Goal: Information Seeking & Learning: Learn about a topic

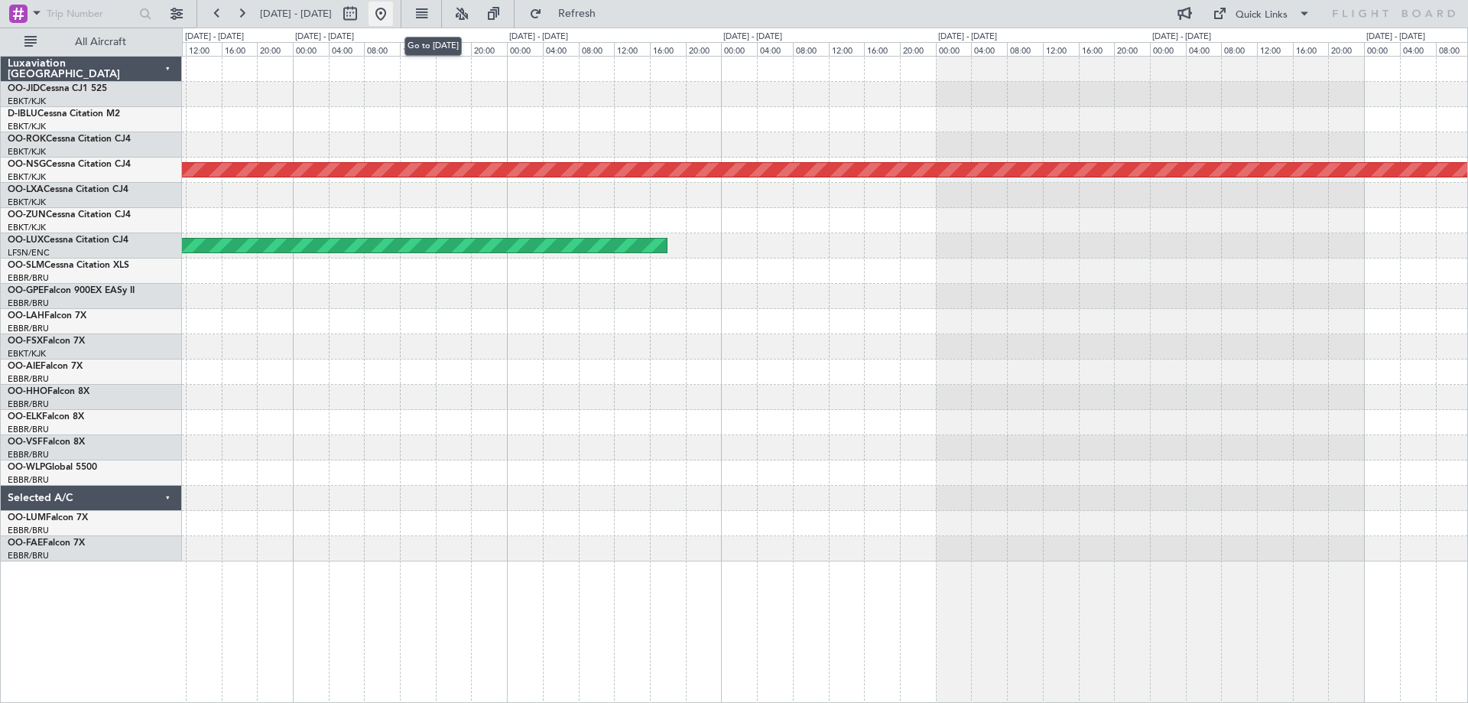
click at [393, 18] on button at bounding box center [380, 14] width 24 height 24
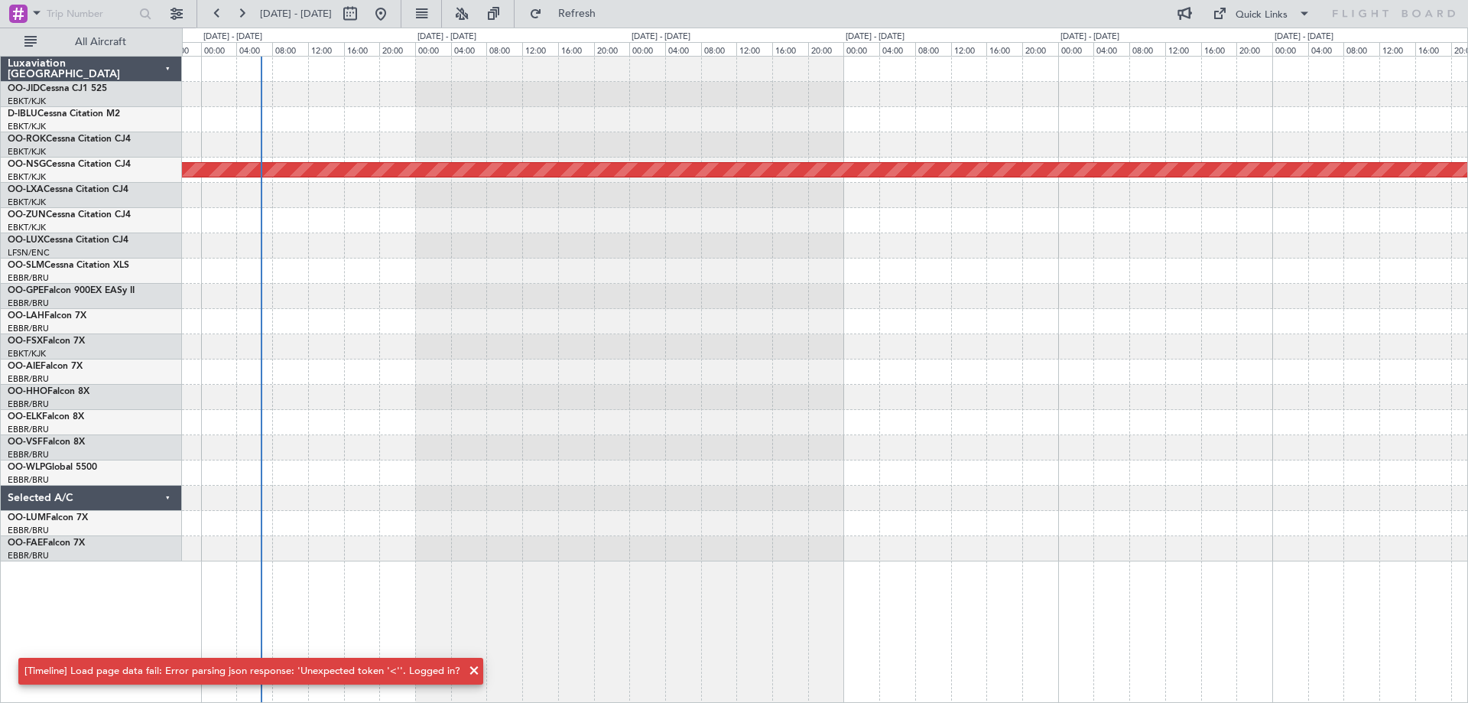
click at [486, 448] on div "Planned Maint [GEOGRAPHIC_DATA] ([GEOGRAPHIC_DATA])" at bounding box center [824, 309] width 1285 height 505
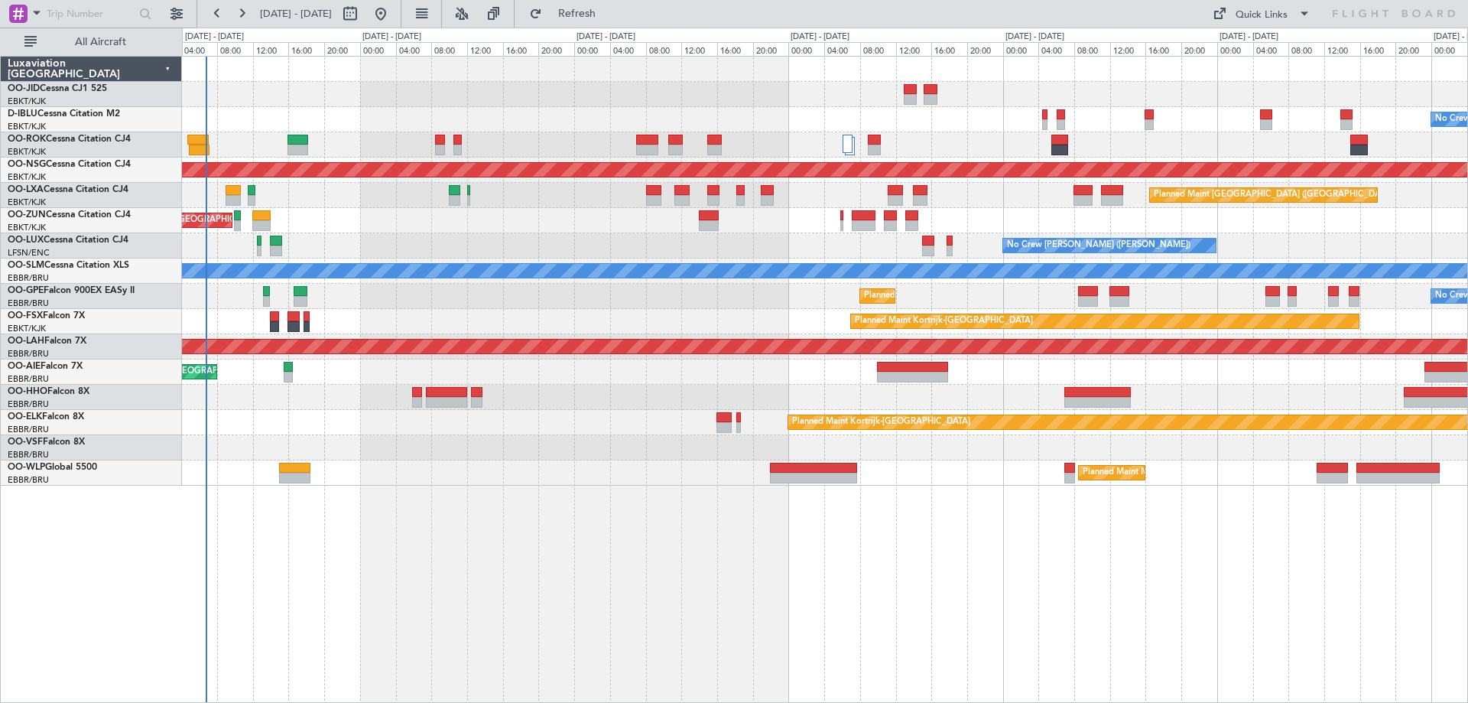
click at [400, 519] on div "No Crew Brussels (Brussels National) No Crew Brussels (Brussels National) A/C U…" at bounding box center [825, 379] width 1286 height 647
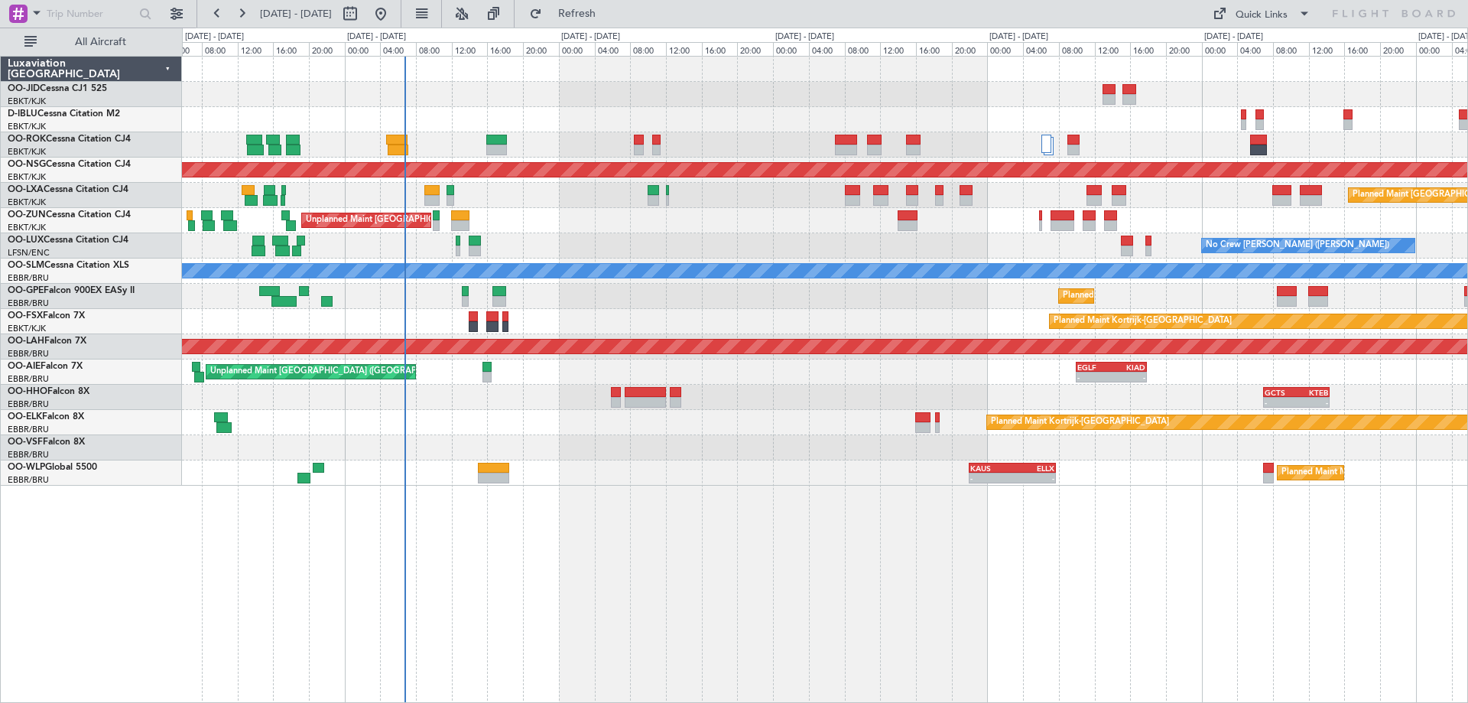
click at [396, 192] on div "No Crew Brussels (Brussels National) No Crew Brussels (Brussels National) AOG M…" at bounding box center [824, 271] width 1285 height 429
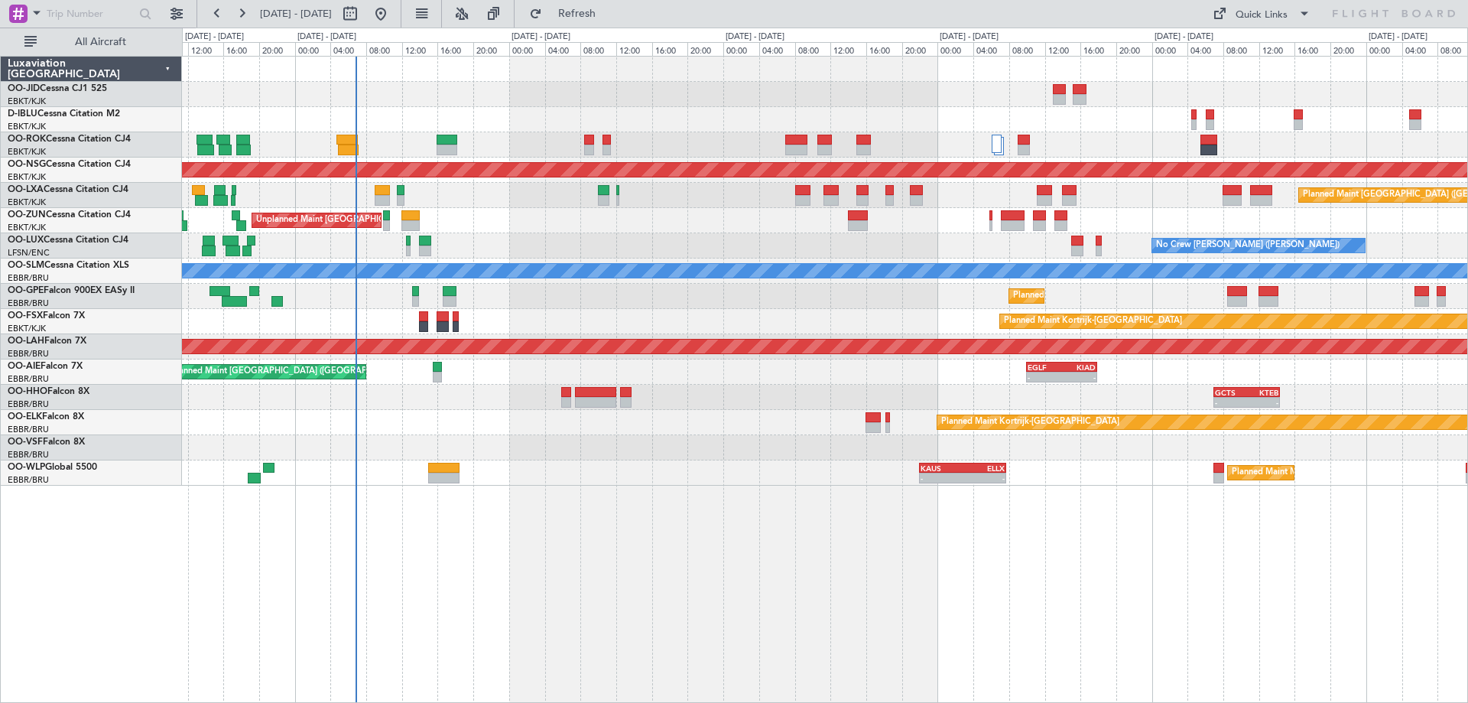
click at [828, 298] on div "Planned Maint Brussels (Brussels National) No Crew Brussels (Brussels National)" at bounding box center [824, 296] width 1285 height 25
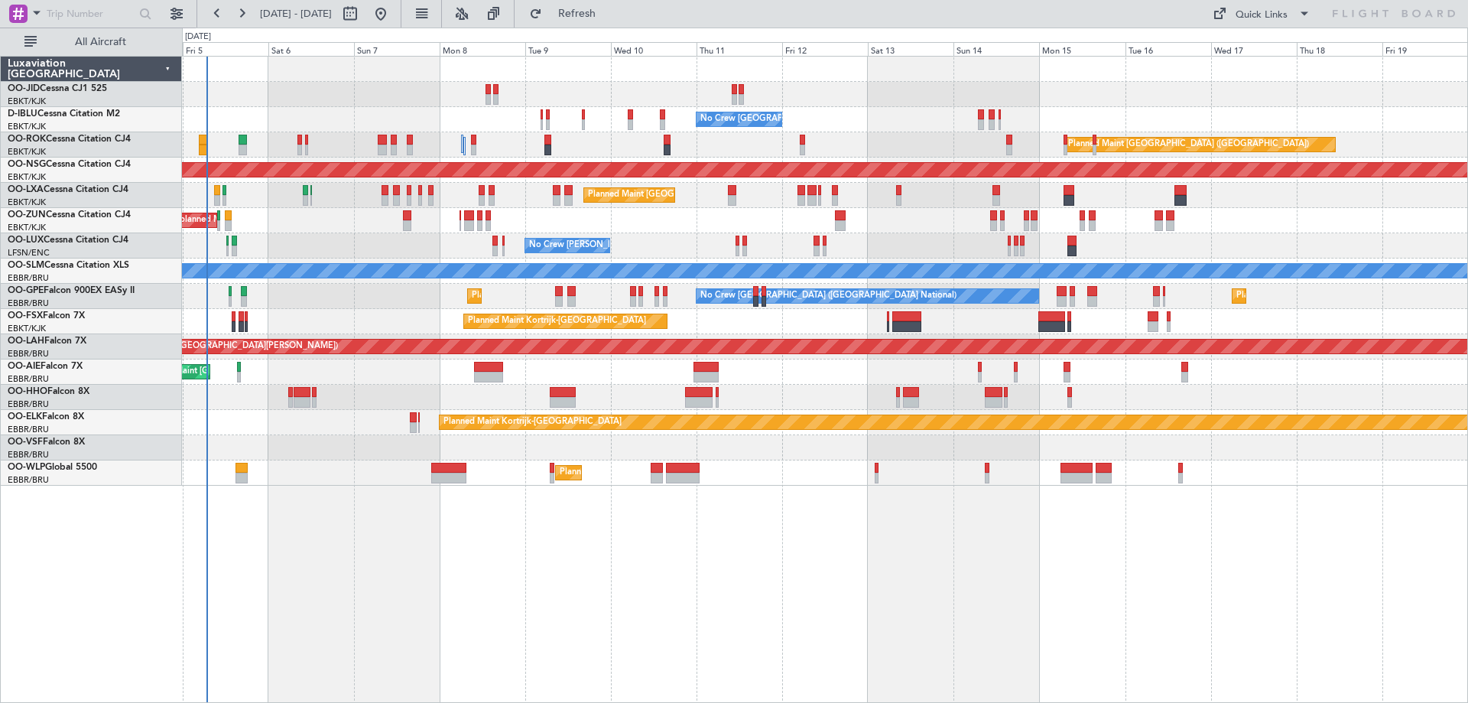
click at [544, 570] on div "No Crew Brussels (Brussels National) No Crew Brussels (Brussels National) AOG M…" at bounding box center [825, 379] width 1286 height 647
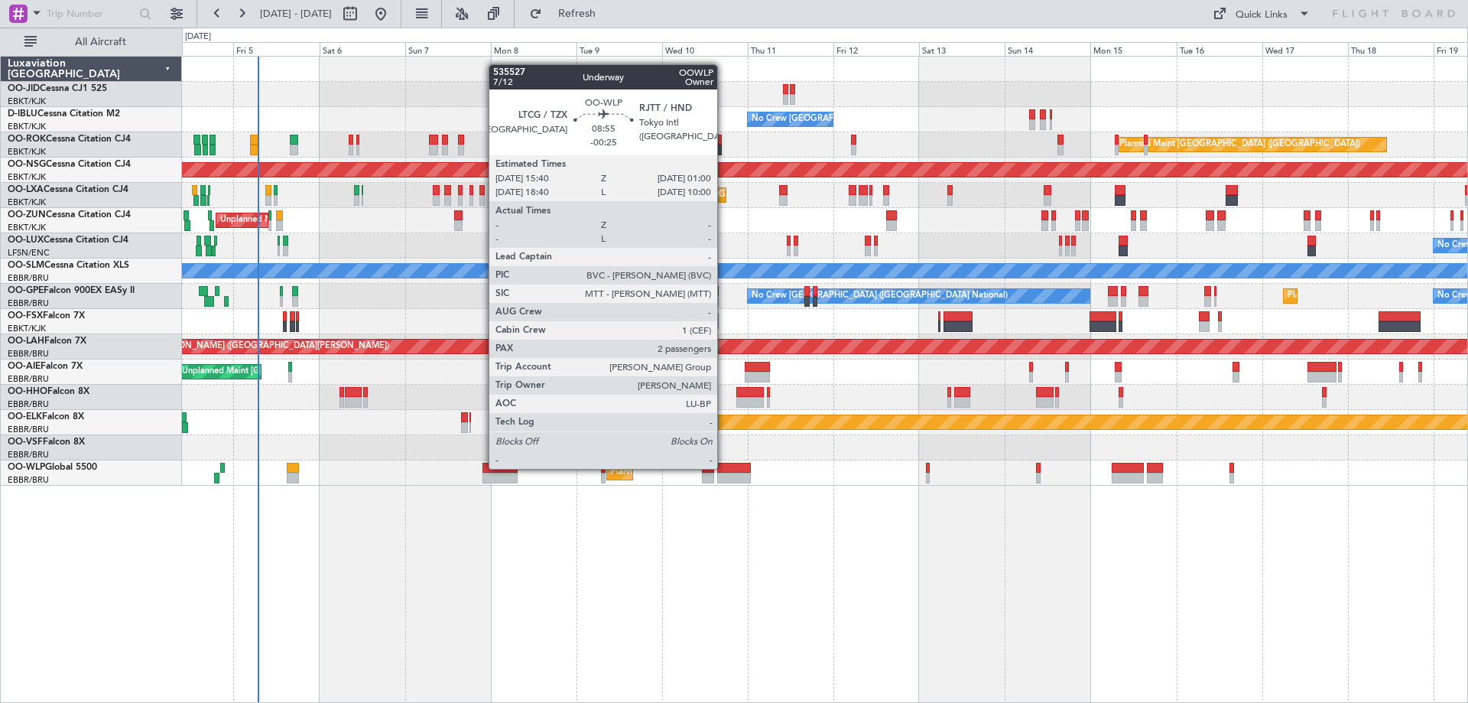
click at [724, 467] on div at bounding box center [734, 468] width 34 height 11
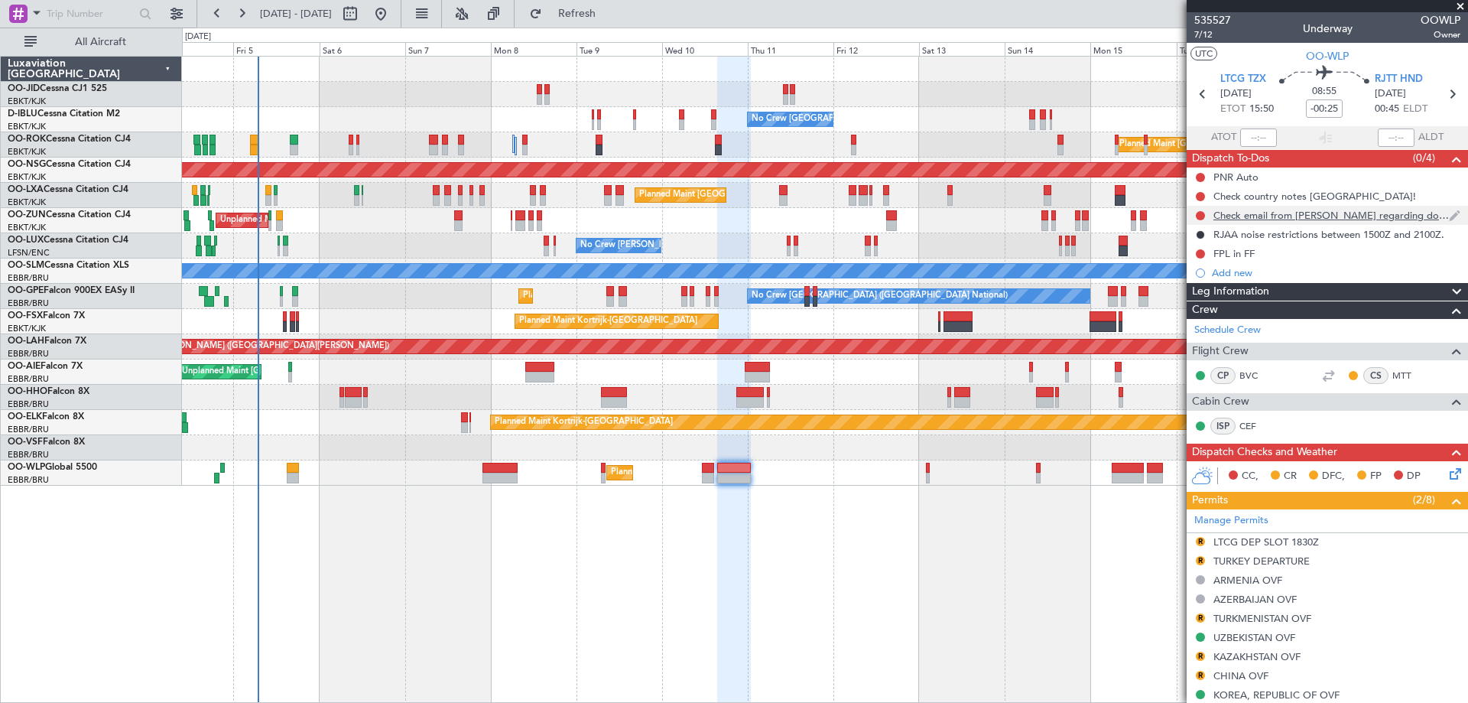
click at [1349, 215] on div "Check email from Matthias regarding domestic flights" at bounding box center [1330, 215] width 235 height 13
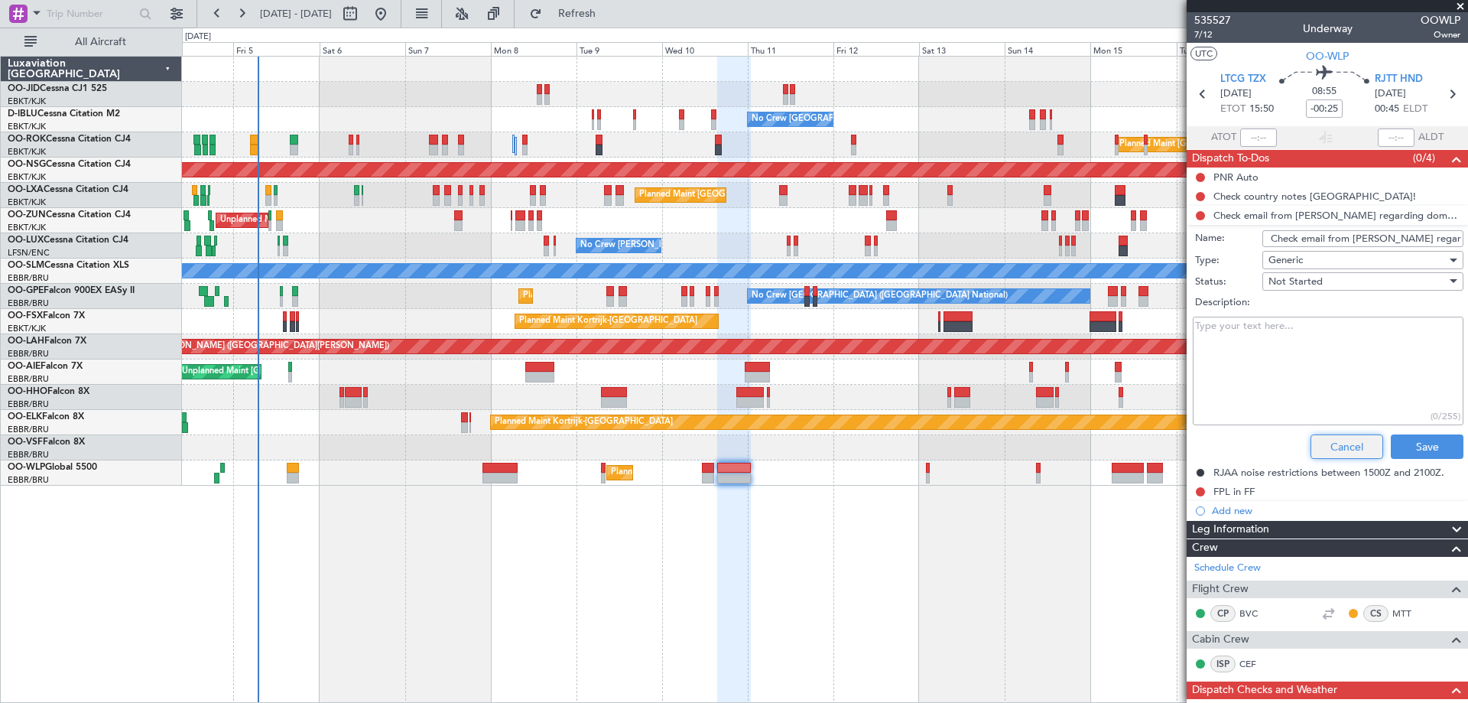
click at [1338, 437] on button "Cancel" at bounding box center [1346, 446] width 73 height 24
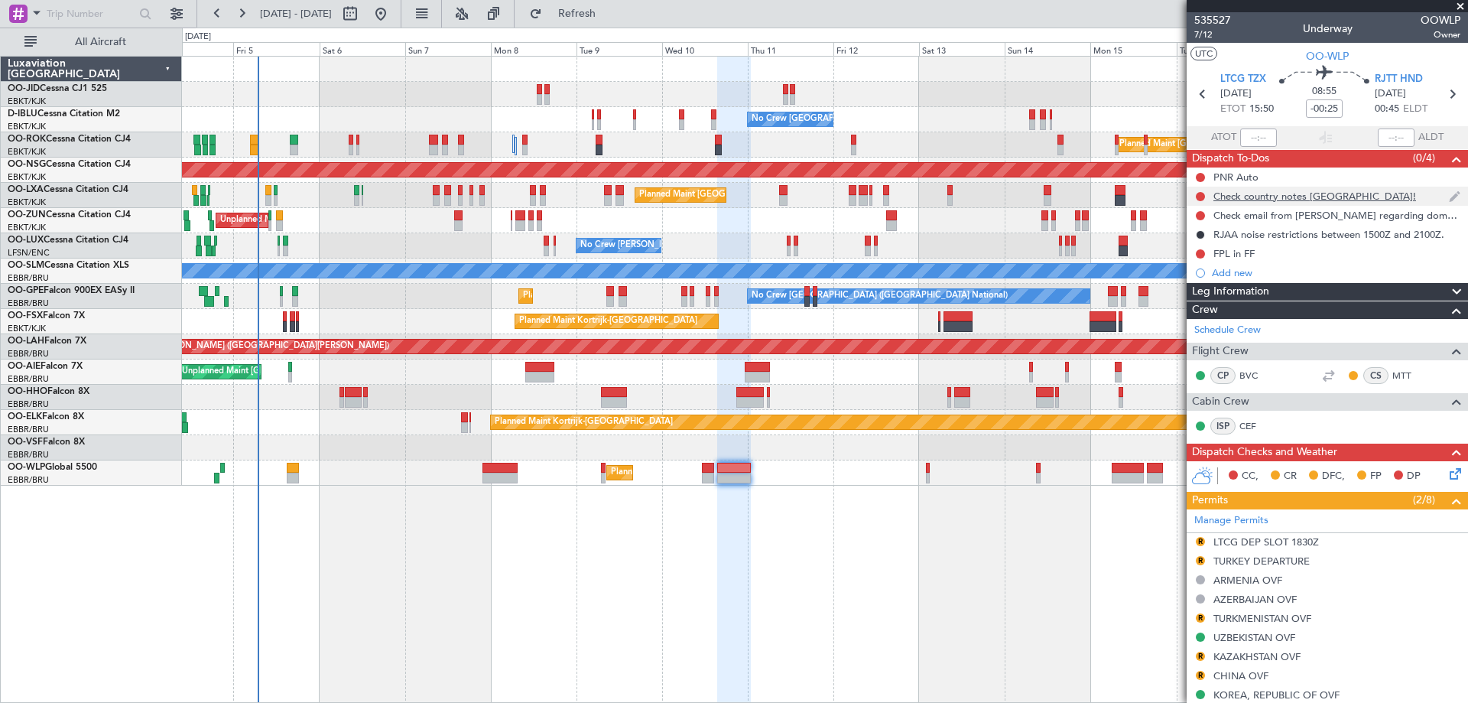
click at [1326, 193] on div "Check country notes JAPAN!" at bounding box center [1314, 196] width 203 height 13
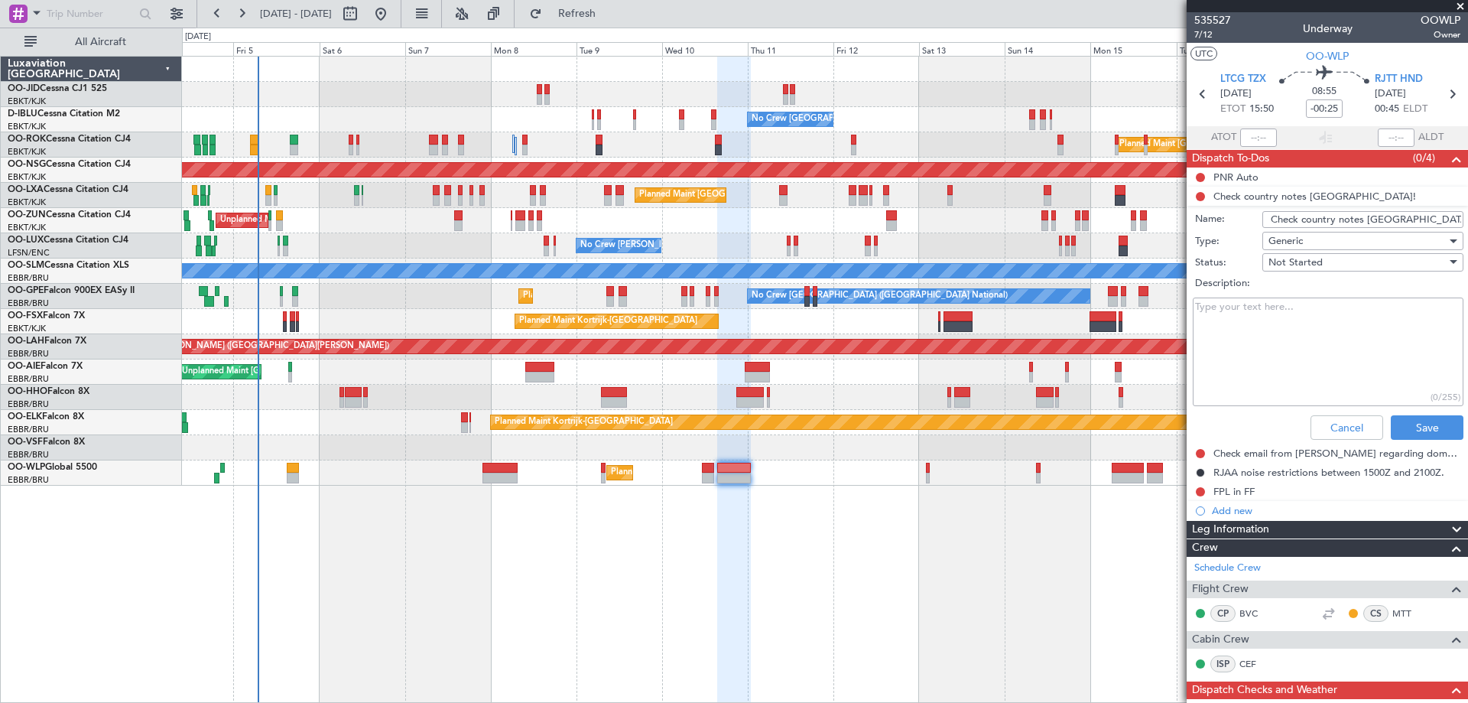
click at [1323, 440] on div "Cancel Save" at bounding box center [1323, 427] width 288 height 37
click at [1326, 433] on button "Cancel" at bounding box center [1346, 427] width 73 height 24
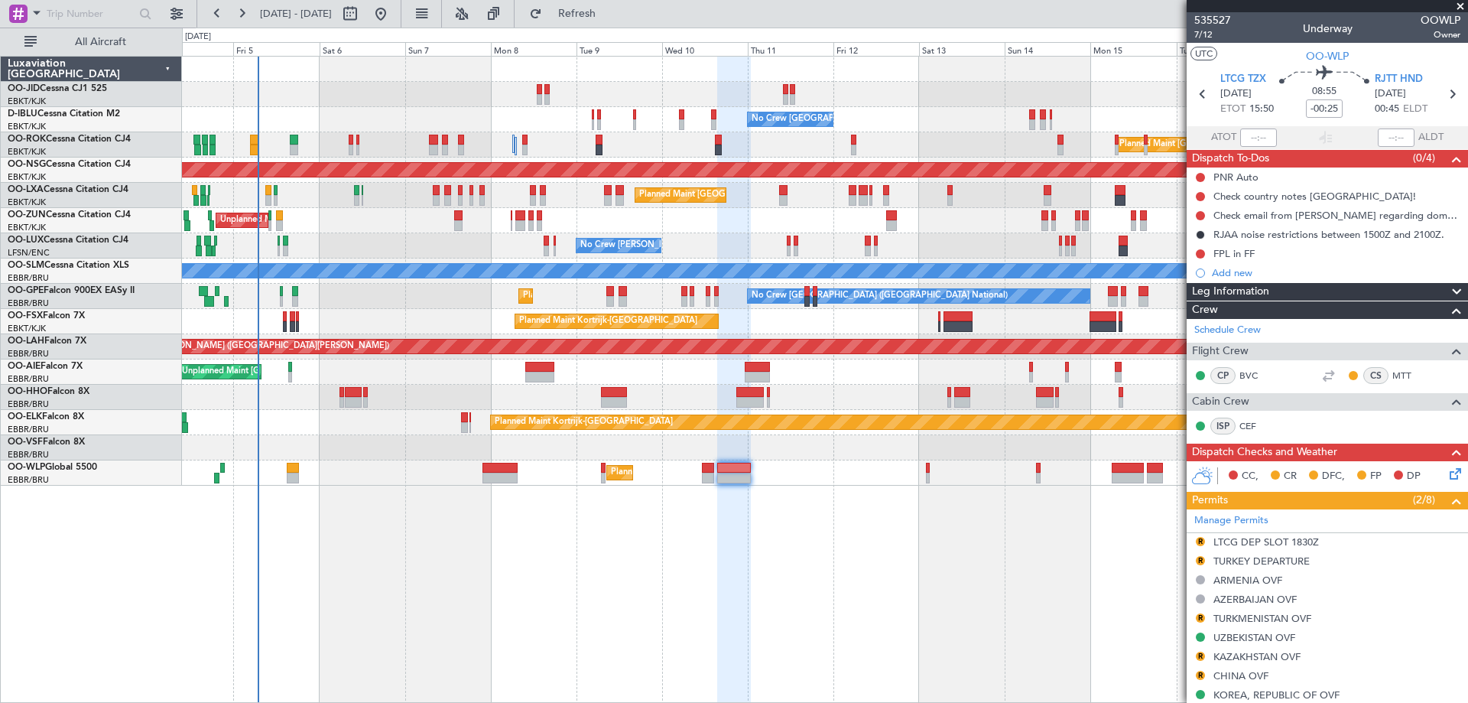
click at [1456, 2] on span at bounding box center [1459, 7] width 15 height 14
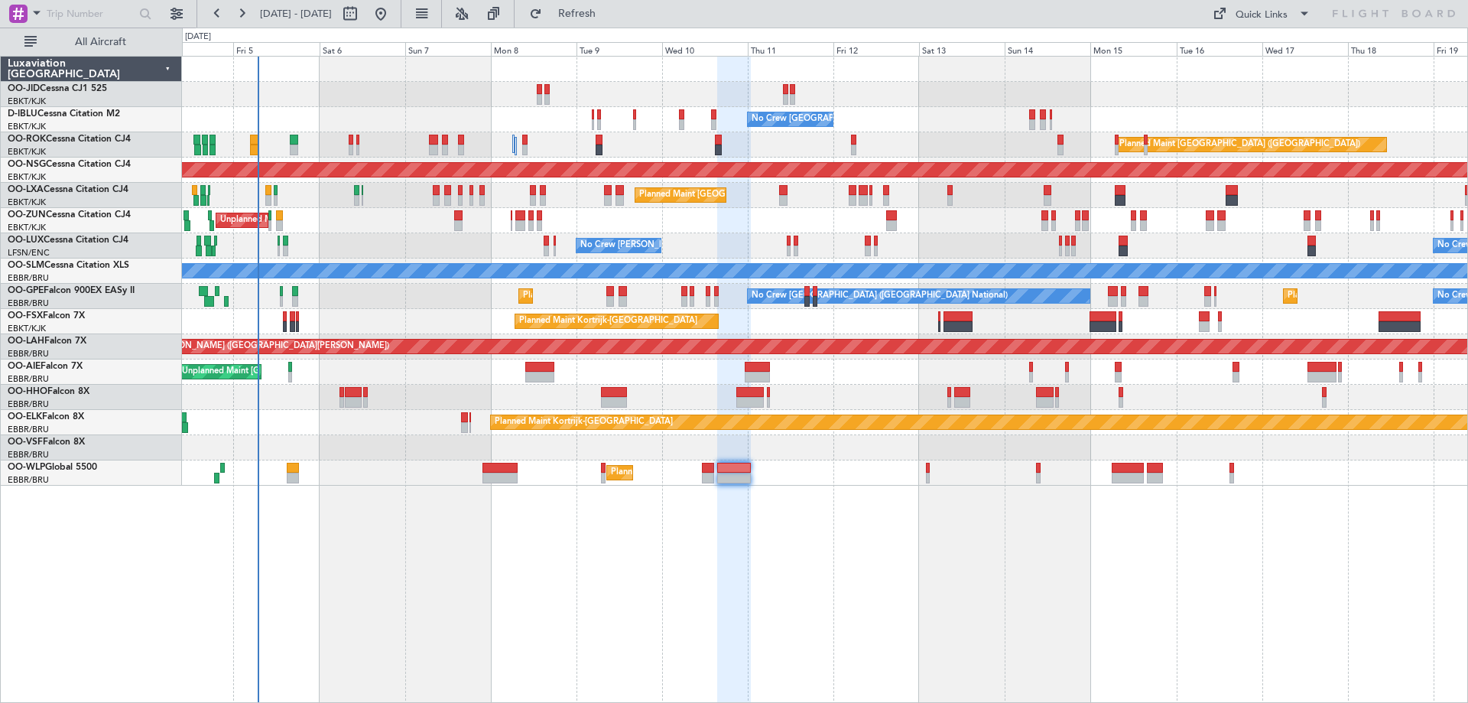
type input "0"
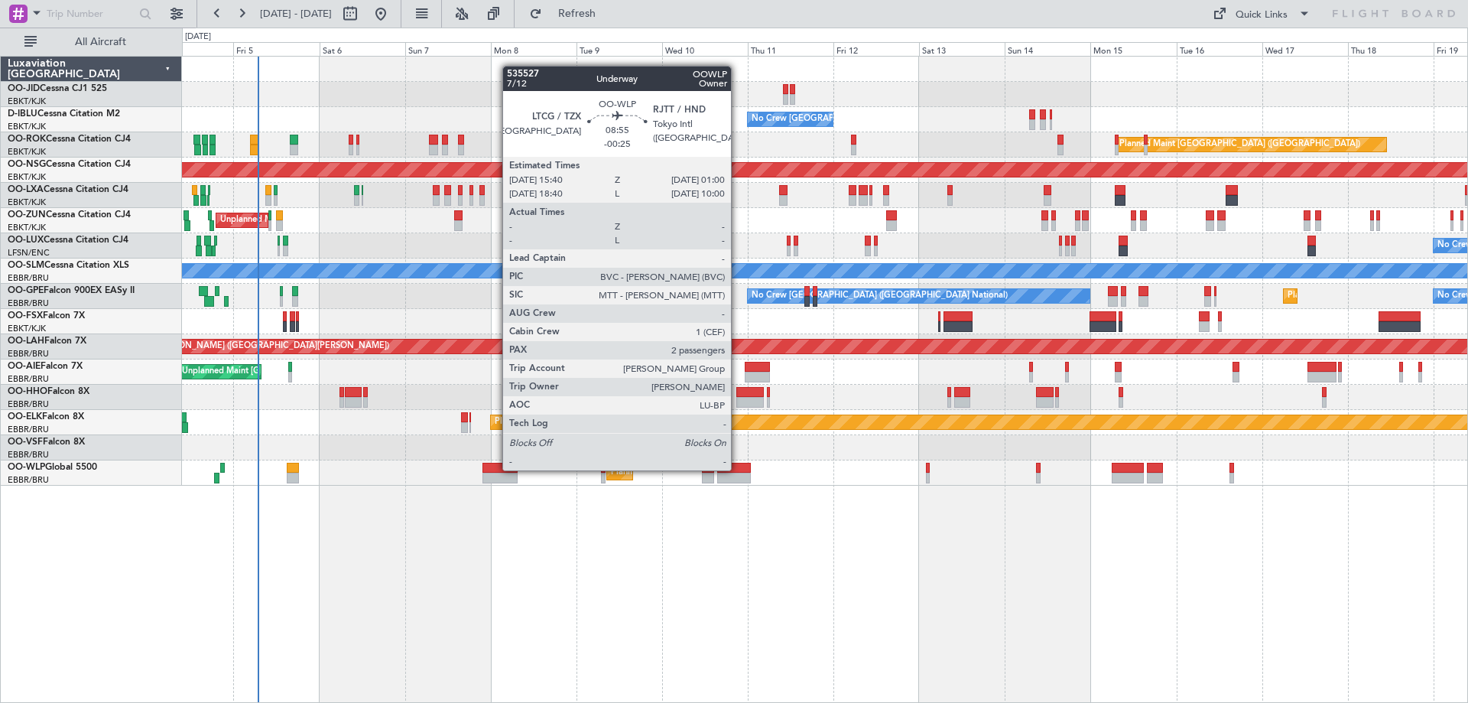
click at [738, 469] on div at bounding box center [734, 468] width 34 height 11
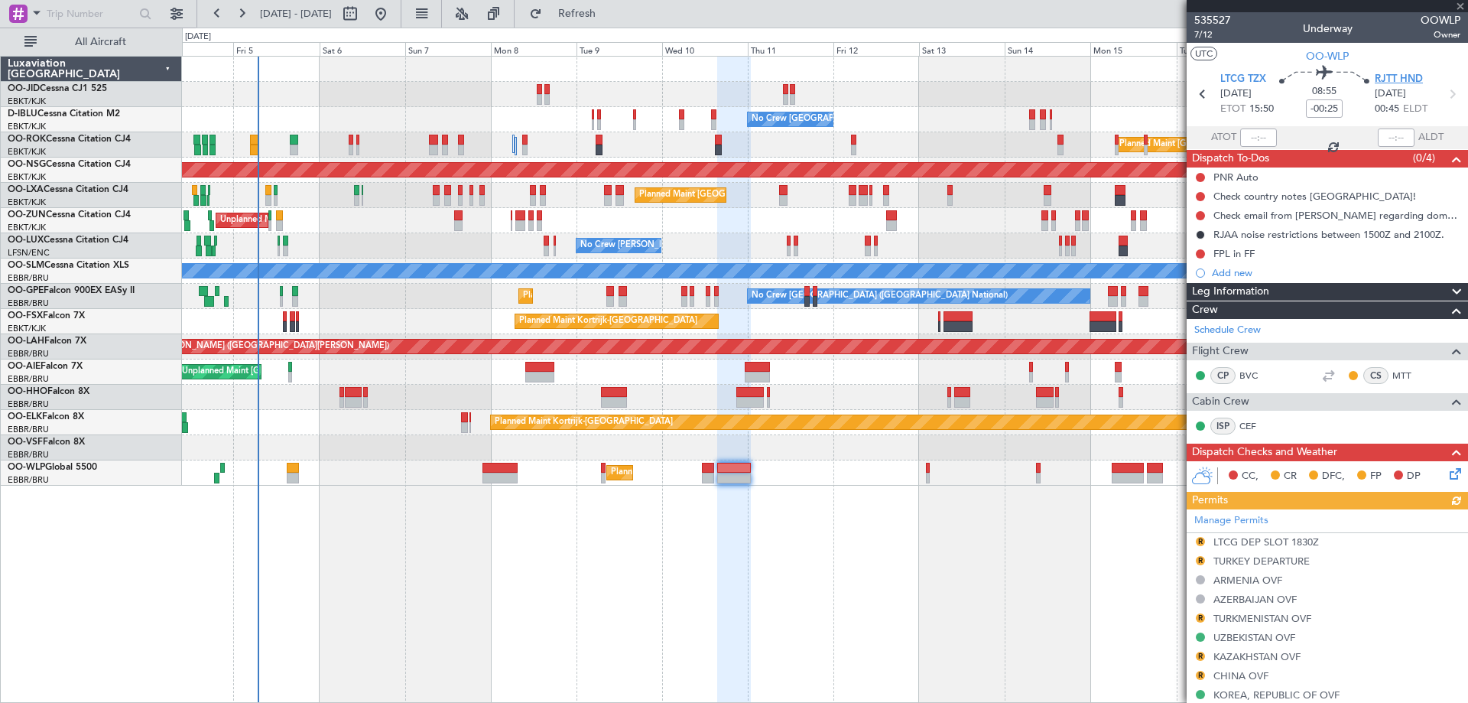
click at [1397, 78] on span "RJTT HND" at bounding box center [1399, 79] width 48 height 15
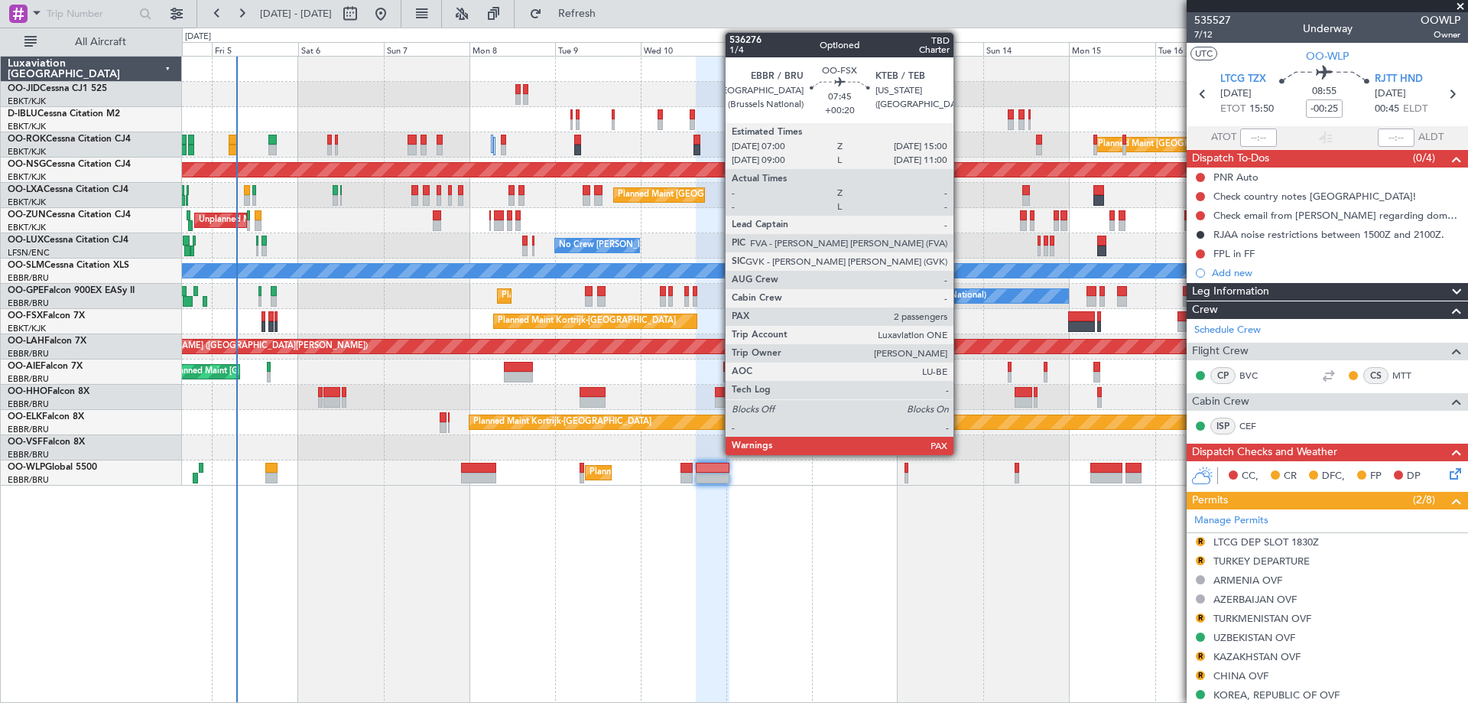
click at [939, 328] on div at bounding box center [936, 326] width 29 height 11
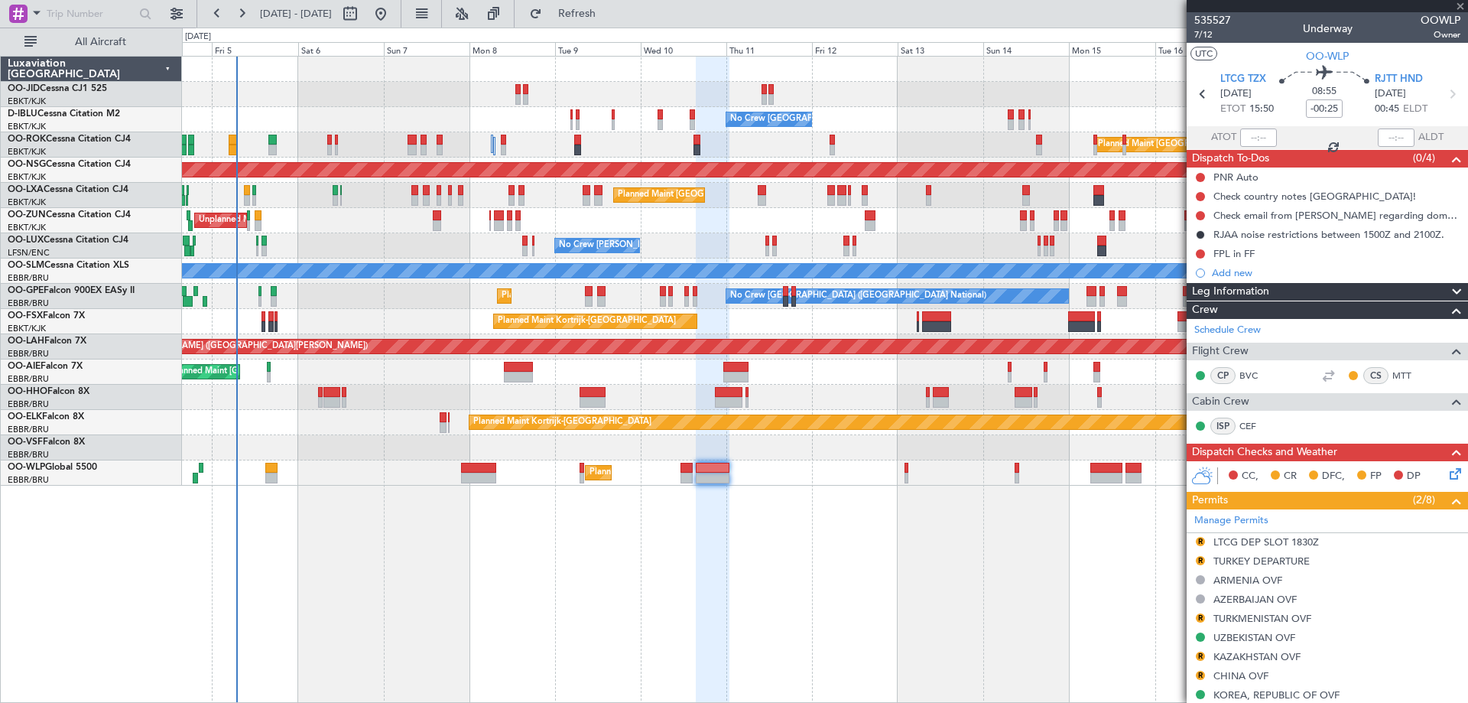
click at [760, 605] on div "No Crew Brussels (Brussels National) No Crew Brussels (Brussels National) AOG M…" at bounding box center [825, 379] width 1286 height 647
type input "+00:20"
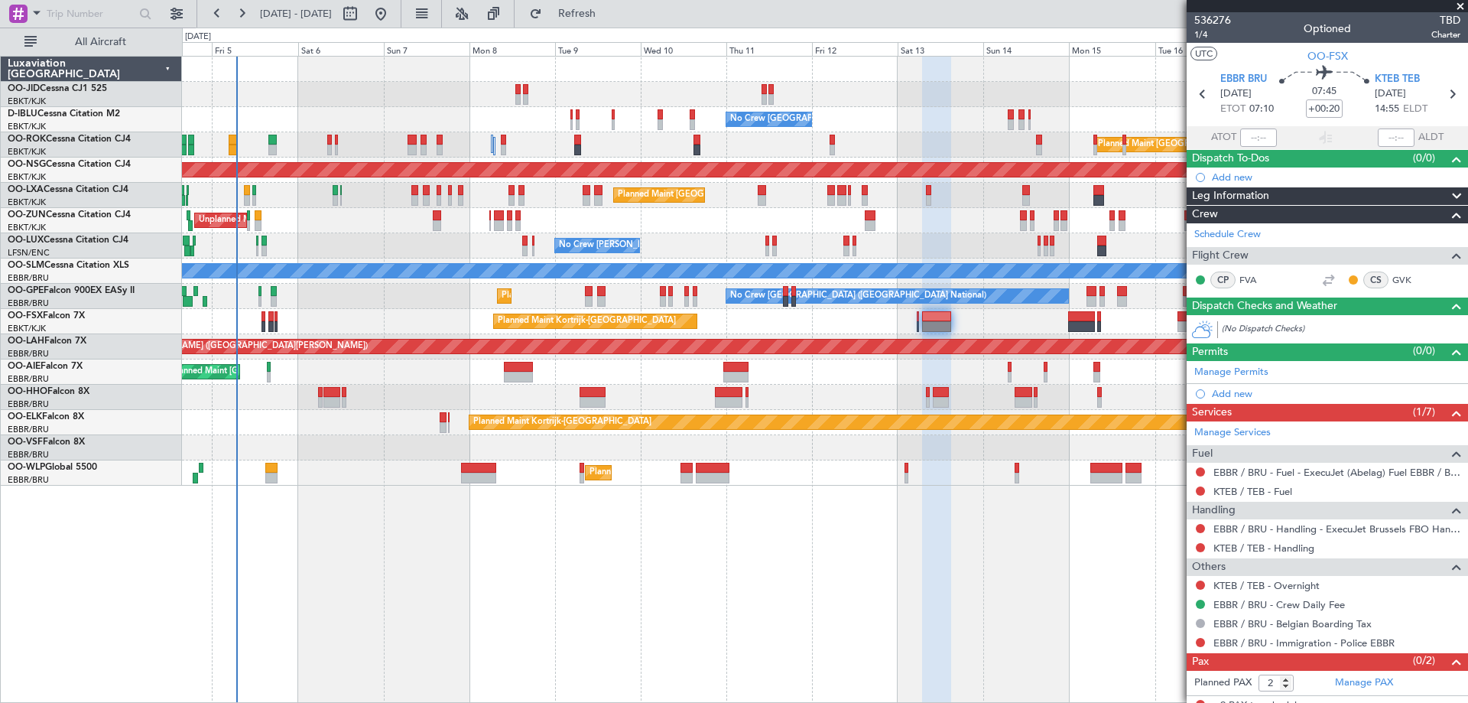
click at [686, 541] on div "No Crew Brussels (Brussels National) No Crew Brussels (Brussels National) AOG M…" at bounding box center [825, 379] width 1286 height 647
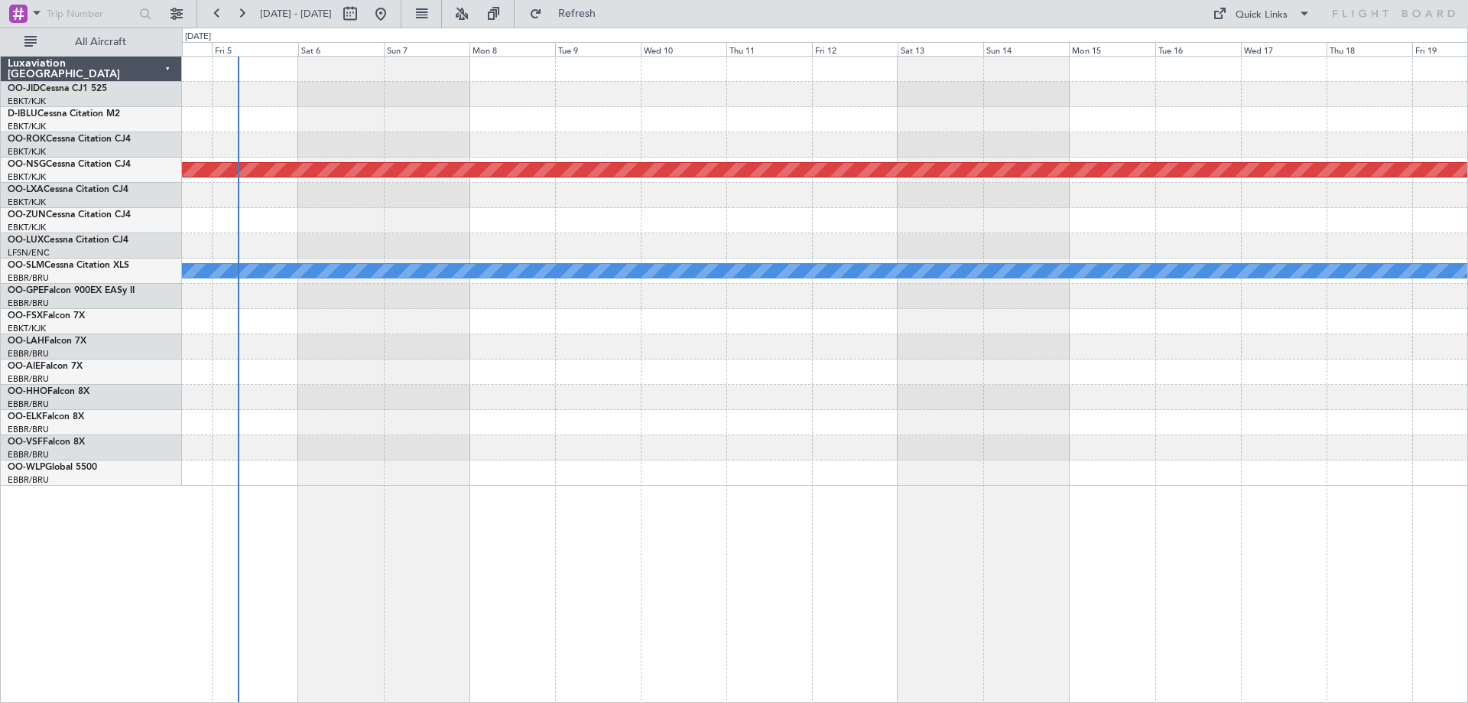
click at [573, 619] on div "Planned Maint Paris (Le Bourget) A/C Unavailable Monchengladbach" at bounding box center [825, 379] width 1286 height 647
click at [523, 573] on div "Planned Maint Paris (Le Bourget) A/C Unavailable Monchengladbach" at bounding box center [825, 379] width 1286 height 647
click at [560, 433] on div at bounding box center [824, 422] width 1285 height 25
click at [829, 508] on div "Planned Maint Paris (Le Bourget) A/C Unavailable Monchengladbach" at bounding box center [825, 379] width 1286 height 647
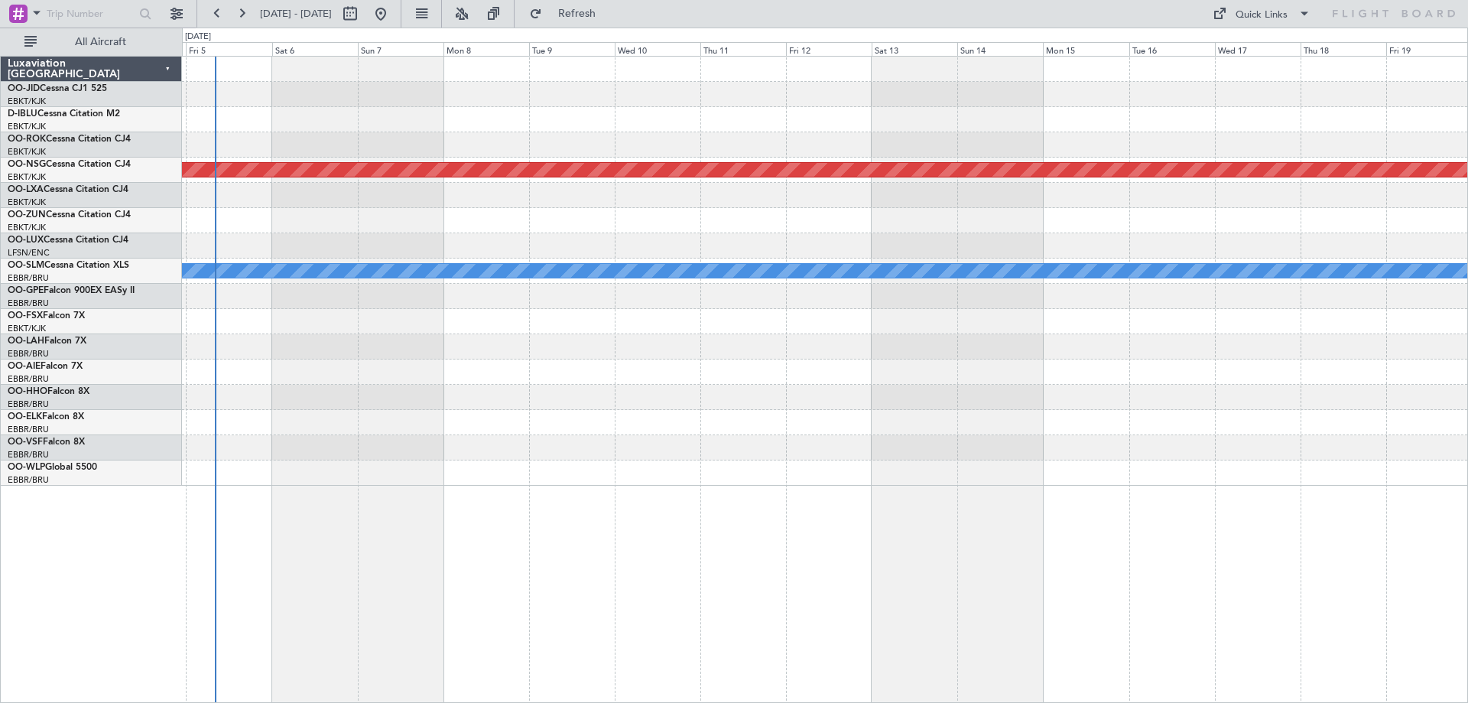
click at [430, 533] on div "Planned Maint Paris (Le Bourget) A/C Unavailable Monchengladbach" at bounding box center [825, 379] width 1286 height 647
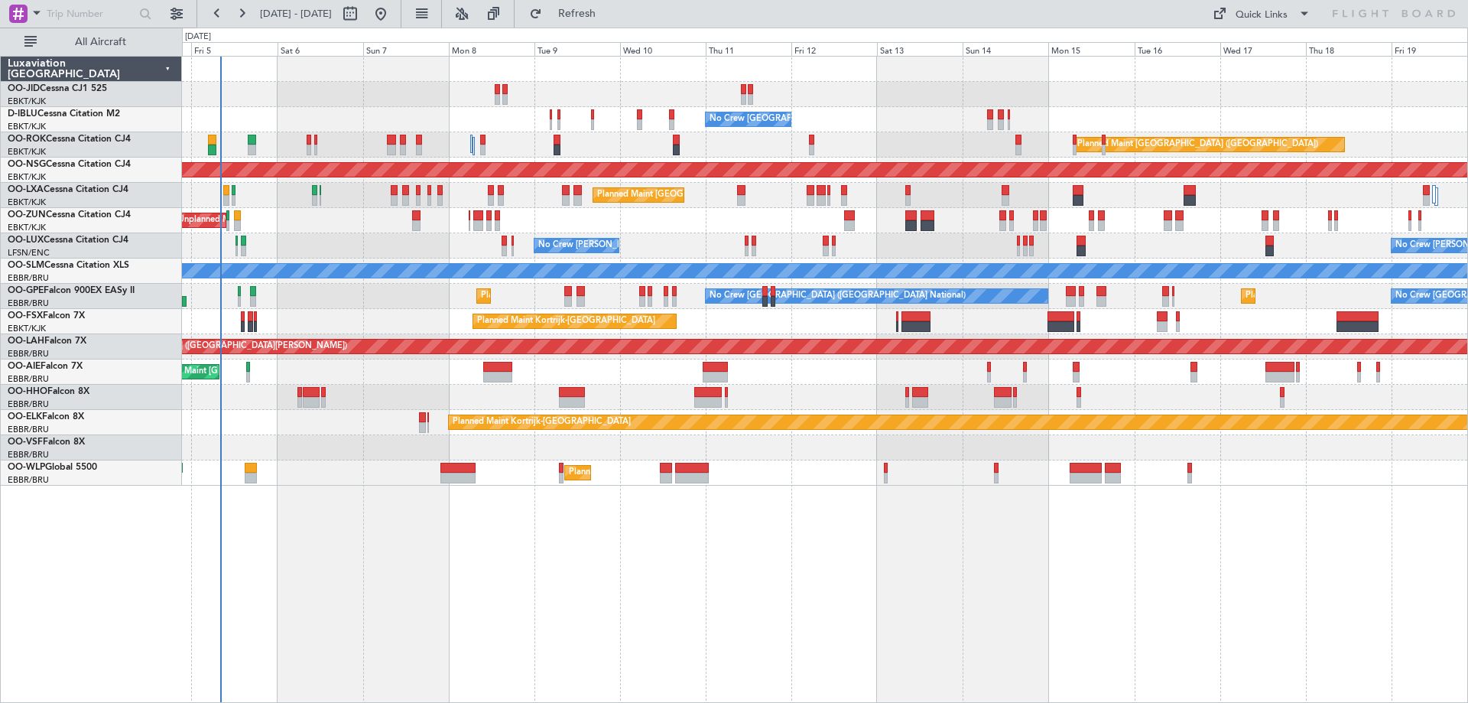
click at [475, 607] on div "No Crew Brussels (Brussels National) No Crew Brussels (Brussels National) AOG M…" at bounding box center [825, 379] width 1286 height 647
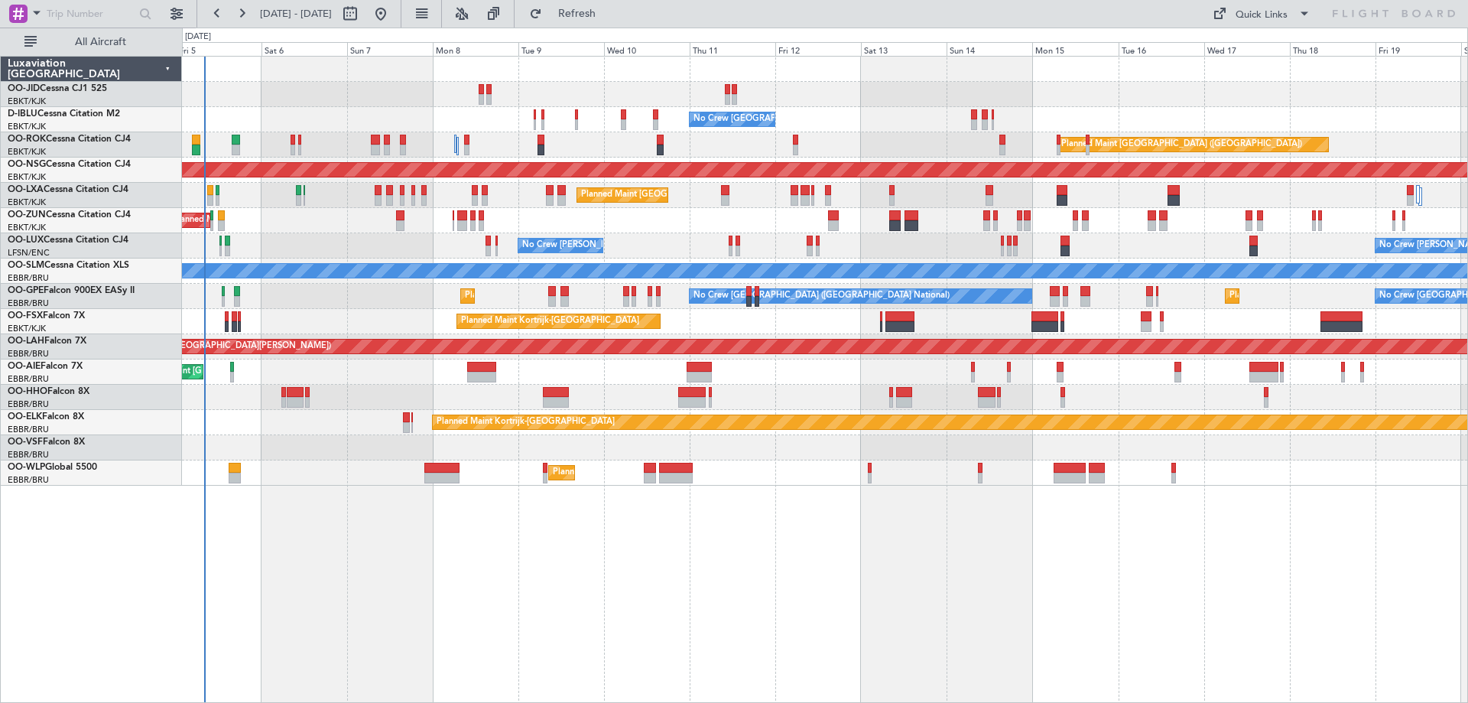
click at [1014, 305] on div "No Crew Brussels (Brussels National) No Crew Brussels (Brussels National) AOG M…" at bounding box center [824, 271] width 1285 height 429
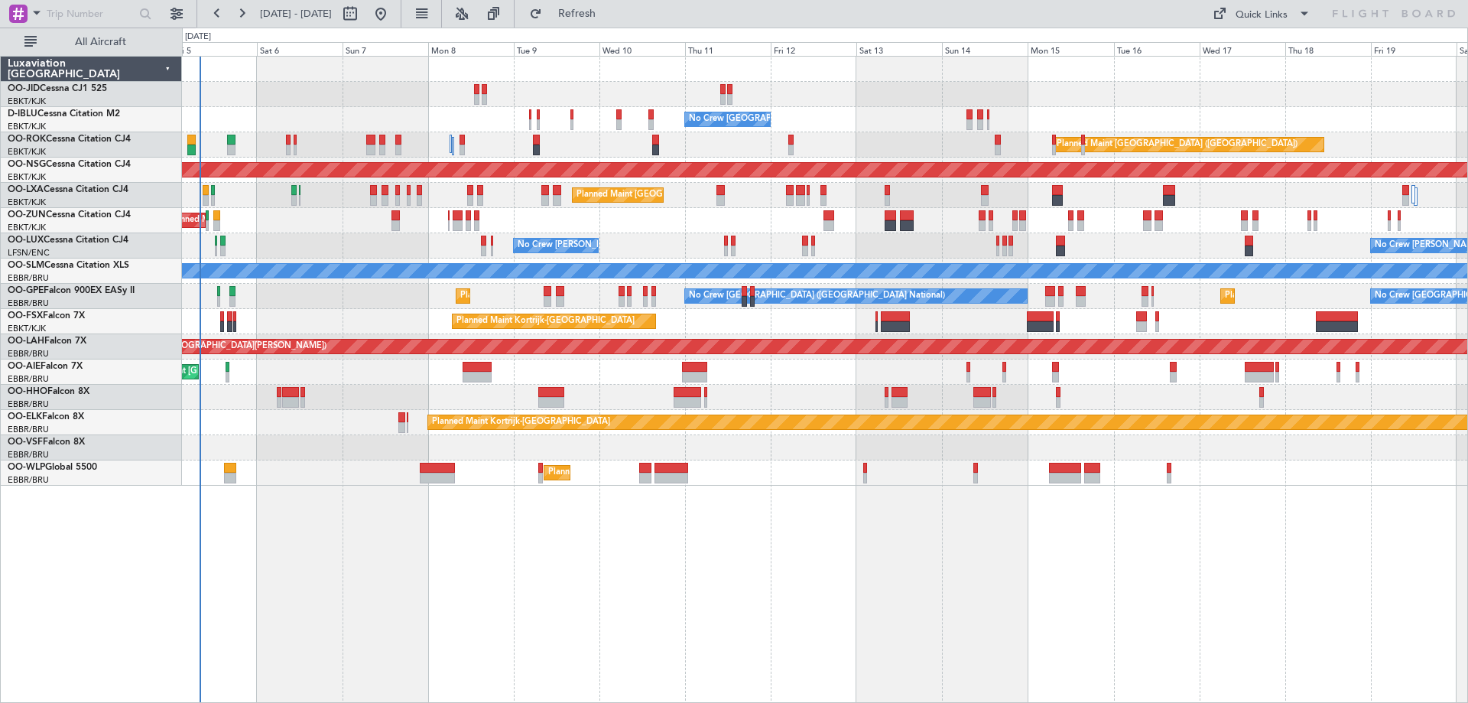
click at [849, 582] on div "No Crew Brussels (Brussels National) No Crew Brussels (Brussels National) AOG M…" at bounding box center [825, 379] width 1286 height 647
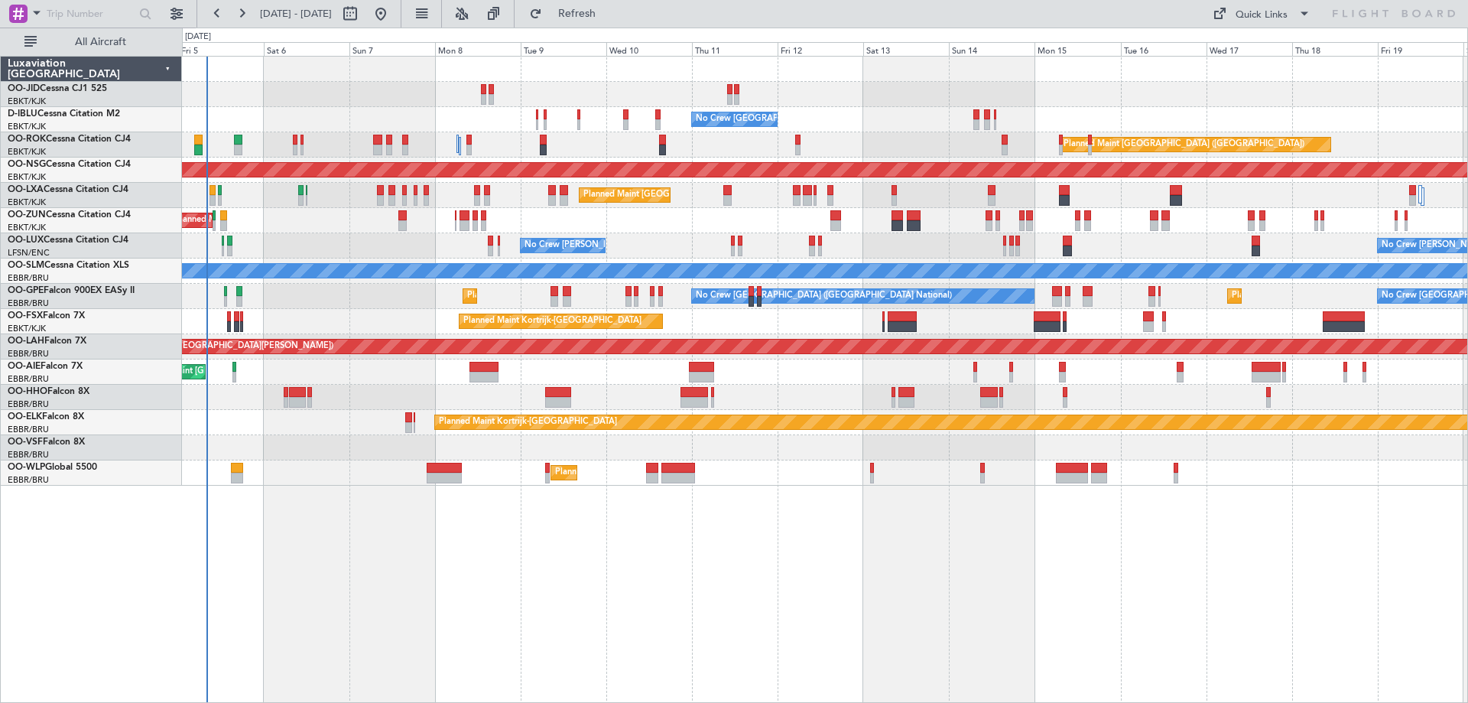
click at [493, 563] on div "No Crew Brussels (Brussels National) No Crew Brussels (Brussels National) AOG M…" at bounding box center [825, 379] width 1286 height 647
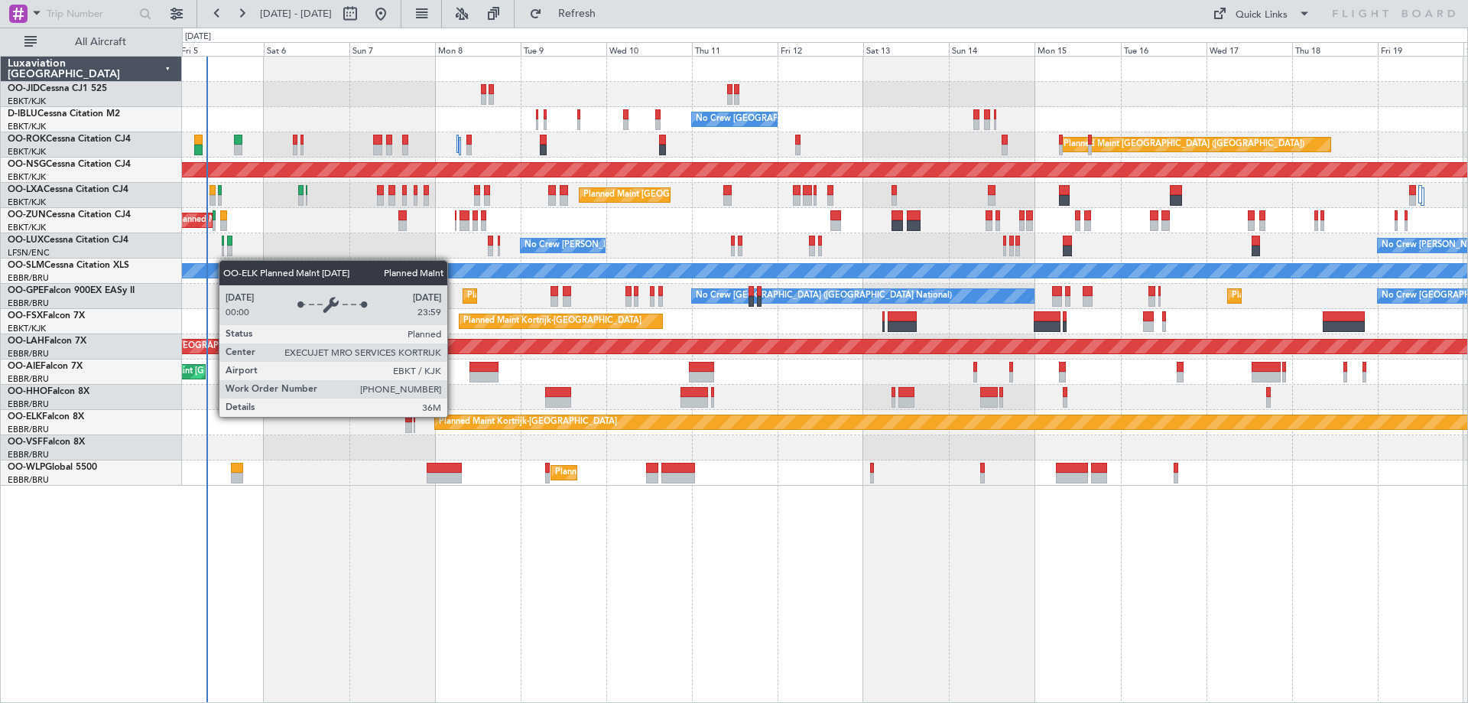
click at [454, 416] on div "Planned Maint Kortrijk-Wevelgem" at bounding box center [528, 422] width 178 height 23
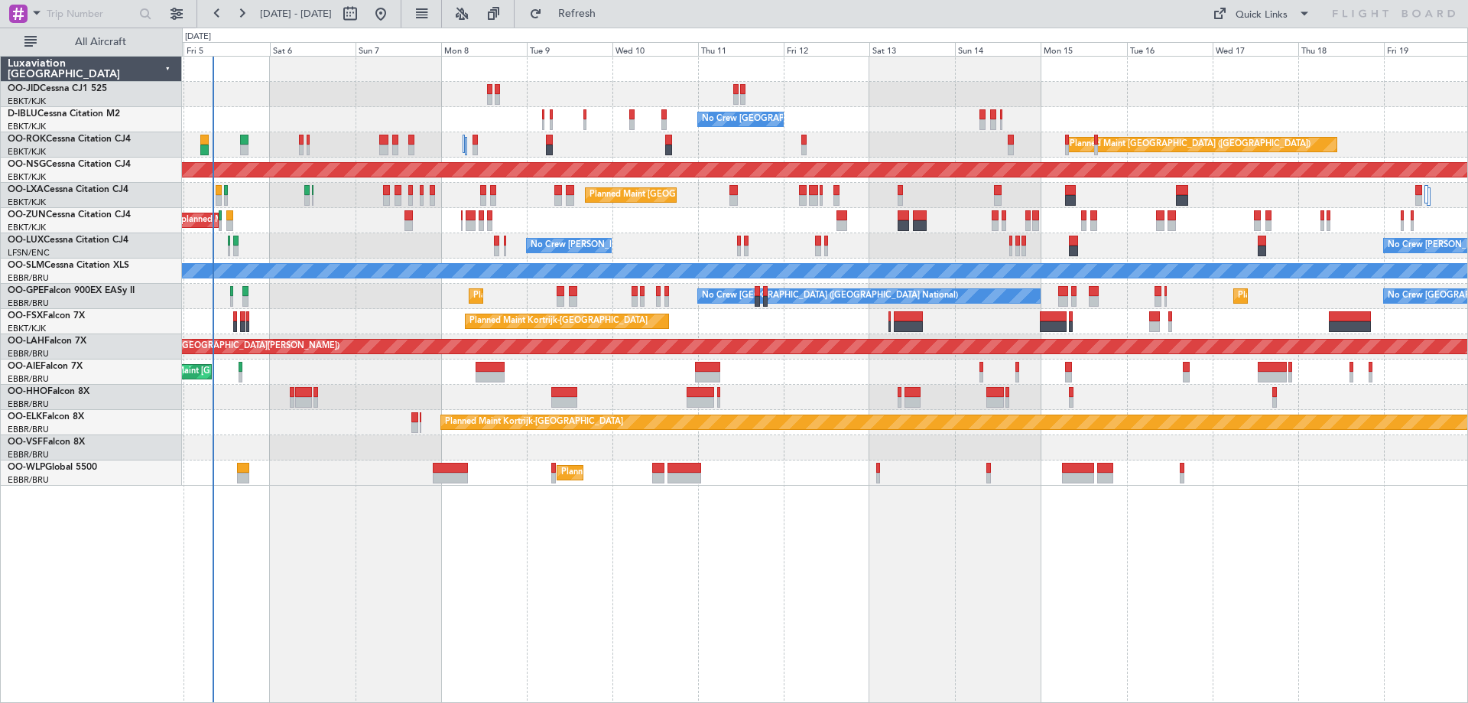
click at [359, 199] on div "No Crew Brussels (Brussels National) No Crew Brussels (Brussels National) AOG M…" at bounding box center [824, 271] width 1285 height 429
click at [253, 252] on div "No Crew Nancy (Essey) No Crew Nancy (Essey) No Crew Nancy (Essey) No Crew Paris…" at bounding box center [824, 245] width 1285 height 25
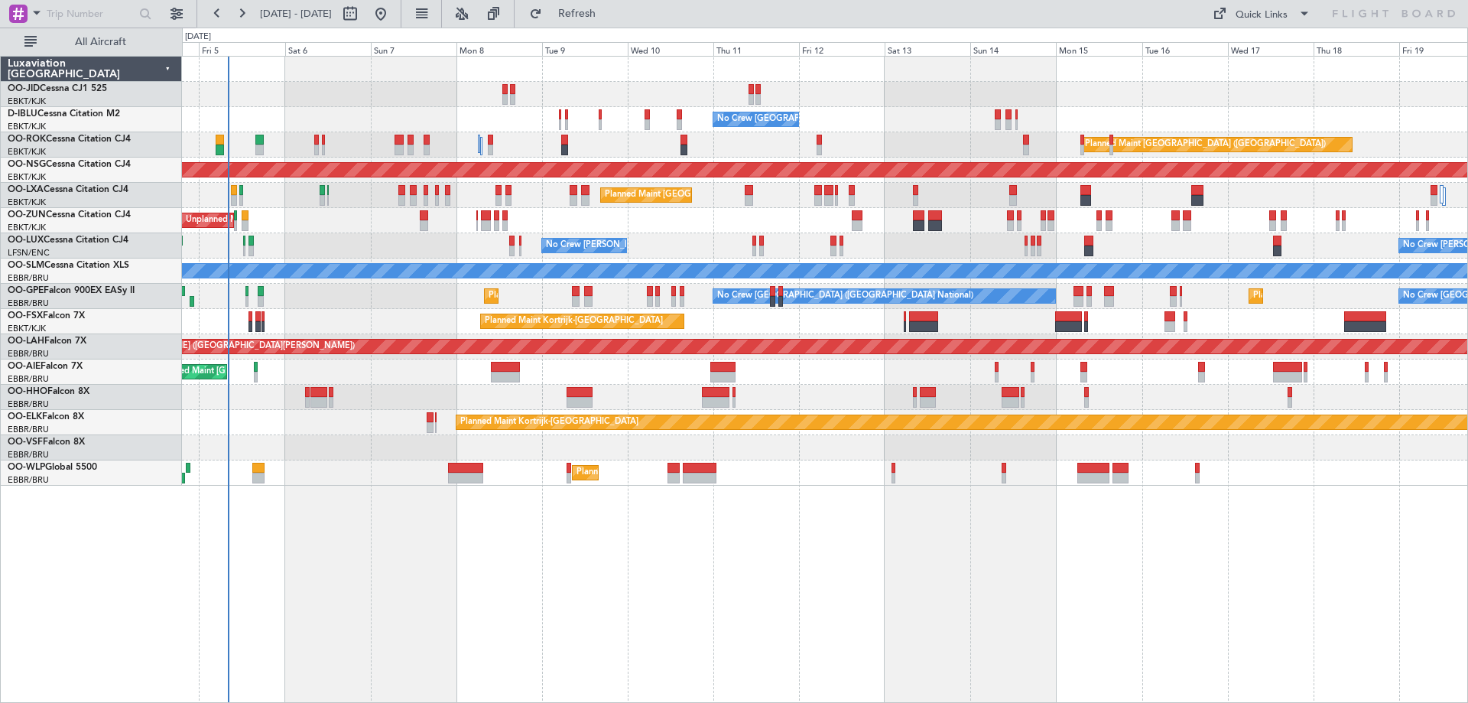
click at [335, 540] on div "No Crew Brussels (Brussels National) No Crew Brussels (Brussels National) AOG M…" at bounding box center [825, 379] width 1286 height 647
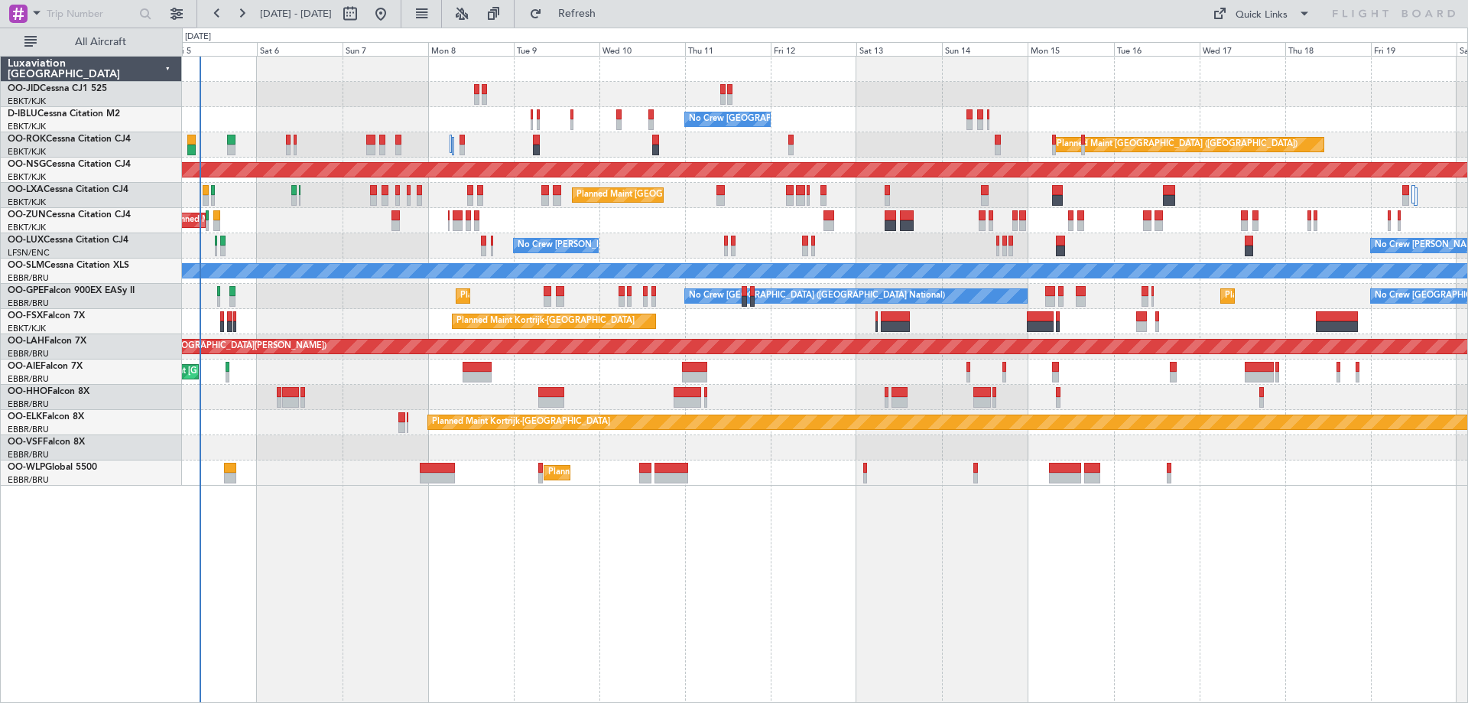
click at [1045, 537] on div "No Crew Brussels (Brussels National) No Crew Brussels (Brussels National) AOG M…" at bounding box center [825, 379] width 1286 height 647
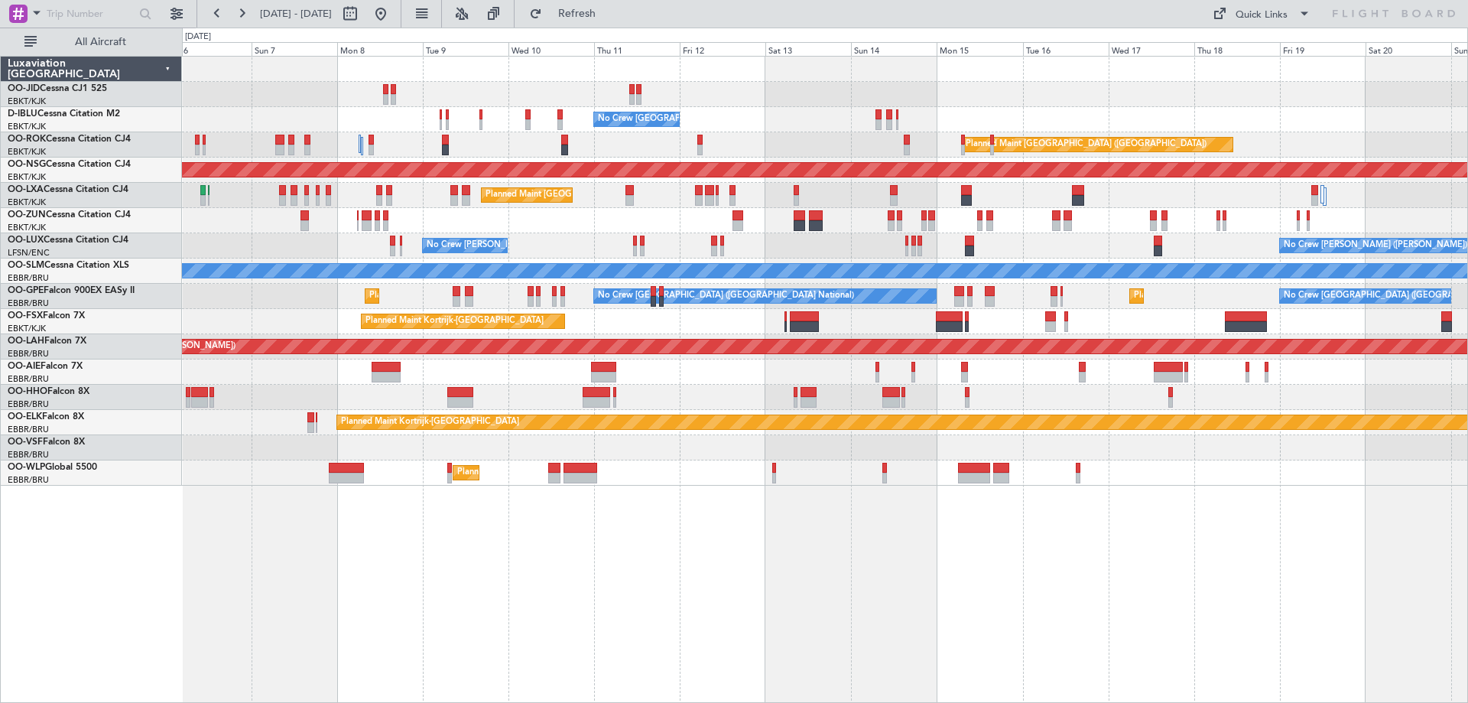
click at [1062, 498] on div "No Crew Brussels (Brussels National) No Crew Brussels (Brussels National) AOG M…" at bounding box center [825, 379] width 1286 height 647
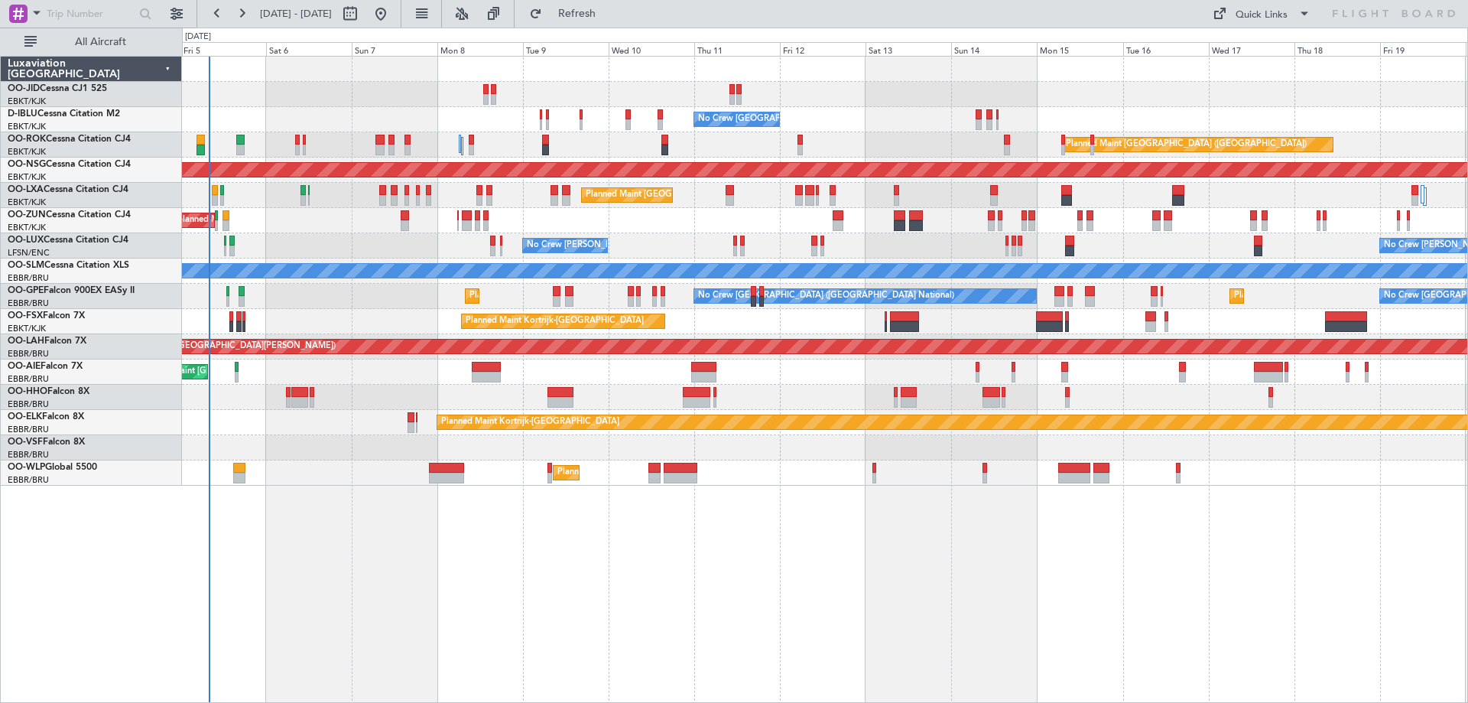
click at [609, 589] on div "No Crew Brussels (Brussels National) No Crew Brussels (Brussels National) AOG M…" at bounding box center [825, 379] width 1286 height 647
click at [605, 593] on div "No Crew Brussels (Brussels National) No Crew Brussels (Brussels National) AOG M…" at bounding box center [825, 379] width 1286 height 647
click at [609, 589] on div "No Crew Brussels (Brussels National) No Crew Brussels (Brussels National) AOG M…" at bounding box center [825, 379] width 1286 height 647
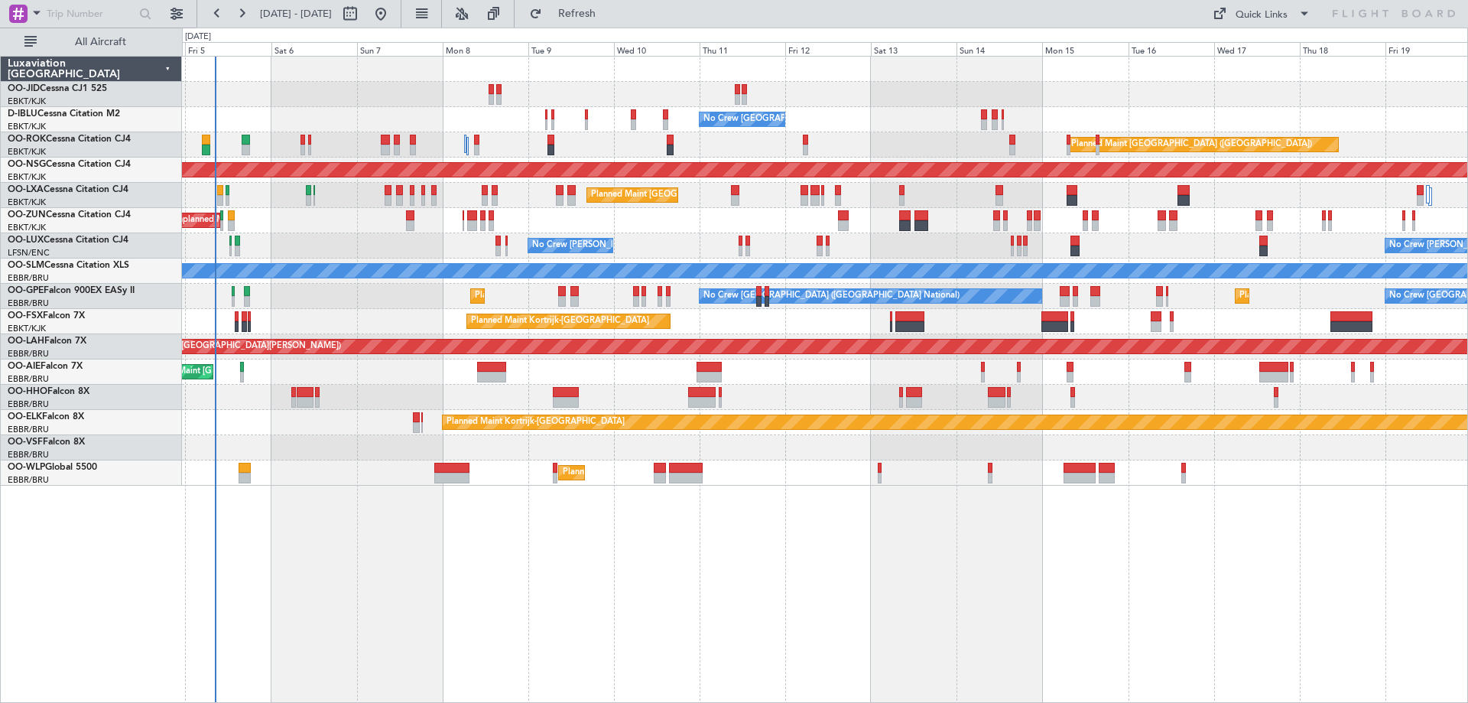
click at [612, 582] on div "No Crew Brussels (Brussels National) No Crew Brussels (Brussels National) AOG M…" at bounding box center [825, 379] width 1286 height 647
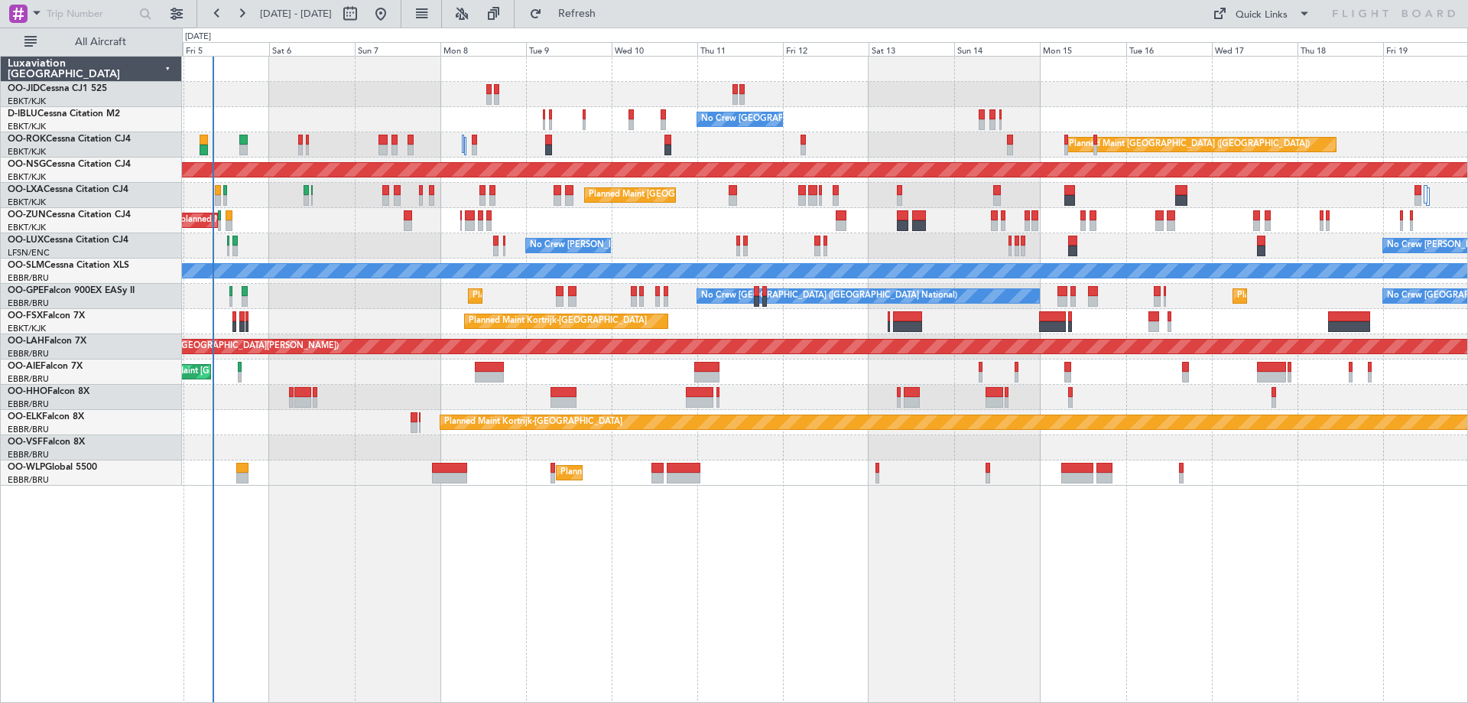
click at [607, 614] on div "No Crew Brussels (Brussels National) No Crew Brussels (Brussels National) AOG M…" at bounding box center [825, 379] width 1286 height 647
click at [541, 604] on div "No Crew Brussels (Brussels National) No Crew Brussels (Brussels National) AOG M…" at bounding box center [825, 379] width 1286 height 647
click at [686, 630] on div "No Crew Brussels (Brussels National) No Crew Brussels (Brussels National) AOG M…" at bounding box center [825, 379] width 1286 height 647
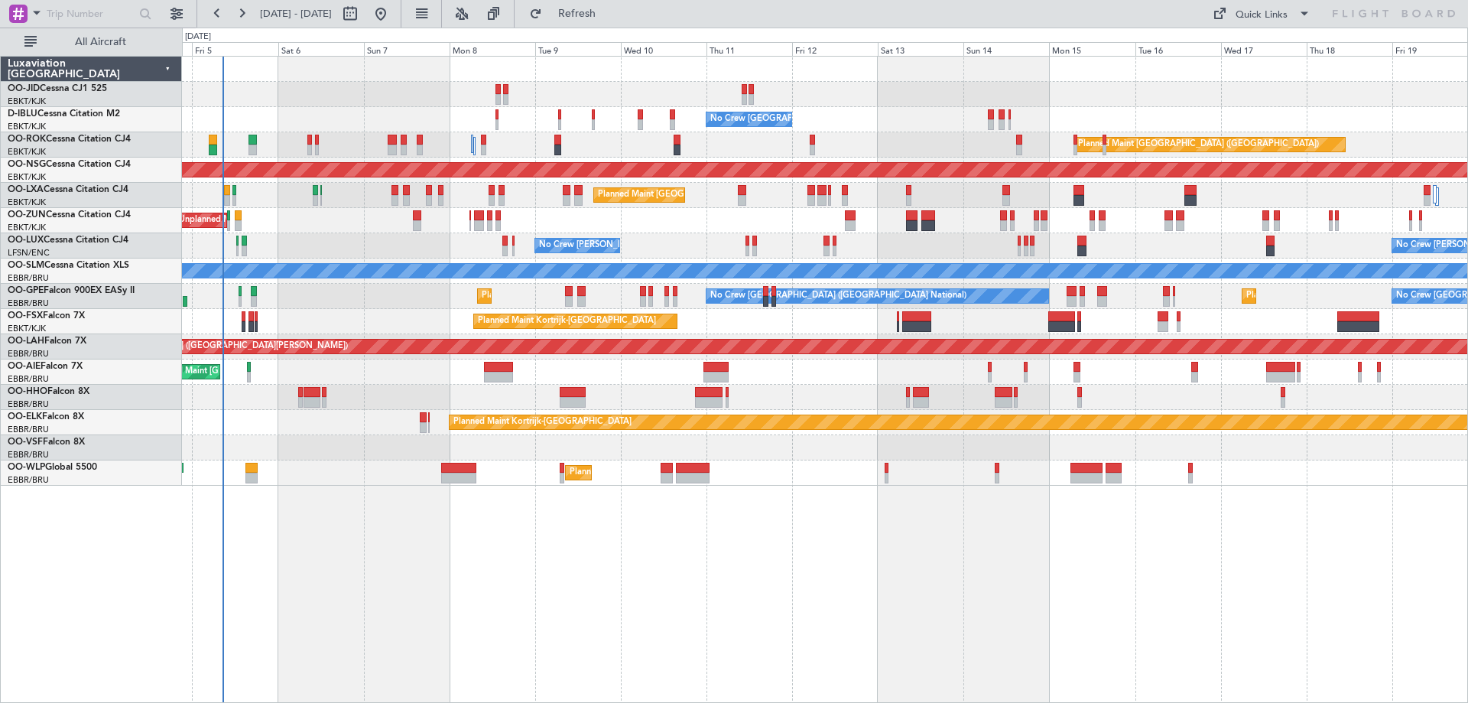
click at [932, 597] on div "No Crew Brussels (Brussels National) No Crew Brussels (Brussels National) AOG M…" at bounding box center [825, 379] width 1286 height 647
click at [966, 570] on div "No Crew Brussels (Brussels National) No Crew Brussels (Brussels National) AOG M…" at bounding box center [825, 379] width 1286 height 647
click at [966, 576] on div "No Crew Brussels (Brussels National) No Crew Brussels (Brussels National) AOG M…" at bounding box center [825, 379] width 1286 height 647
click at [875, 618] on div "No Crew Brussels (Brussels National) No Crew Brussels (Brussels National) AOG M…" at bounding box center [825, 379] width 1286 height 647
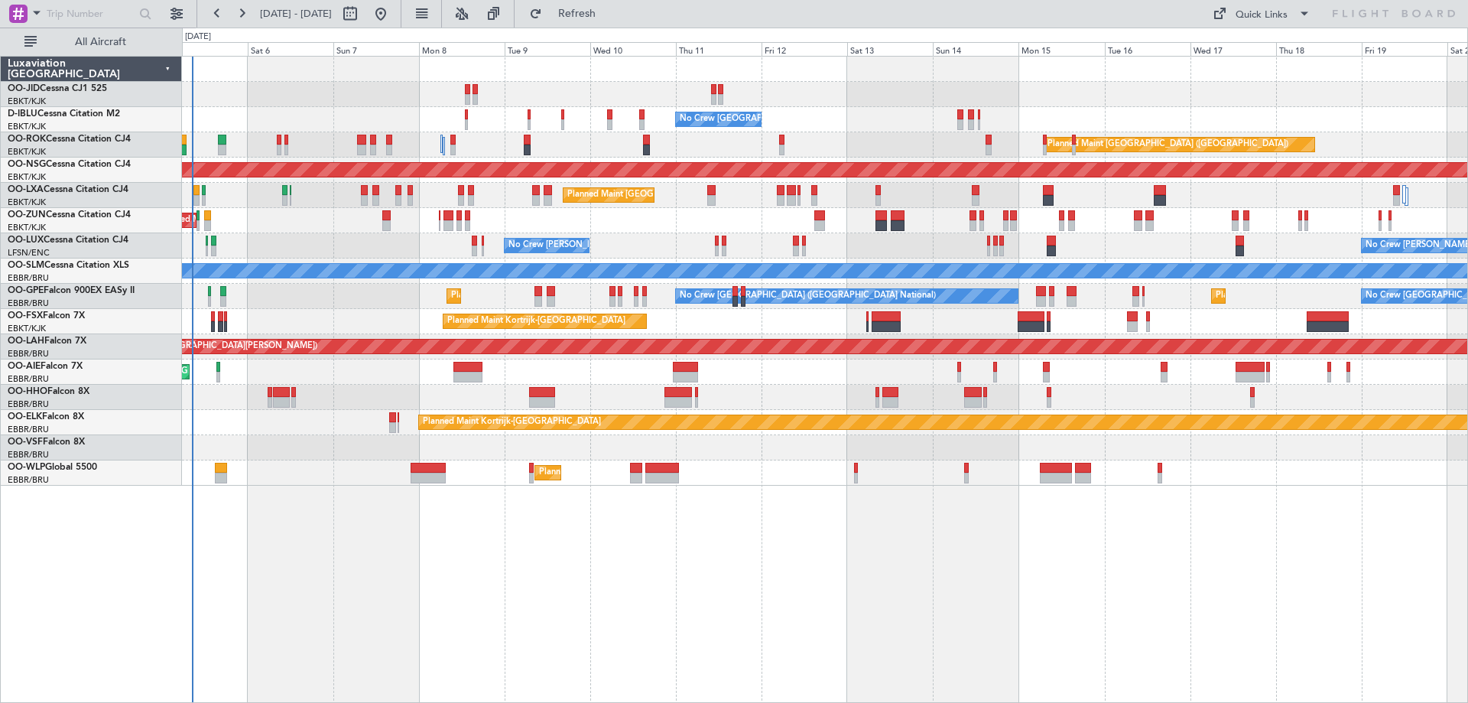
click at [963, 591] on div "No Crew Brussels (Brussels National) No Crew Brussels (Brussels National) AOG M…" at bounding box center [825, 379] width 1286 height 647
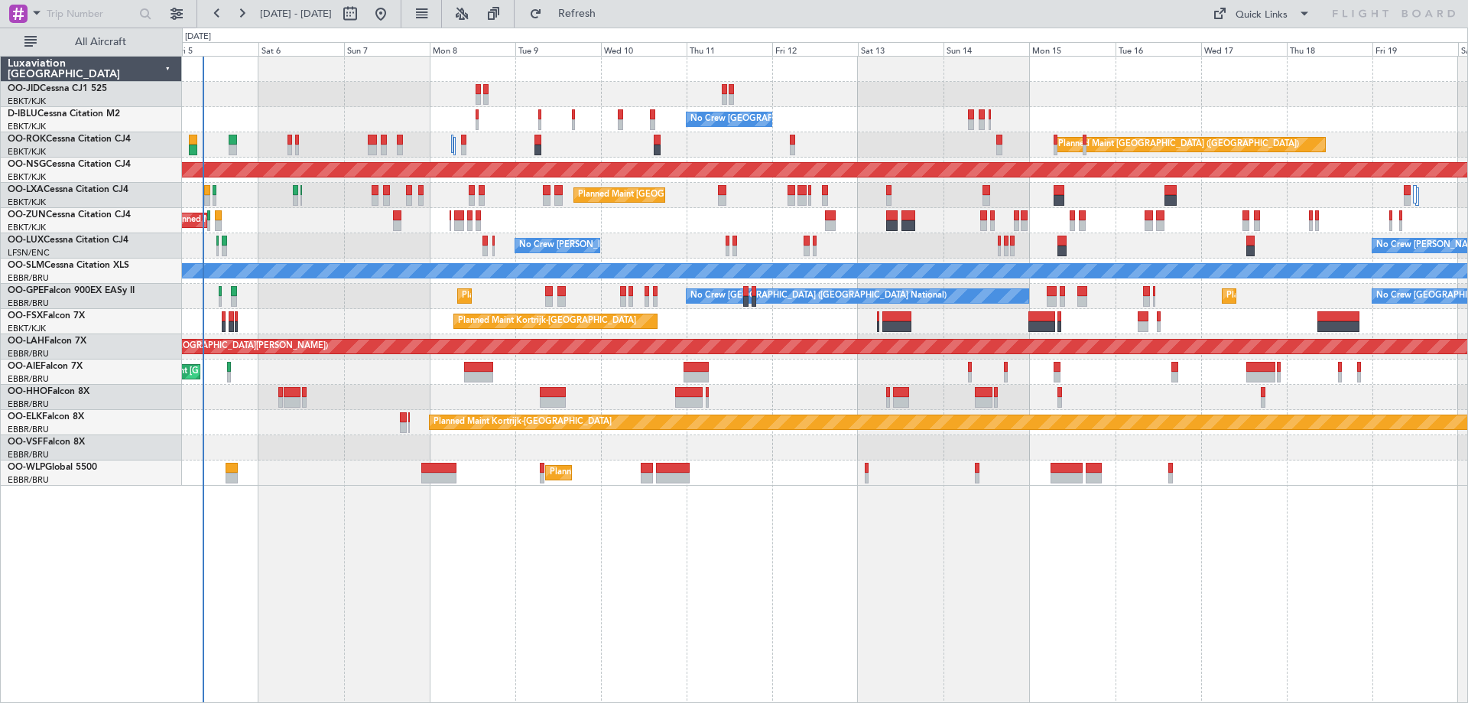
click at [824, 628] on div "No Crew Brussels (Brussels National) No Crew Brussels (Brussels National) AOG M…" at bounding box center [825, 379] width 1286 height 647
click at [799, 591] on div "No Crew Brussels (Brussels National) No Crew Brussels (Brussels National) AOG M…" at bounding box center [825, 379] width 1286 height 647
click at [982, 642] on div "No Crew Brussels (Brussels National) No Crew Brussels (Brussels National) AOG M…" at bounding box center [825, 379] width 1286 height 647
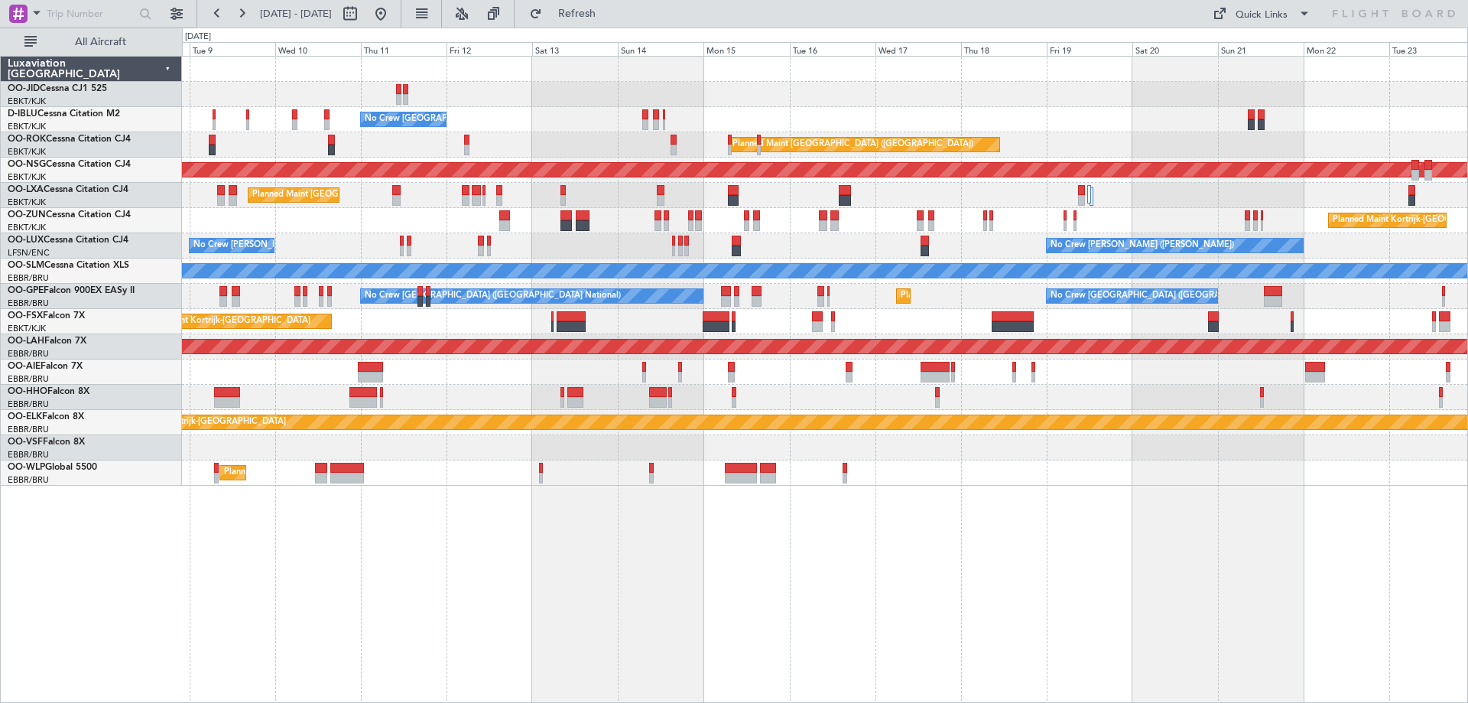
click at [357, 563] on div "No Crew Brussels (Brussels National) A/C Unavailable Brussels (Brussels Nationa…" at bounding box center [825, 379] width 1286 height 647
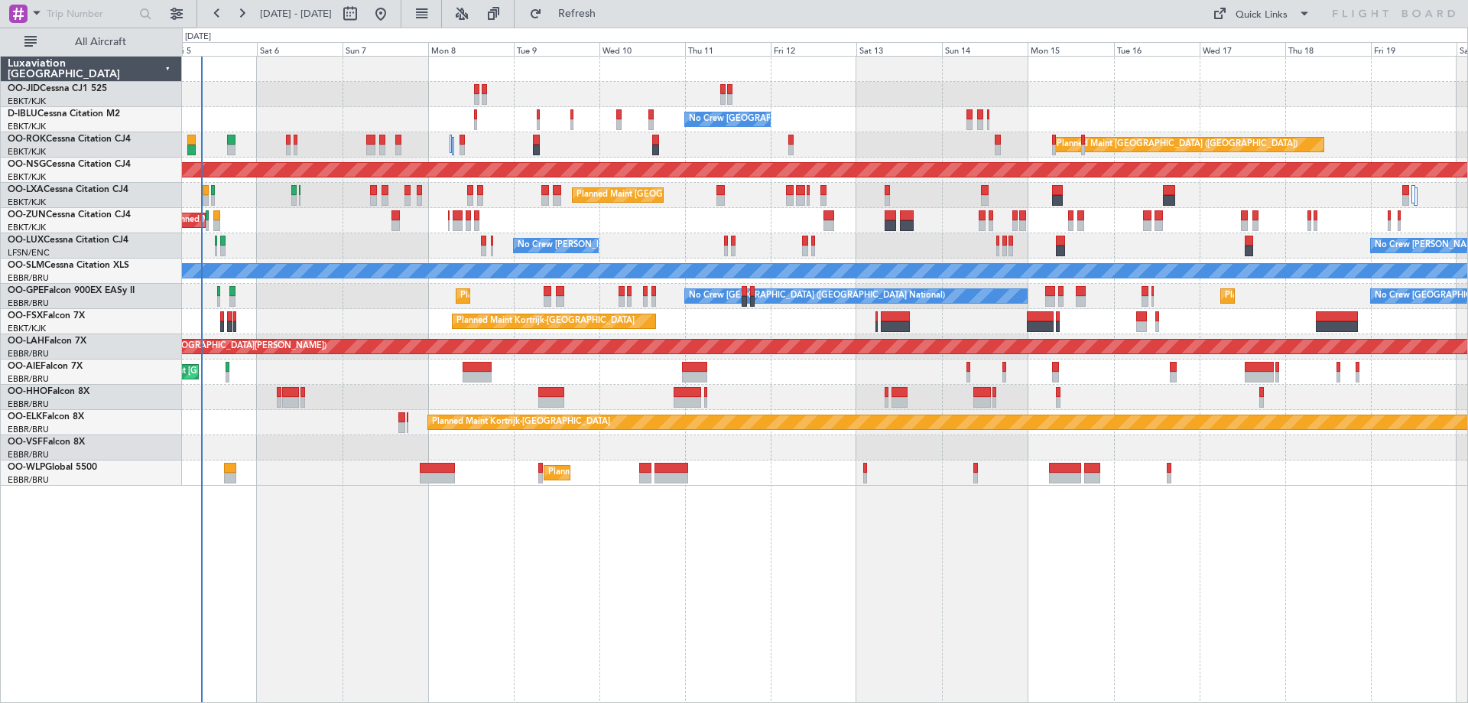
click at [776, 560] on div "No Crew Brussels (Brussels National) No Crew Brussels (Brussels National) AOG M…" at bounding box center [825, 379] width 1286 height 647
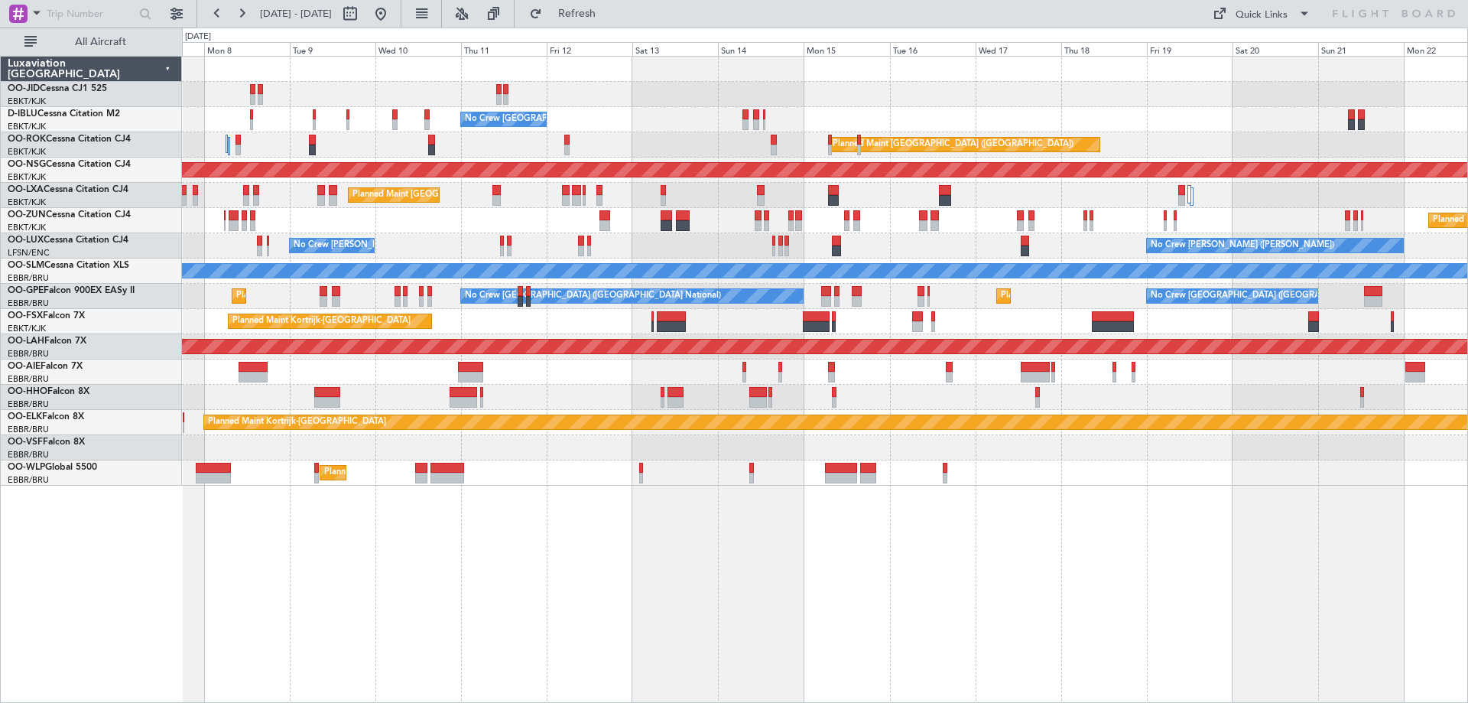
click at [818, 590] on div "No Crew Brussels (Brussels National) A/C Unavailable Brussels (Brussels Nationa…" at bounding box center [825, 379] width 1286 height 647
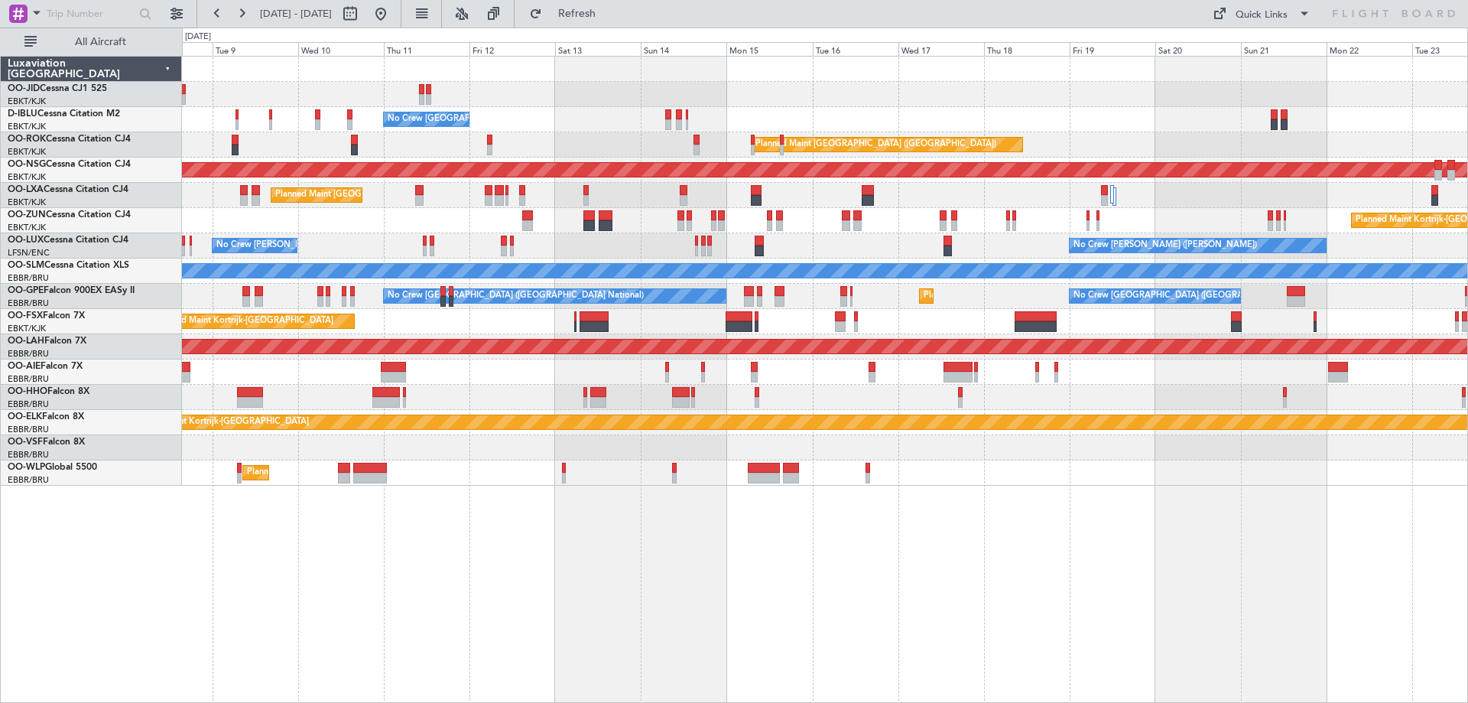
click at [995, 619] on div "No Crew Brussels (Brussels National) A/C Unavailable Brussels (Brussels Nationa…" at bounding box center [825, 379] width 1286 height 647
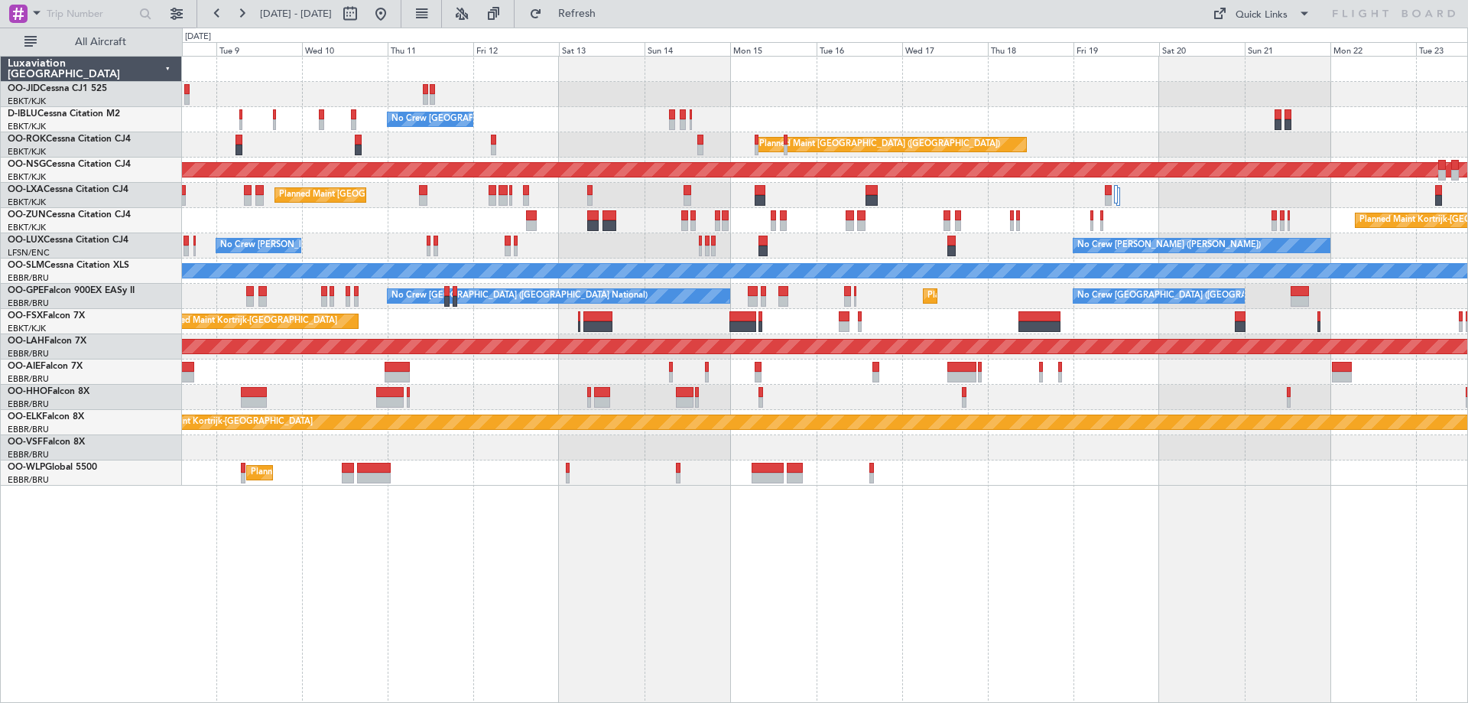
click at [1040, 552] on div "No Crew Brussels (Brussels National) A/C Unavailable Brussels (Brussels Nationa…" at bounding box center [825, 379] width 1286 height 647
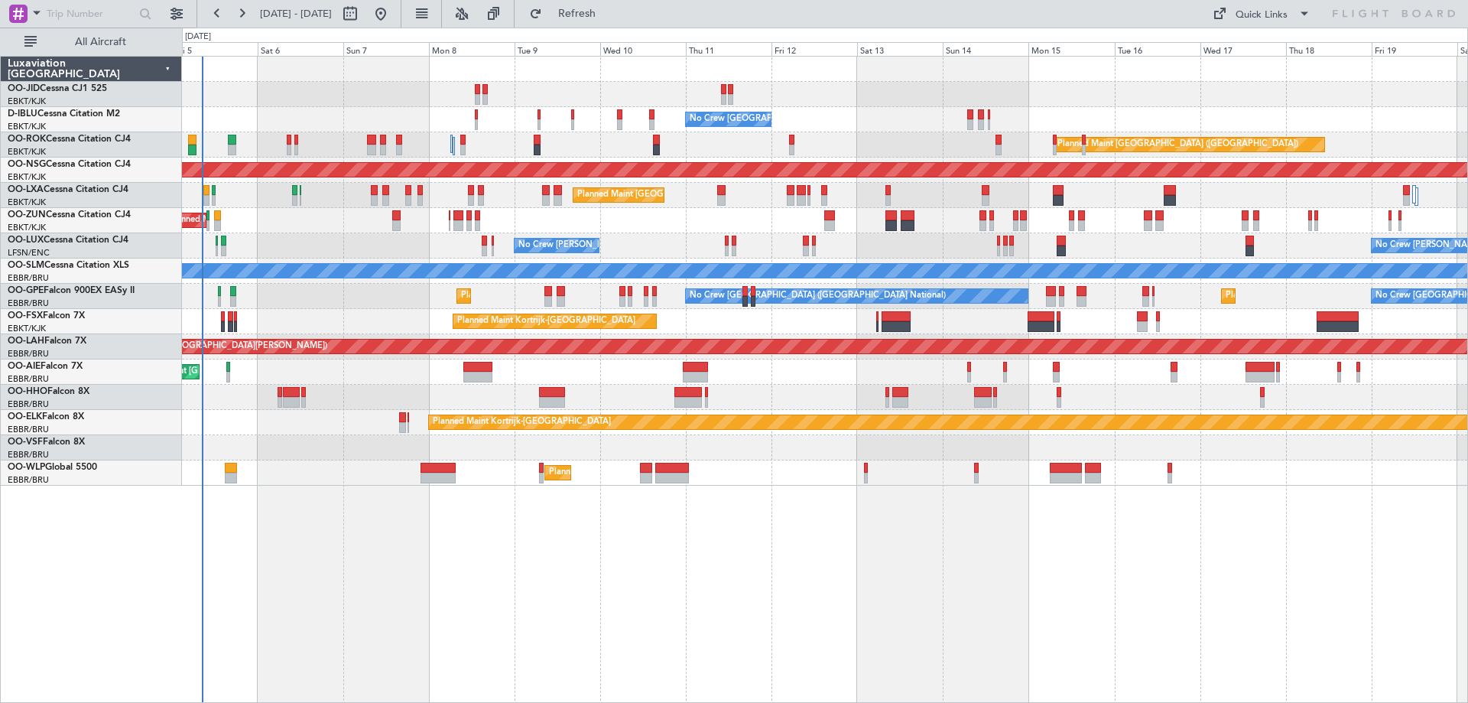
click at [827, 612] on div "No Crew Brussels (Brussels National) No Crew Brussels (Brussels National) AOG M…" at bounding box center [825, 379] width 1286 height 647
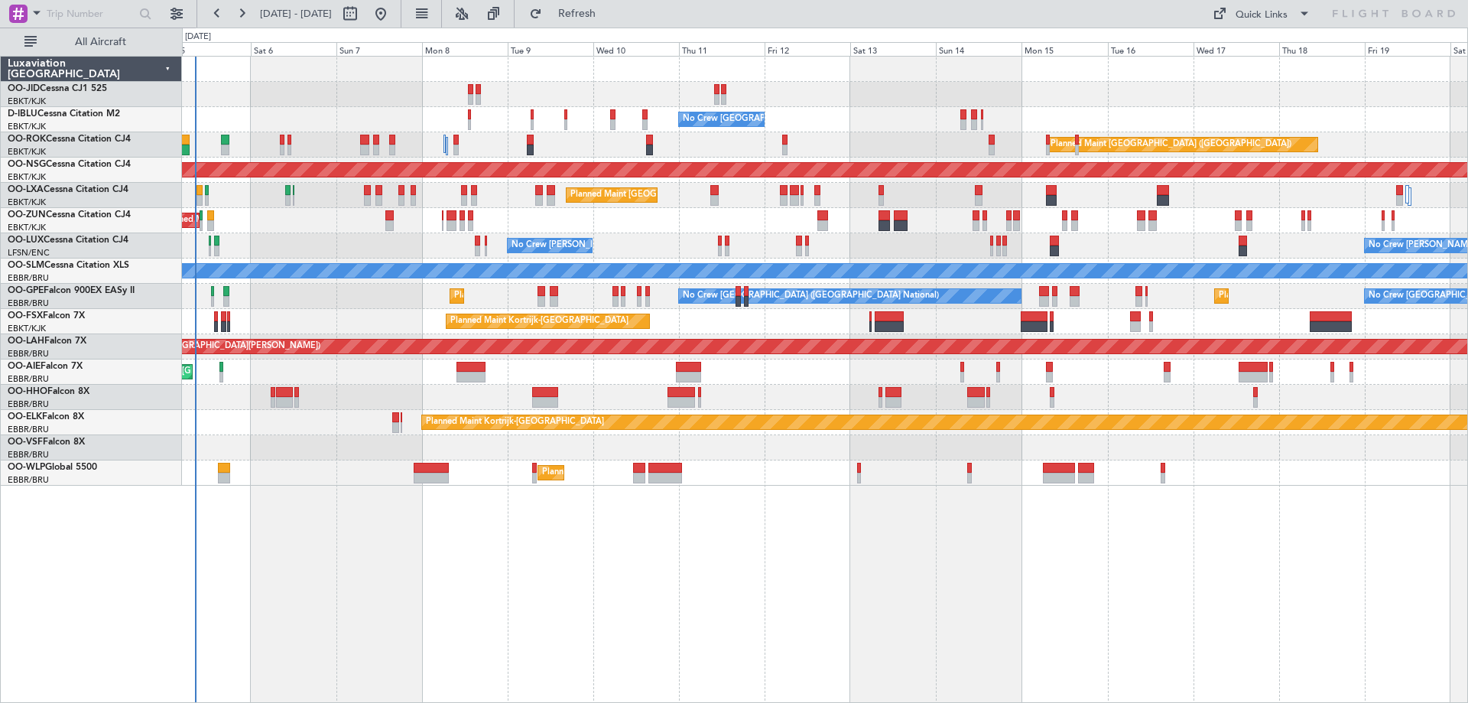
click at [823, 593] on div "No Crew Brussels (Brussels National) No Crew Brussels (Brussels National) AOG M…" at bounding box center [825, 379] width 1286 height 647
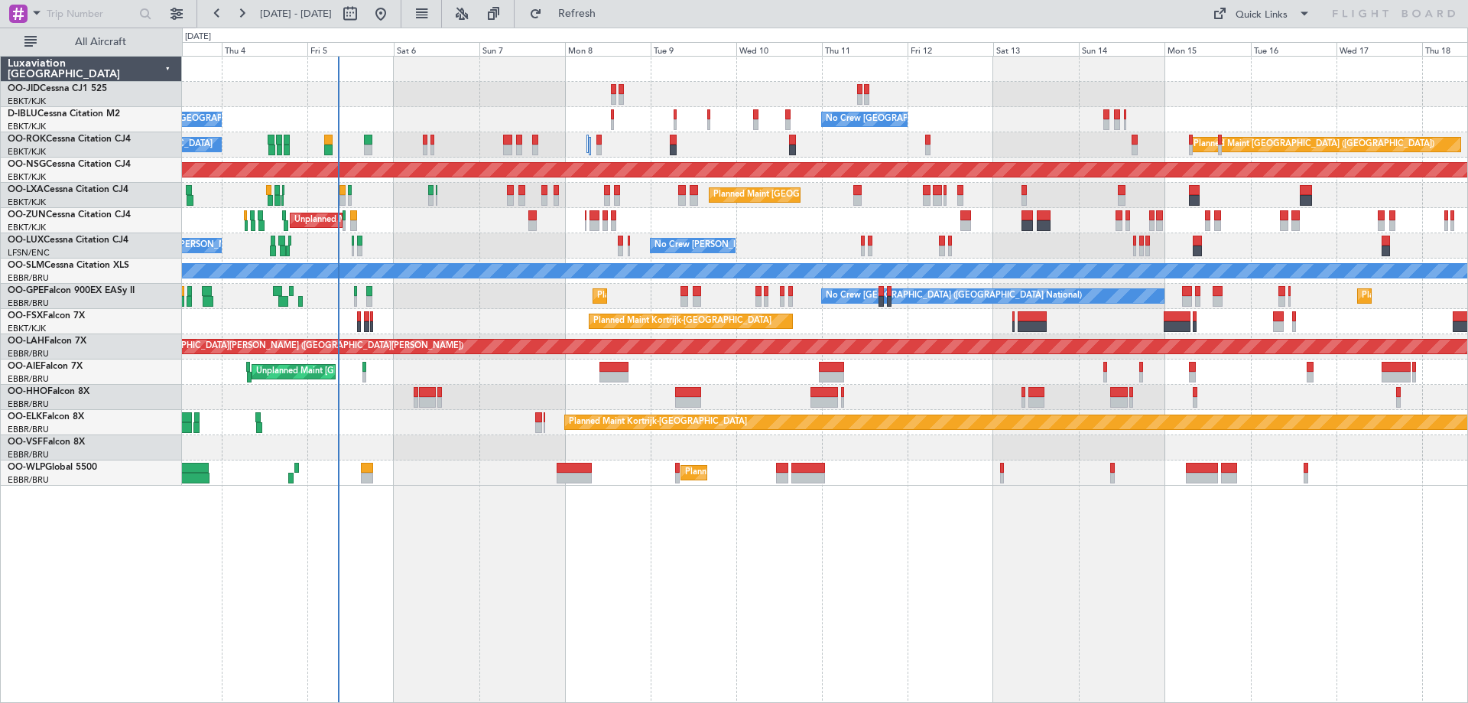
click at [579, 226] on div "Unplanned Maint Paris (Le Bourget)" at bounding box center [824, 220] width 1285 height 25
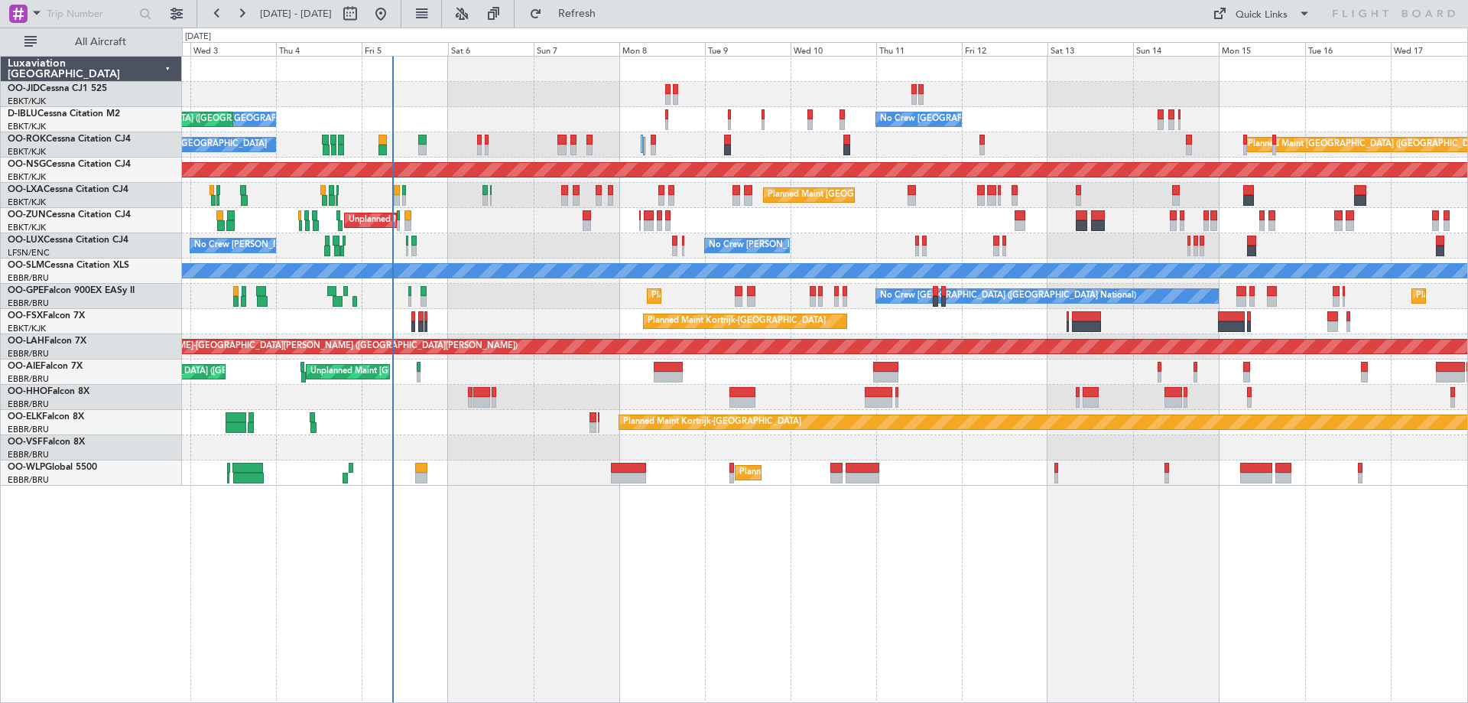
click at [472, 229] on div "Unplanned Maint Paris (Le Bourget)" at bounding box center [824, 220] width 1285 height 25
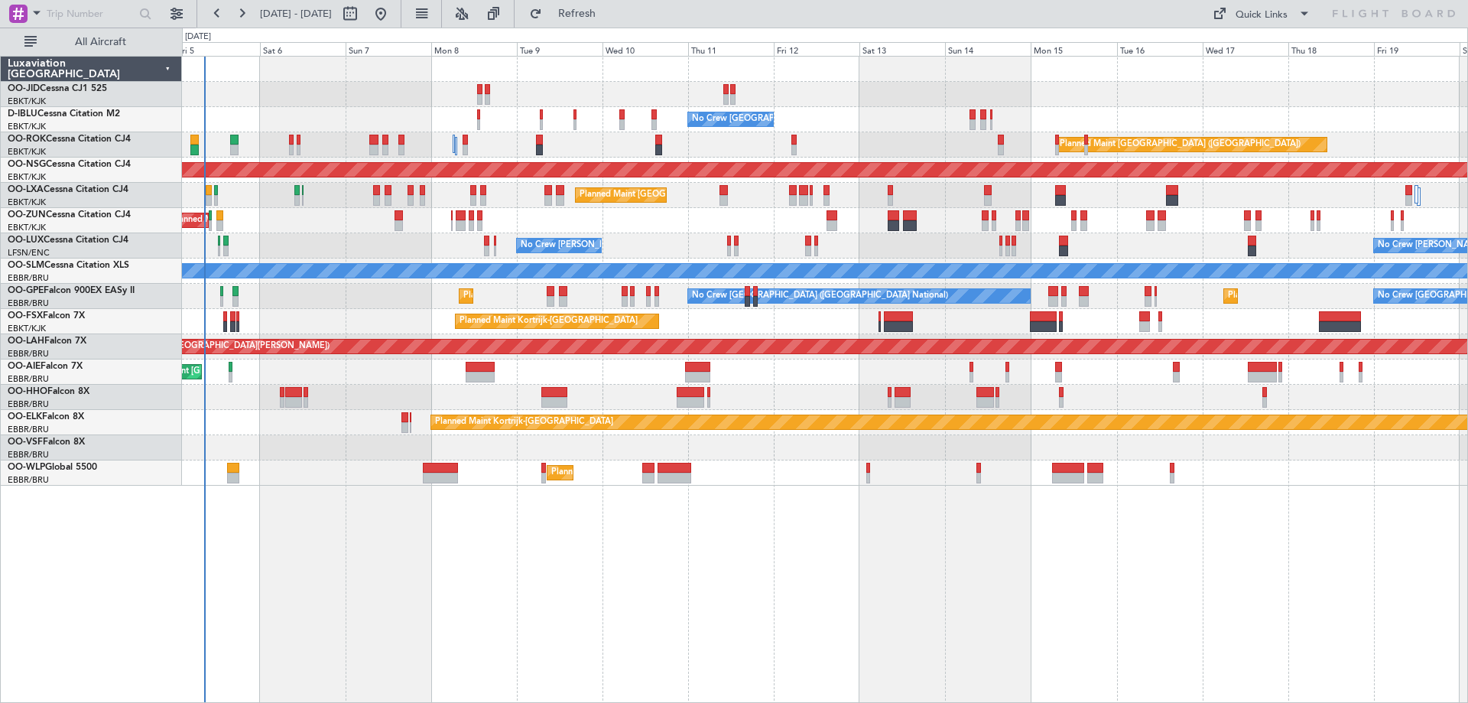
click at [742, 632] on div "No Crew Brussels (Brussels National) No Crew Brussels (Brussels National) AOG M…" at bounding box center [825, 379] width 1286 height 647
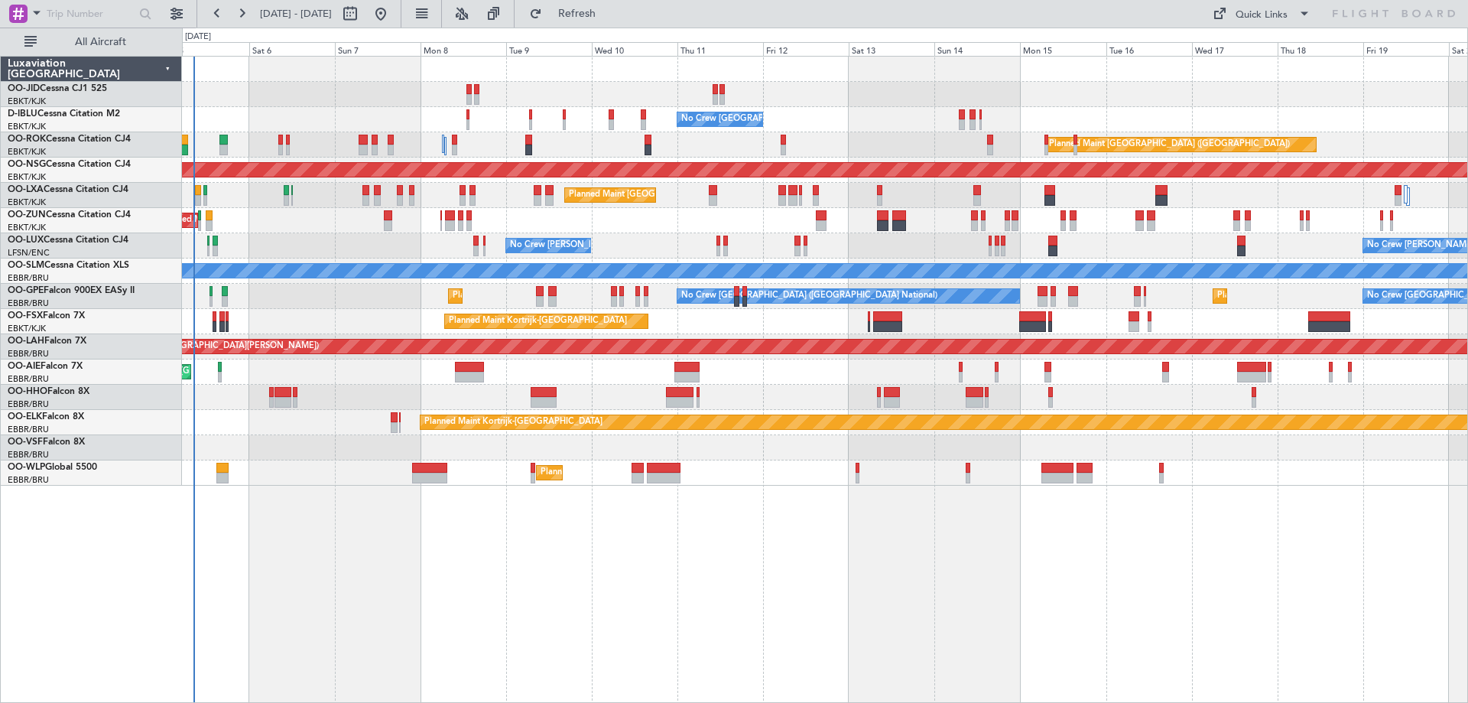
click at [711, 606] on div "No Crew Brussels (Brussels National) No Crew Brussels (Brussels National) AOG M…" at bounding box center [825, 379] width 1286 height 647
click at [567, 523] on div "No Crew Brussels (Brussels National) No Crew Brussels (Brussels National) AOG M…" at bounding box center [825, 379] width 1286 height 647
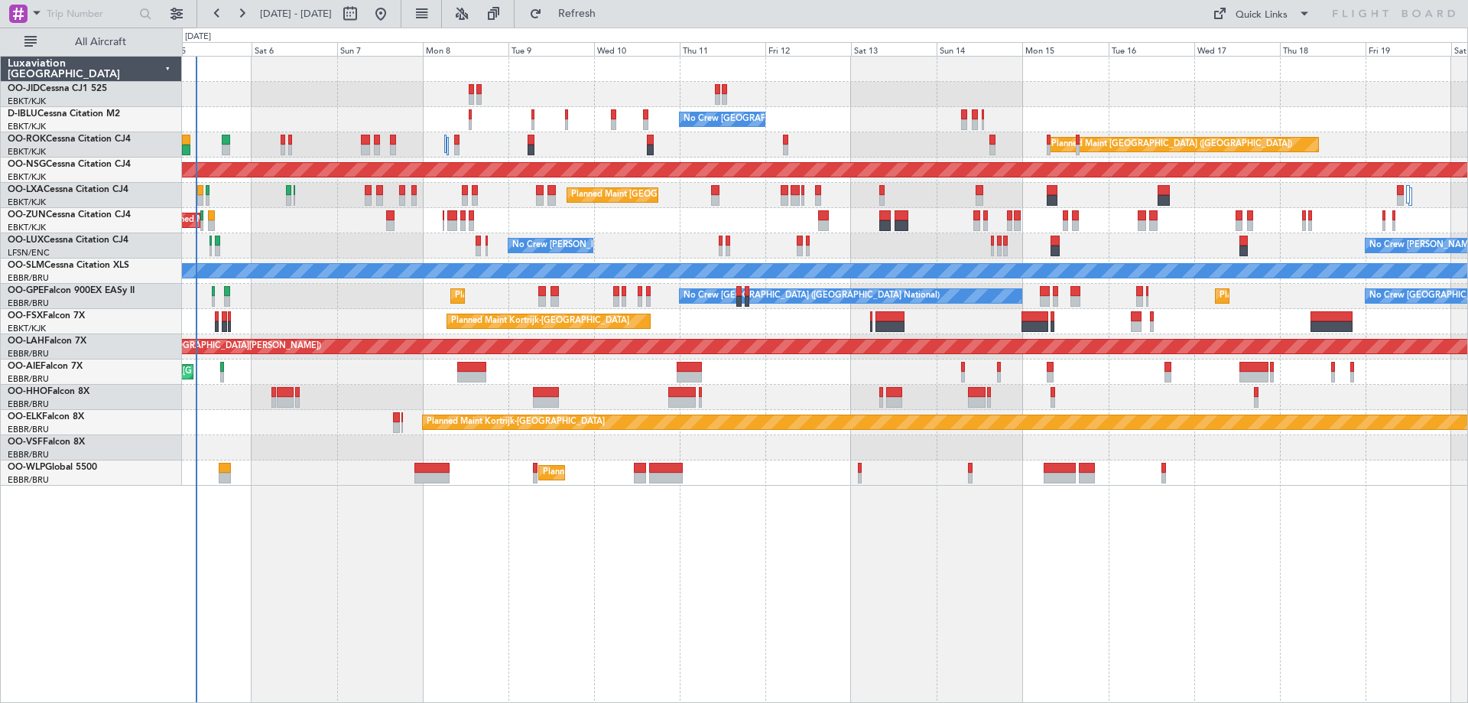
click at [629, 597] on div "No Crew Brussels (Brussels National) No Crew Brussels (Brussels National) AOG M…" at bounding box center [825, 379] width 1286 height 647
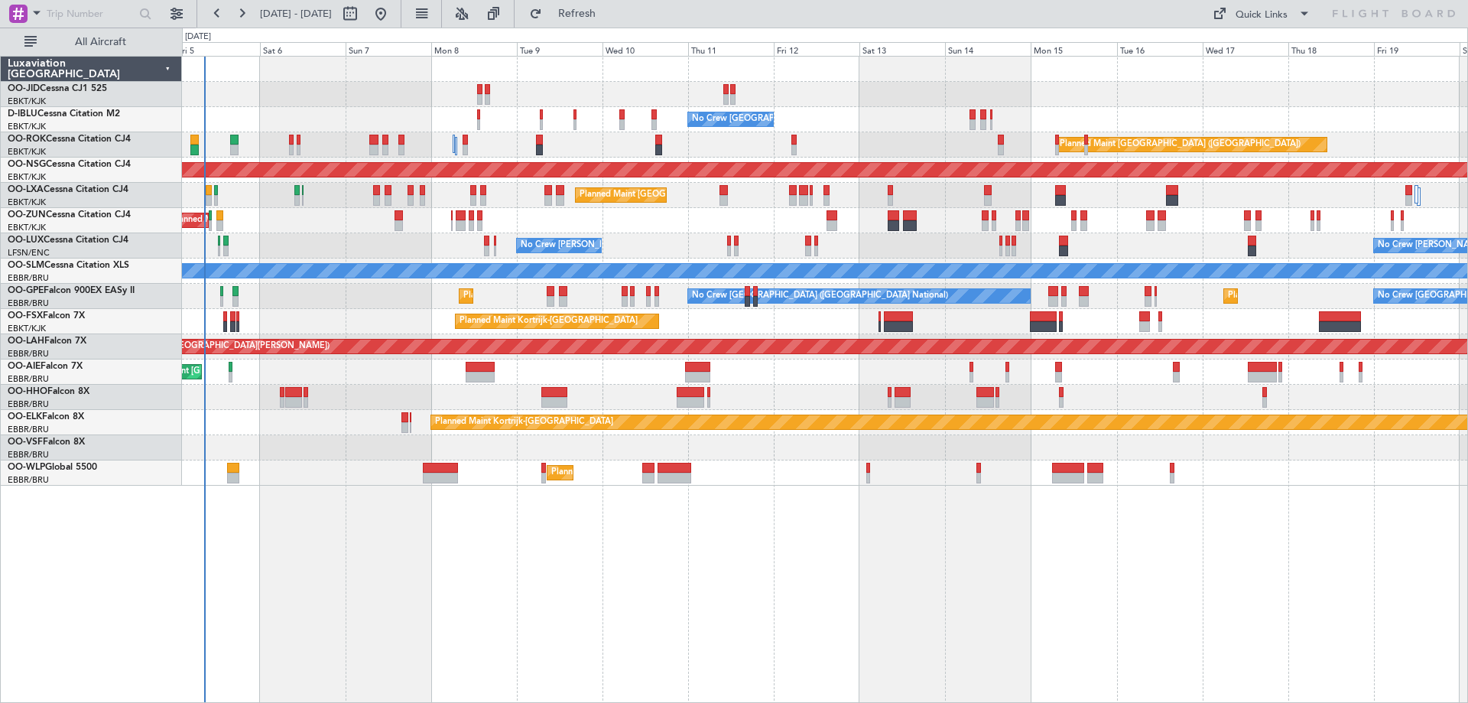
click at [813, 661] on div "No Crew Brussels (Brussels National) No Crew Brussels (Brussels National) AOG M…" at bounding box center [825, 379] width 1286 height 647
click at [599, 556] on div "No Crew Brussels (Brussels National) No Crew Brussels (Brussels National) AOG M…" at bounding box center [825, 379] width 1286 height 647
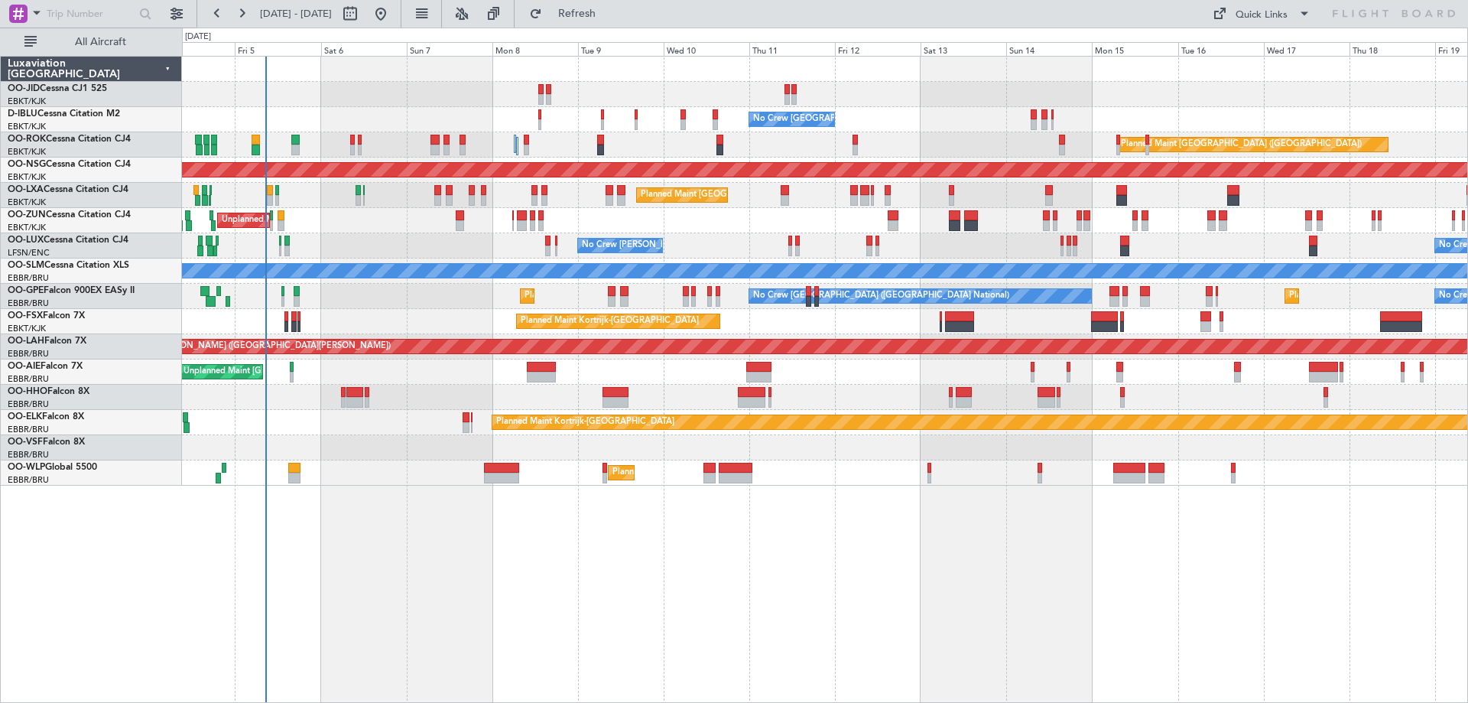
click at [661, 618] on div "No Crew Brussels (Brussels National) No Crew Brussels (Brussels National) AOG M…" at bounding box center [825, 379] width 1286 height 647
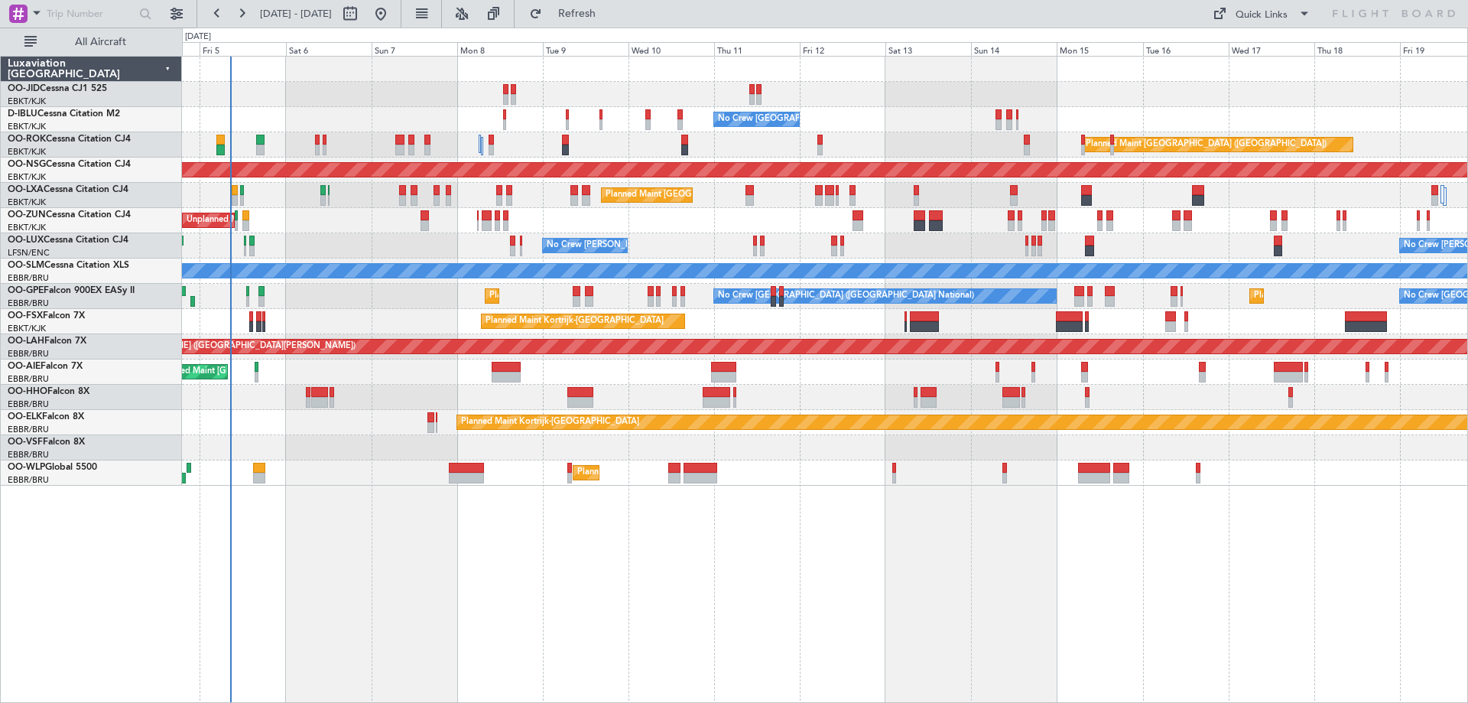
click at [702, 661] on div "No Crew Brussels (Brussels National) No Crew Brussels (Brussels National) AOG M…" at bounding box center [825, 379] width 1286 height 647
click at [618, 603] on div "No Crew Brussels (Brussels National) No Crew Brussels (Brussels National) AOG M…" at bounding box center [825, 379] width 1286 height 647
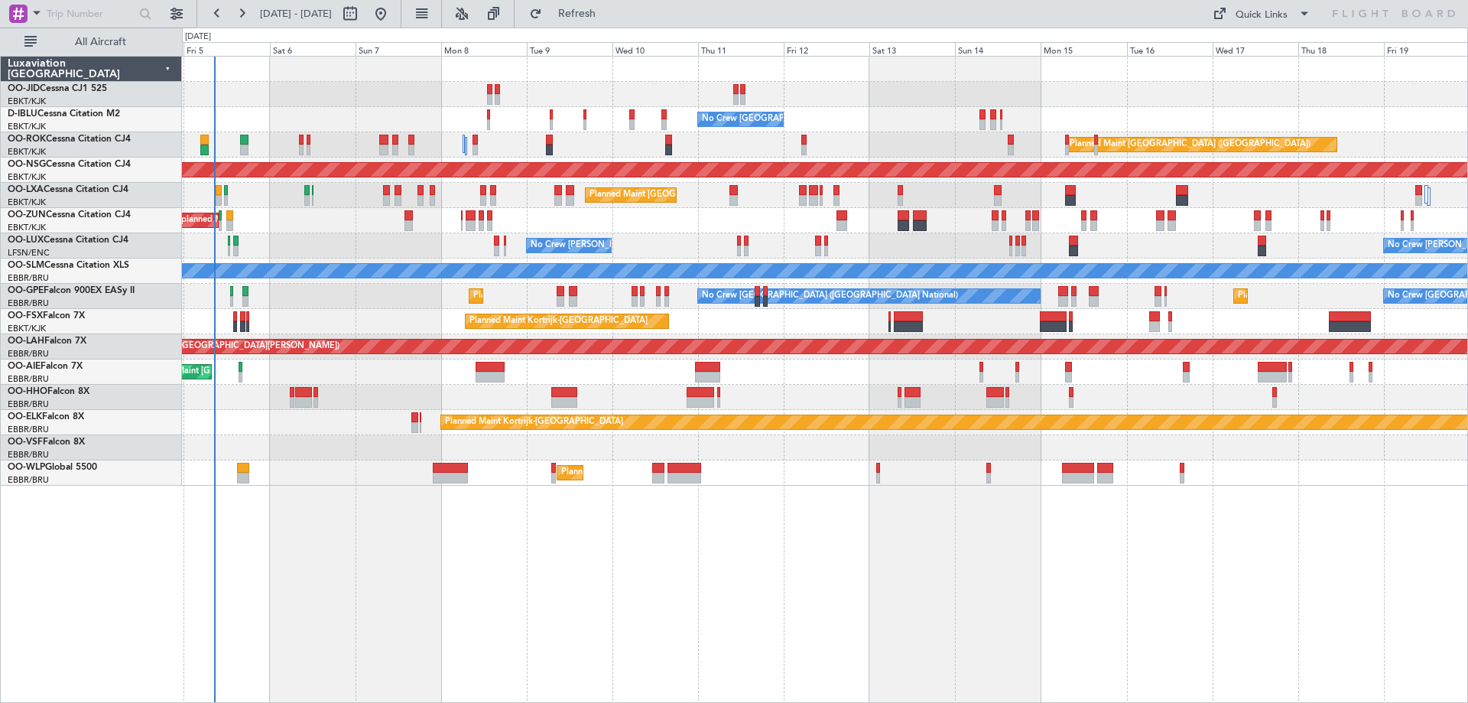
click at [601, 608] on div "No Crew Brussels (Brussels National) No Crew Brussels (Brussels National) AOG M…" at bounding box center [825, 379] width 1286 height 647
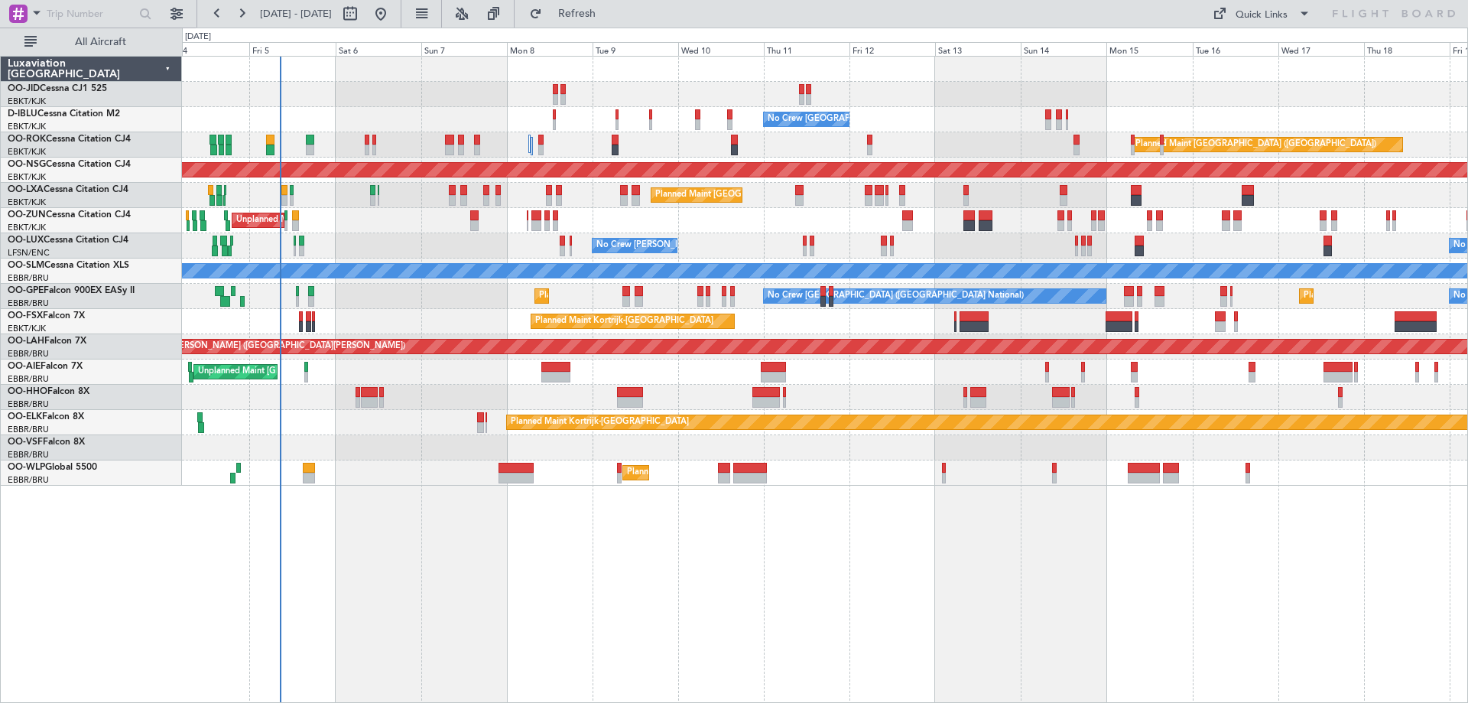
click at [824, 625] on div "No Crew Brussels (Brussels National) No Crew Brussels (Brussels National) AOG M…" at bounding box center [825, 379] width 1286 height 647
click at [502, 588] on div "No Crew Brussels (Brussels National) No Crew Brussels (Brussels National) AOG M…" at bounding box center [825, 379] width 1286 height 647
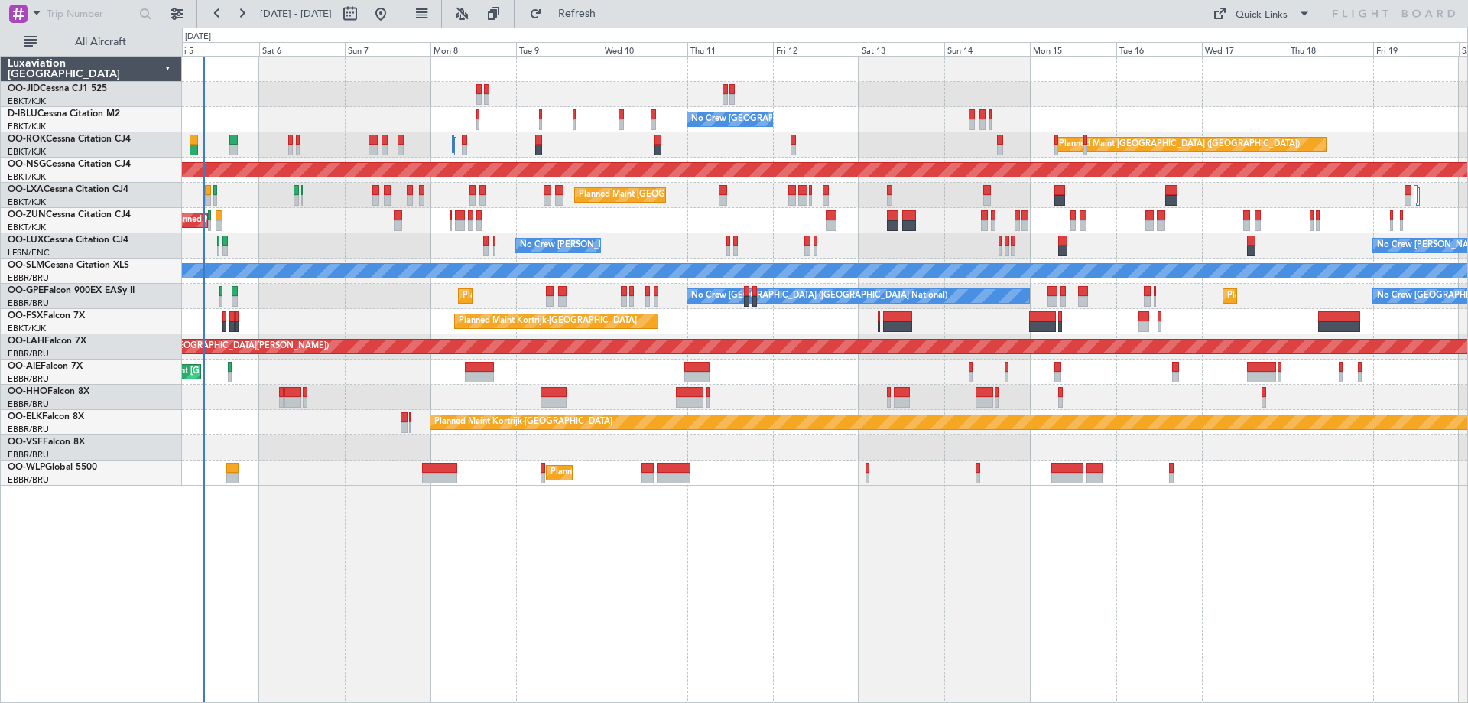
click at [466, 592] on div "No Crew Brussels (Brussels National) No Crew Brussels (Brussels National) AOG M…" at bounding box center [825, 379] width 1286 height 647
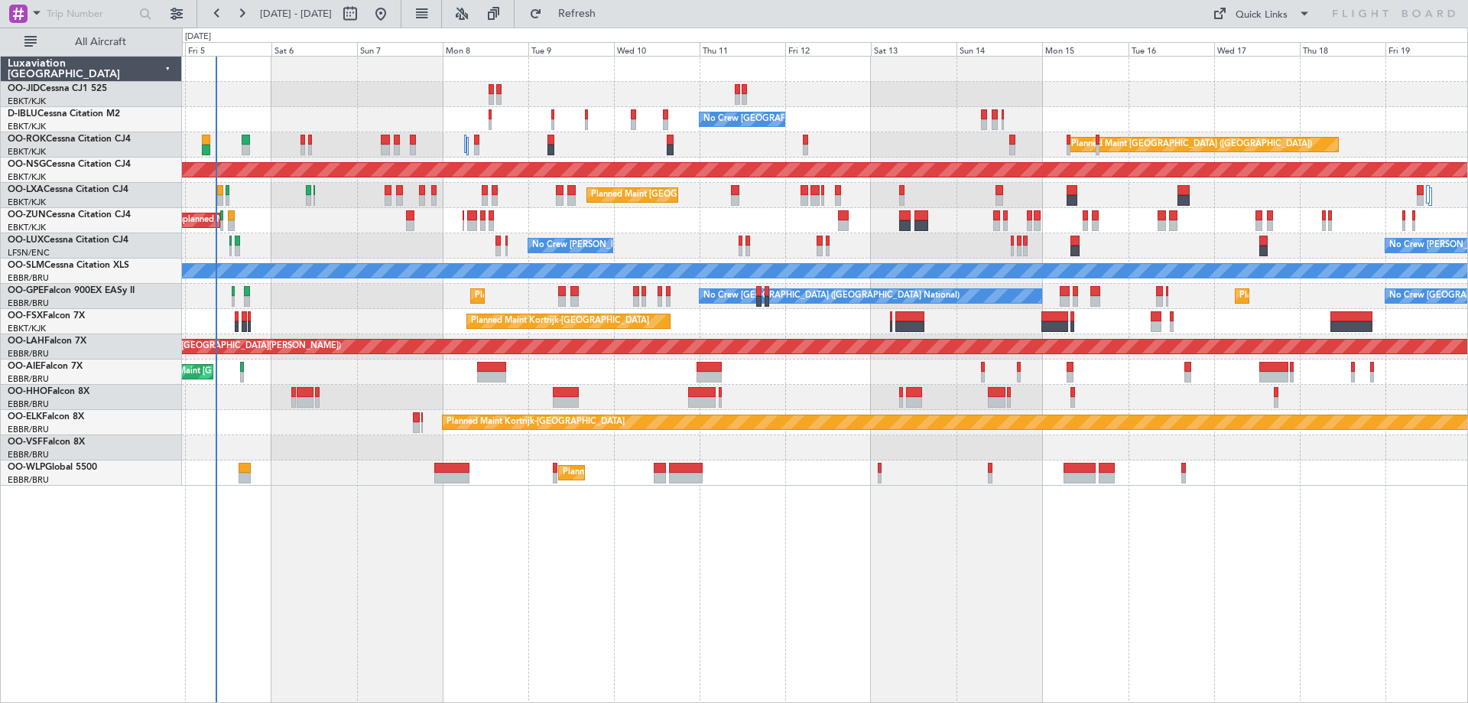
click at [494, 579] on div "No Crew Brussels (Brussels National) No Crew Brussels (Brussels National) AOG M…" at bounding box center [825, 379] width 1286 height 647
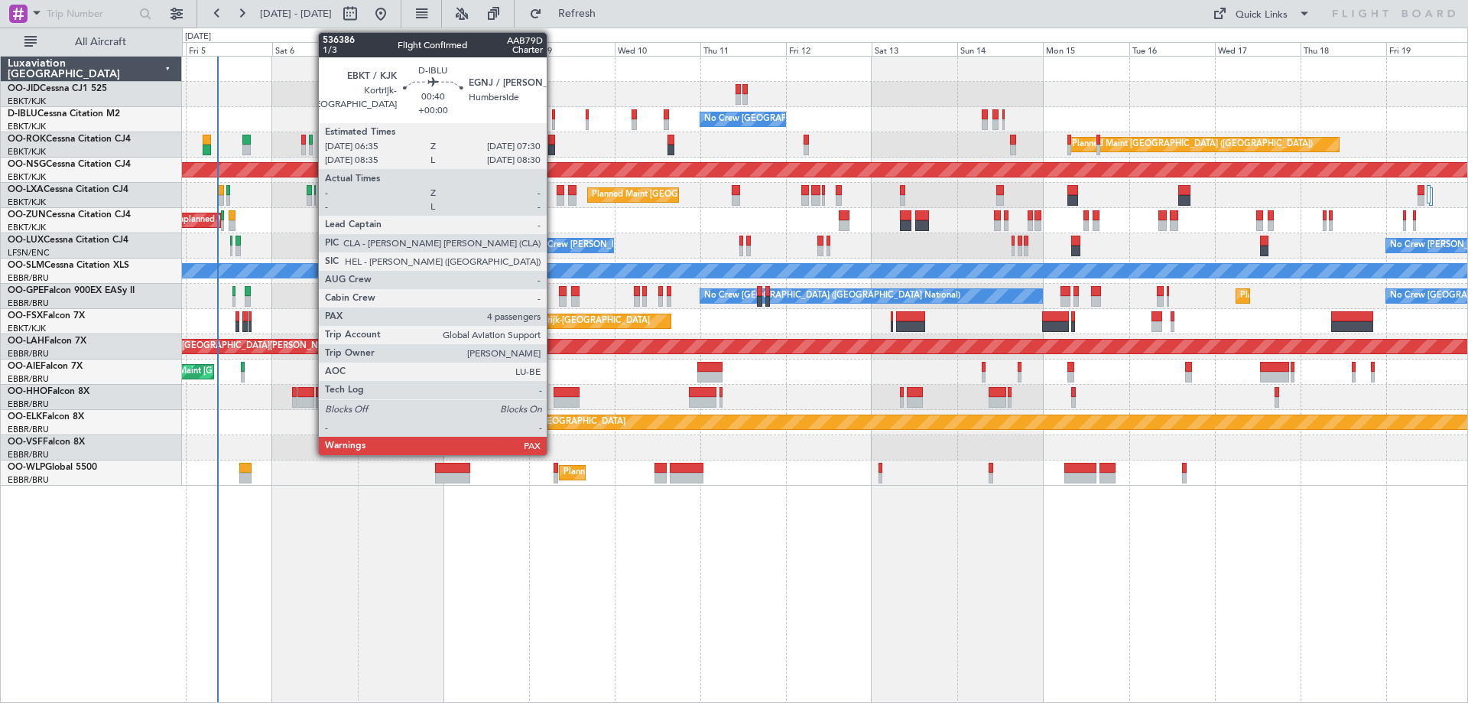
click at [553, 117] on div at bounding box center [554, 114] width 4 height 11
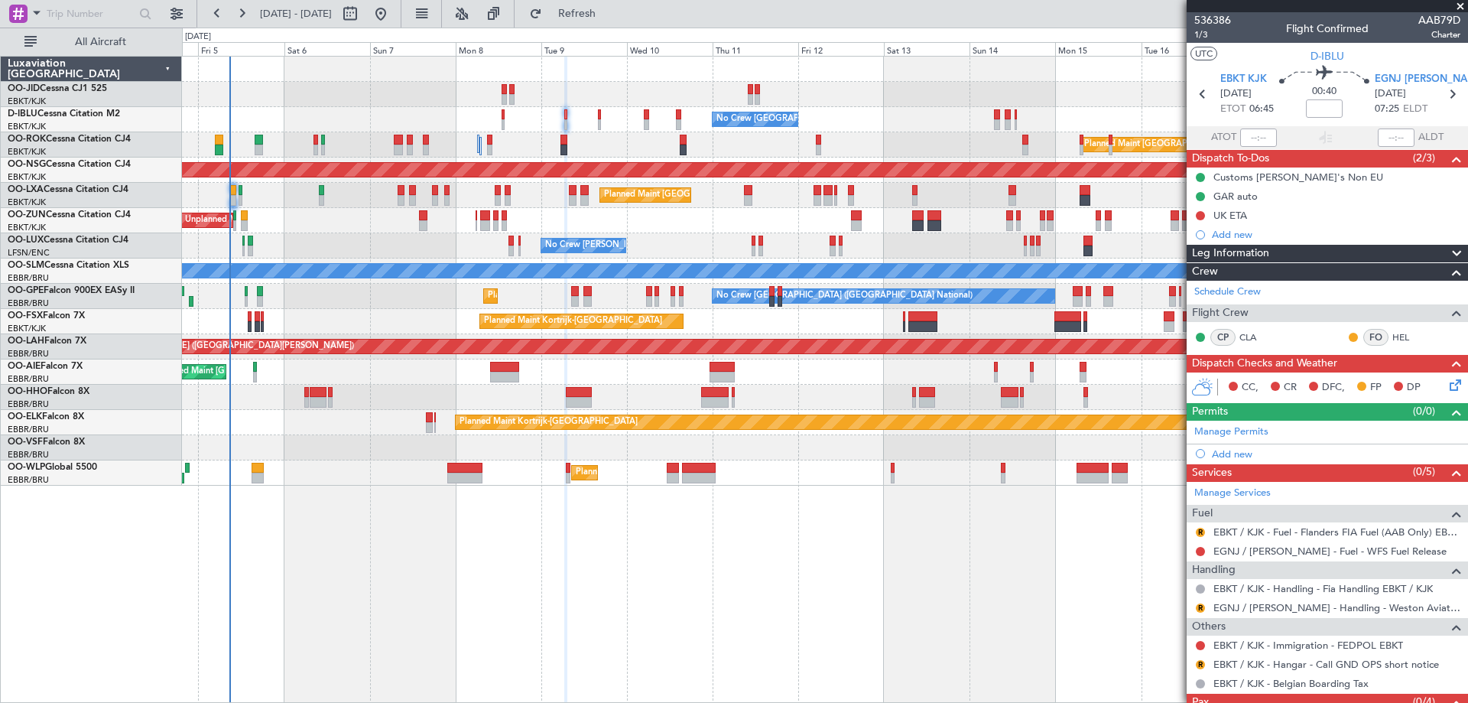
click at [634, 579] on div "No Crew Brussels (Brussels National) No Crew Brussels (Brussels National) AOG M…" at bounding box center [825, 379] width 1286 height 647
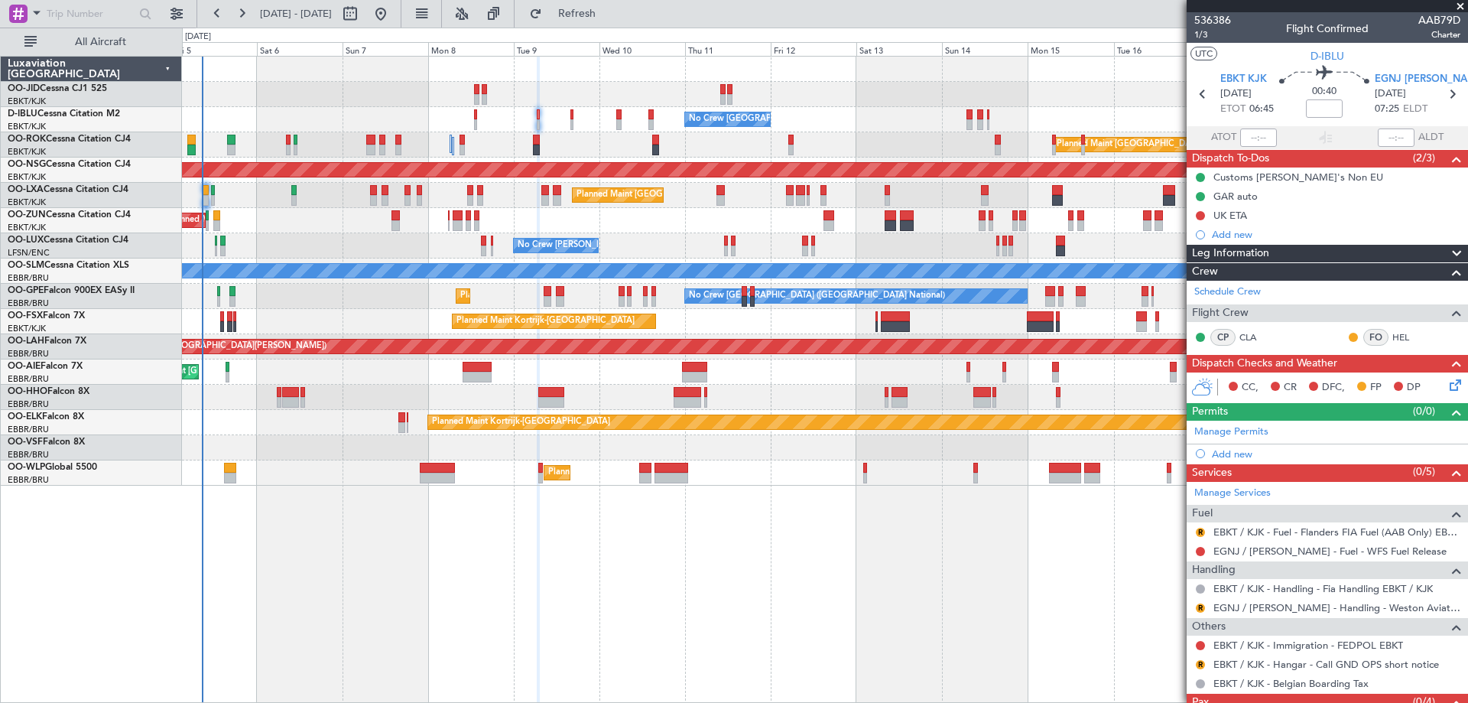
click at [703, 209] on div "No Crew Brussels (Brussels National) No Crew Brussels (Brussels National) AOG M…" at bounding box center [824, 271] width 1285 height 429
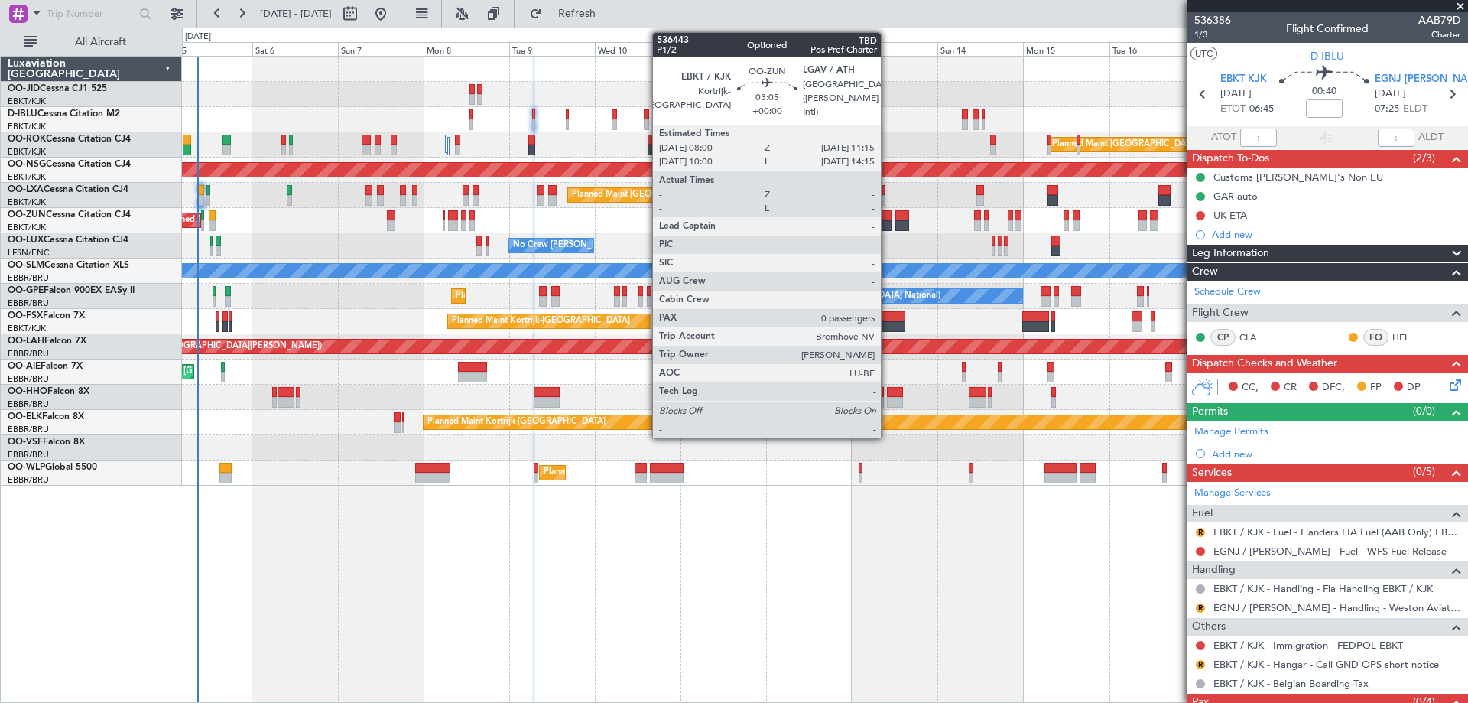
click at [526, 333] on div "No Crew Brussels (Brussels National) No Crew Brussels (Brussels National) AOG M…" at bounding box center [824, 271] width 1285 height 429
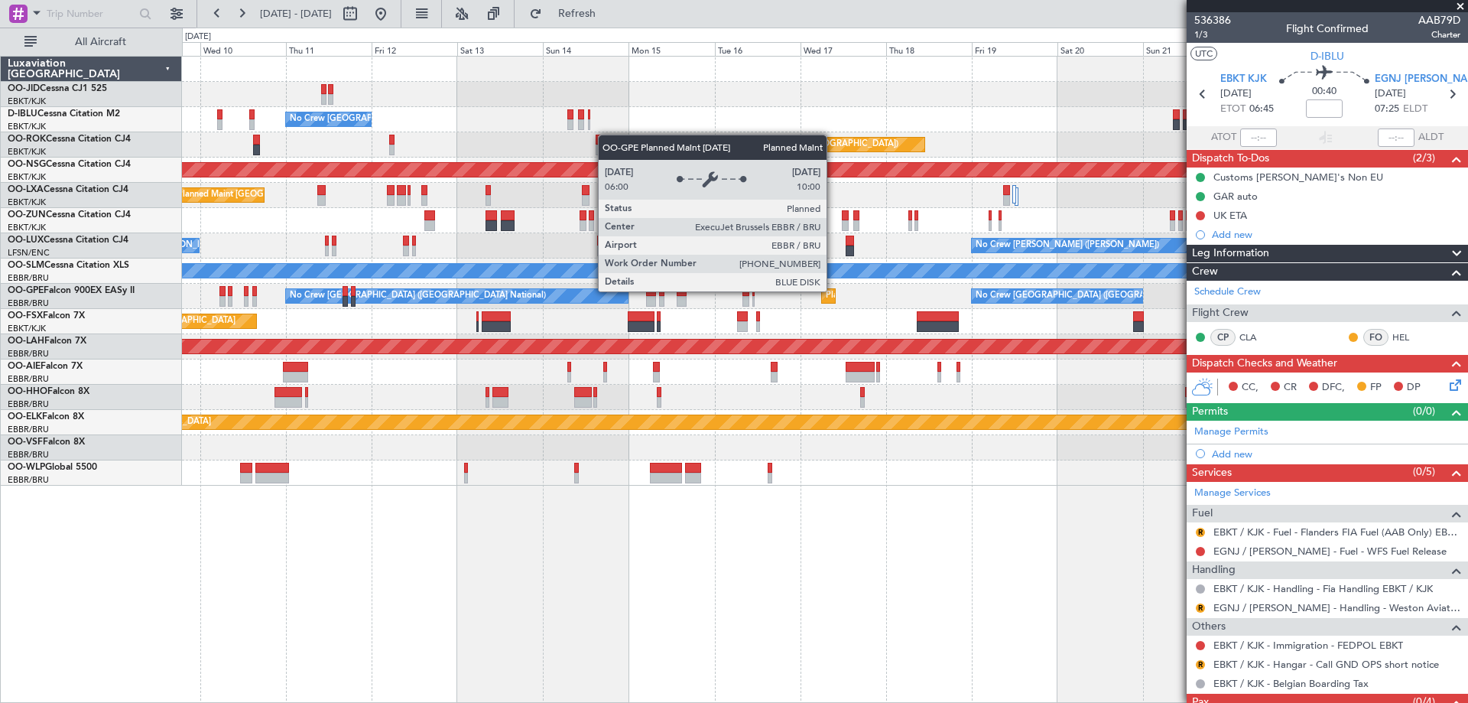
click at [669, 341] on div "No Crew Brussels (Brussels National) A/C Unavailable Brussels (Brussels Nationa…" at bounding box center [824, 271] width 1285 height 429
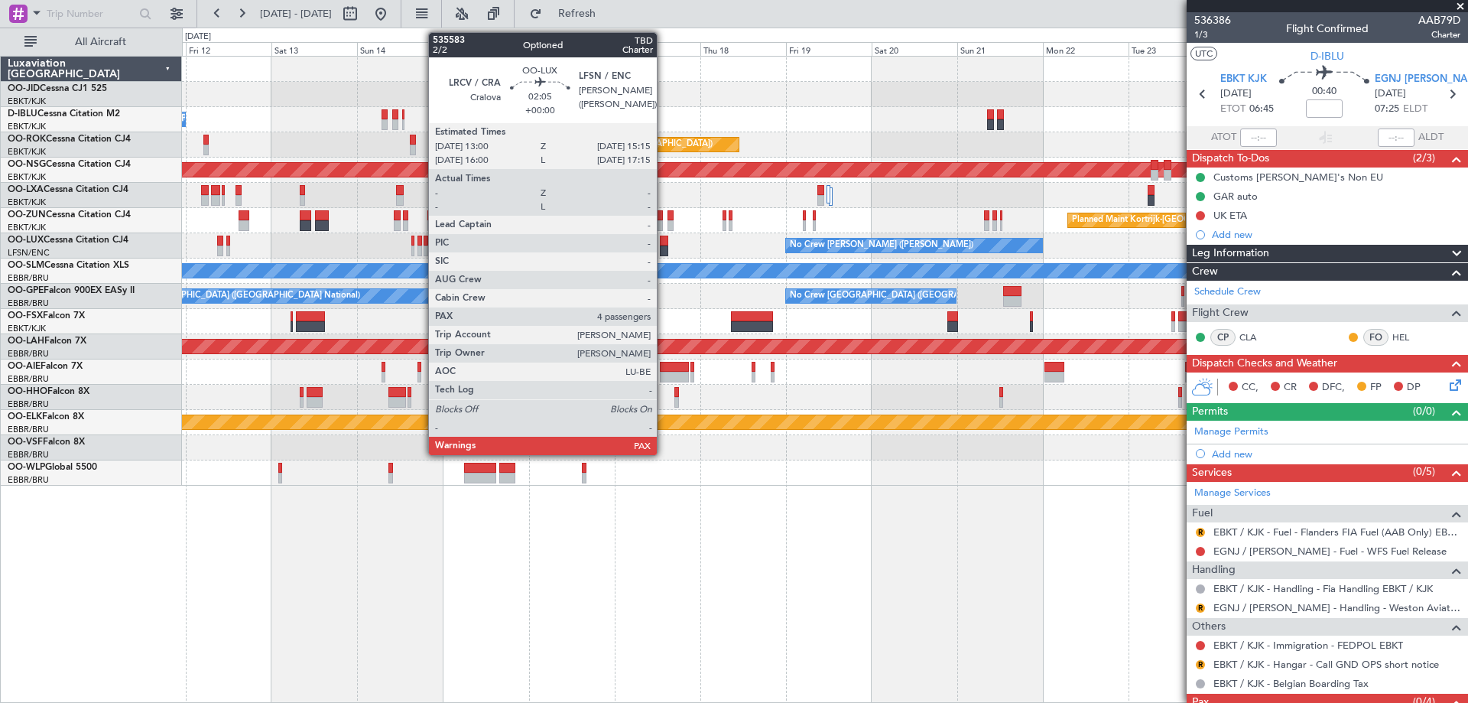
click at [657, 389] on div "Planned Maint Kortrijk-Wevelgem No Crew Brussels (Brussels National) A/C Unavai…" at bounding box center [824, 271] width 1285 height 429
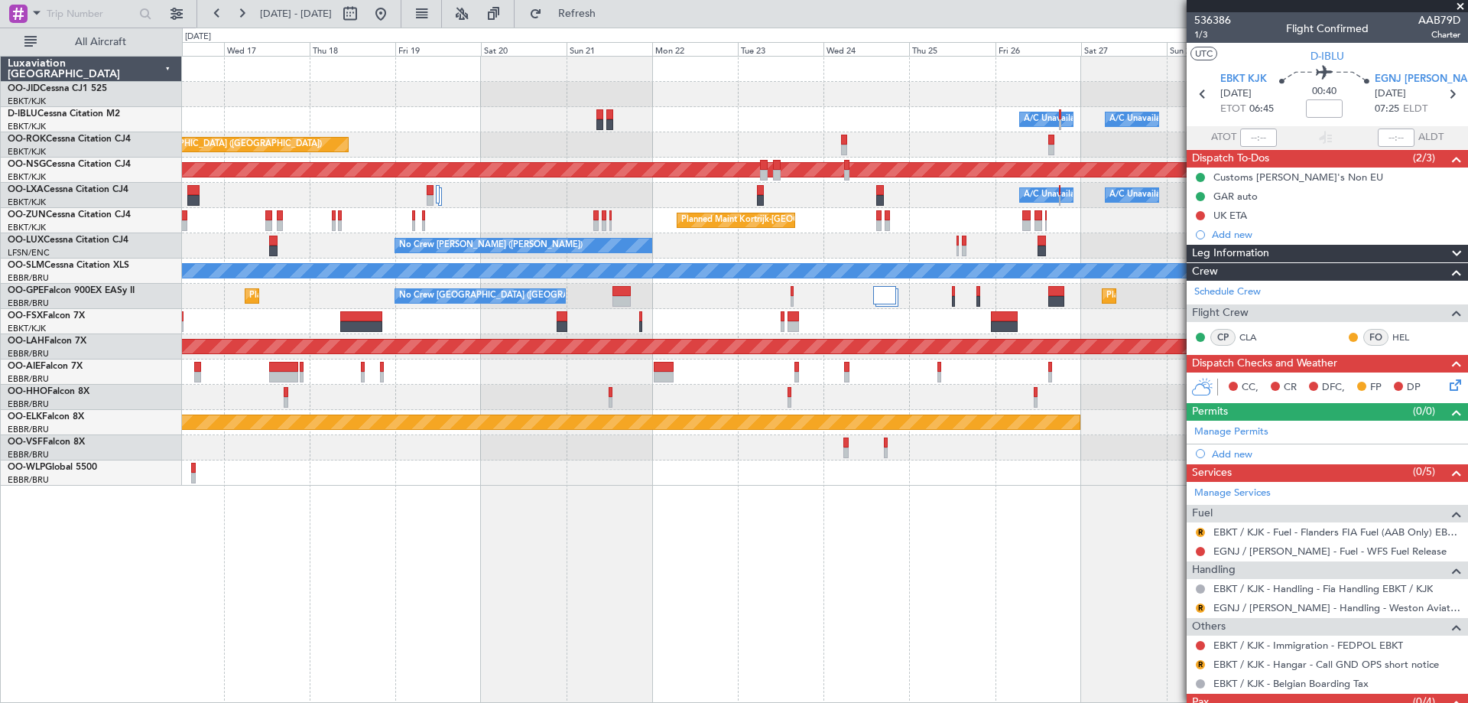
click at [686, 665] on div "Planned Maint Kortrijk-Wevelgem A/C Unavailable Kortrijk-Wevelgem A/C Unavailab…" at bounding box center [825, 379] width 1286 height 647
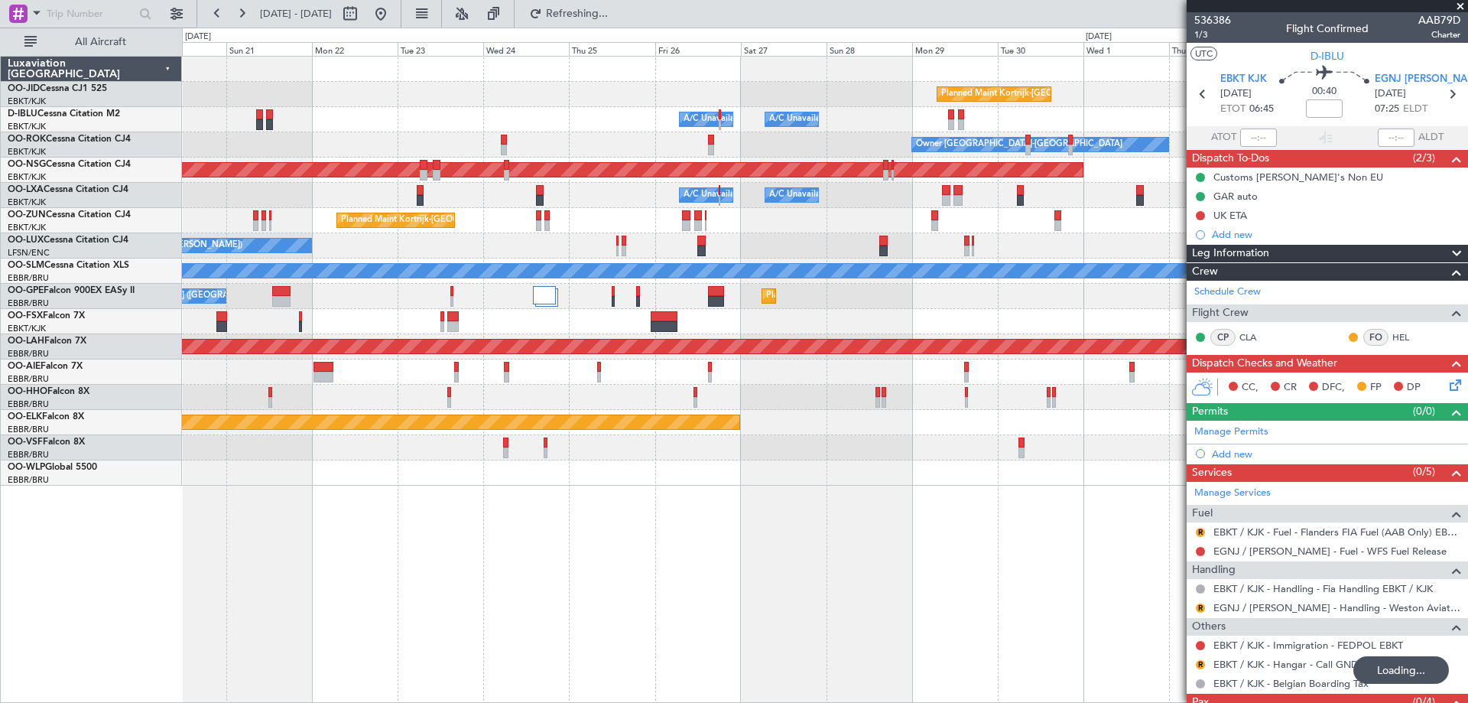
click at [683, 587] on div "Planned Maint Kortrijk-Wevelgem A/C Unavailable Kortrijk-Wevelgem A/C Unavailab…" at bounding box center [825, 379] width 1286 height 647
click at [317, 401] on div "Planned Maint Kortrijk-Wevelgem A/C Unavailable Kortrijk-Wevelgem A/C Unavailab…" at bounding box center [824, 271] width 1285 height 429
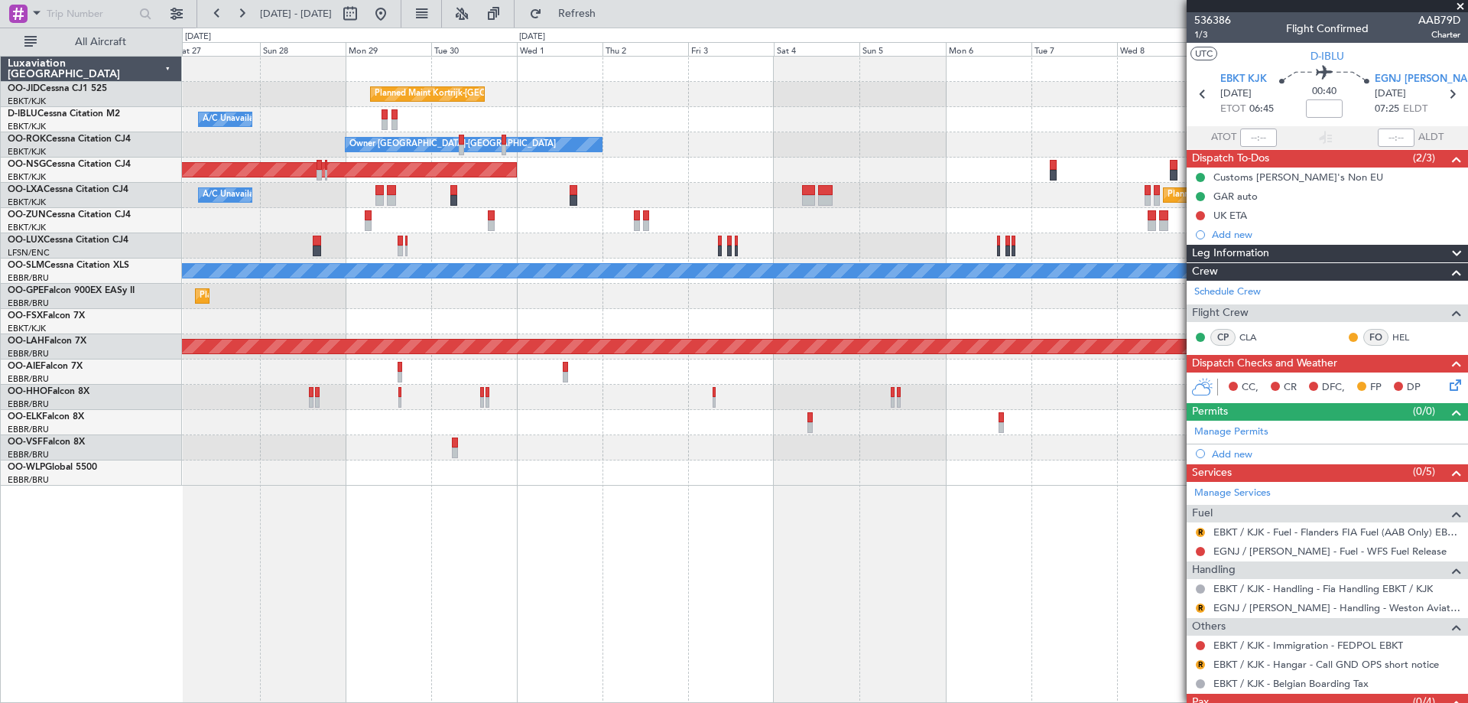
click at [582, 255] on div "Planned Maint Kortrijk-Wevelgem A/C Unavailable Kortrijk-Wevelgem A/C Unavailab…" at bounding box center [824, 271] width 1285 height 429
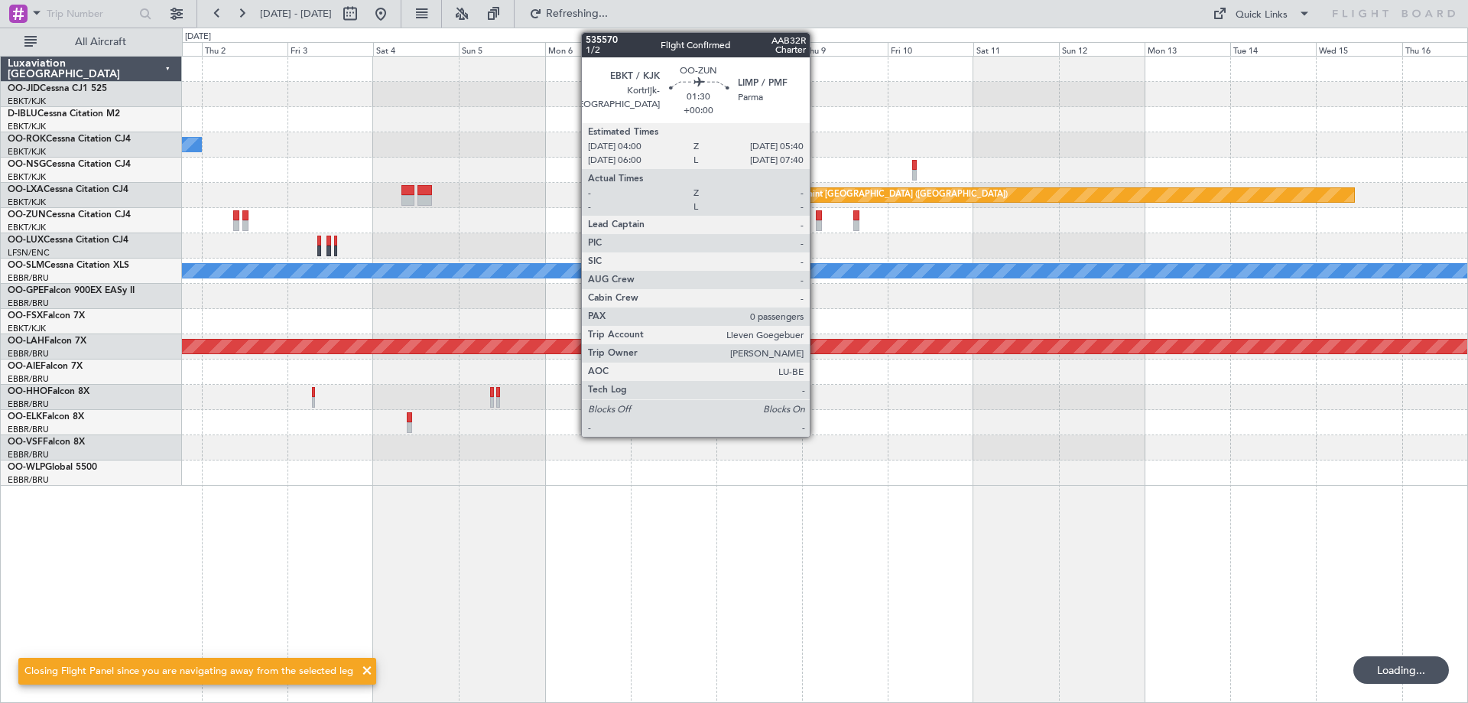
click at [500, 291] on div "Planned Maint Kortrijk-Wevelgem Owner Kortrijk-Wevelgem Planned Maint Paris (Le…" at bounding box center [824, 271] width 1285 height 429
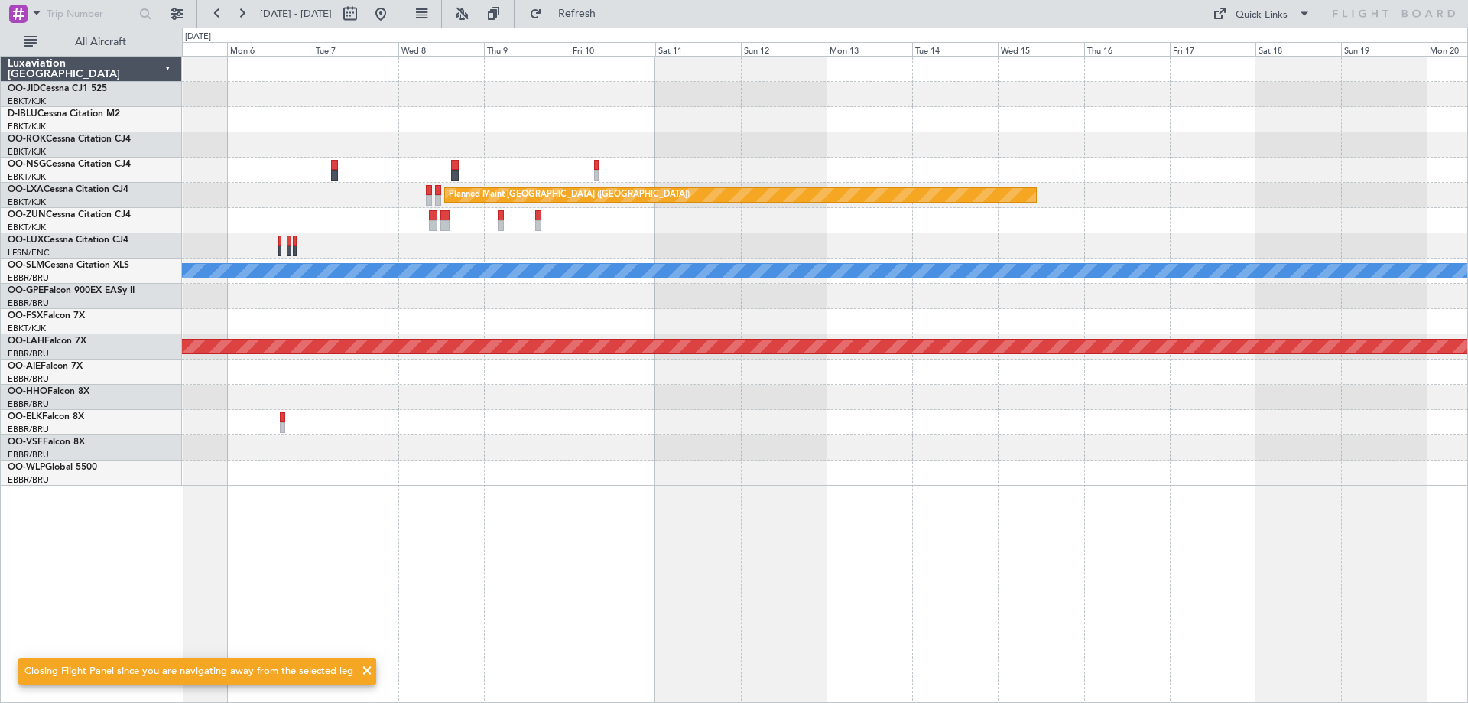
click at [831, 216] on div "Owner Kortrijk-Wevelgem Planned Maint Paris (Le Bourget) A/C Unavailable Monche…" at bounding box center [824, 271] width 1285 height 429
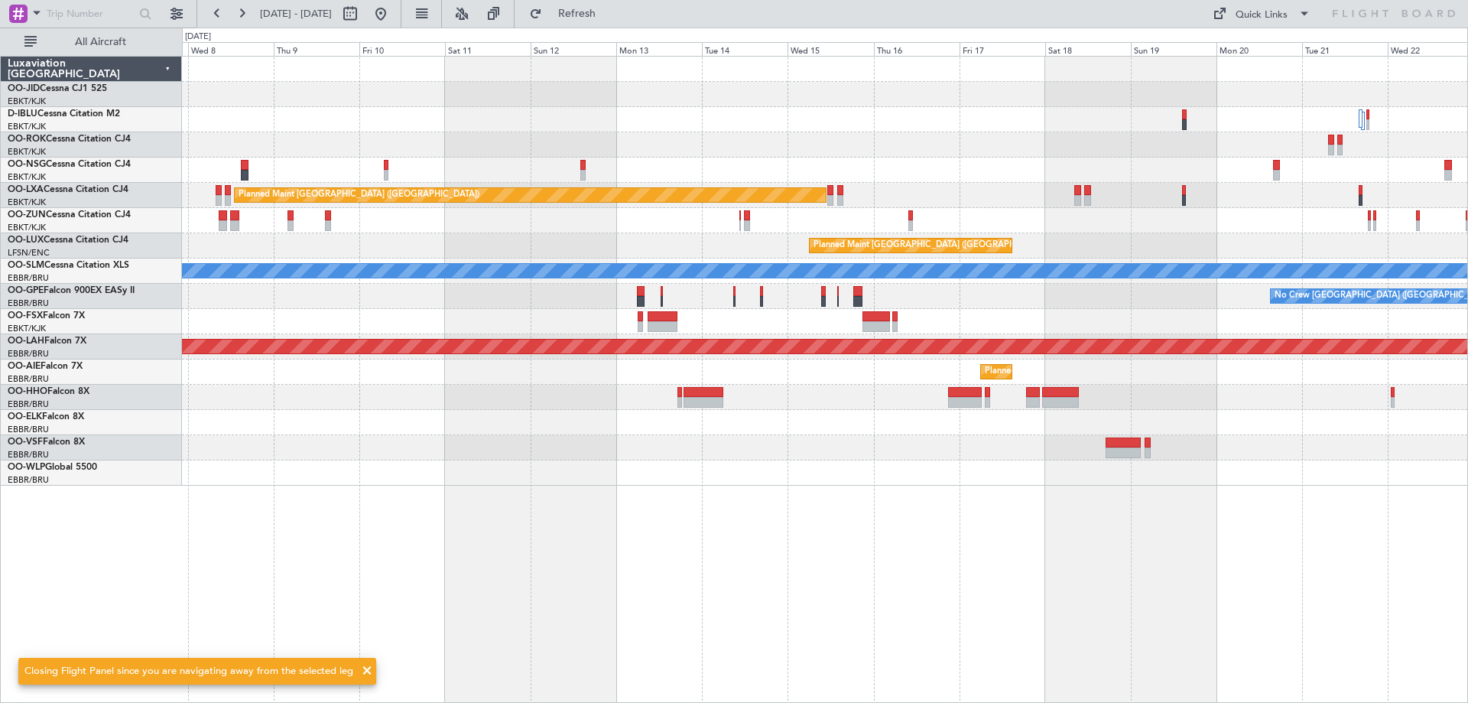
click at [379, 550] on div "Planned Maint Paris (Le Bourget) Planned Maint Brussels (Brussels National) A/C…" at bounding box center [825, 379] width 1286 height 647
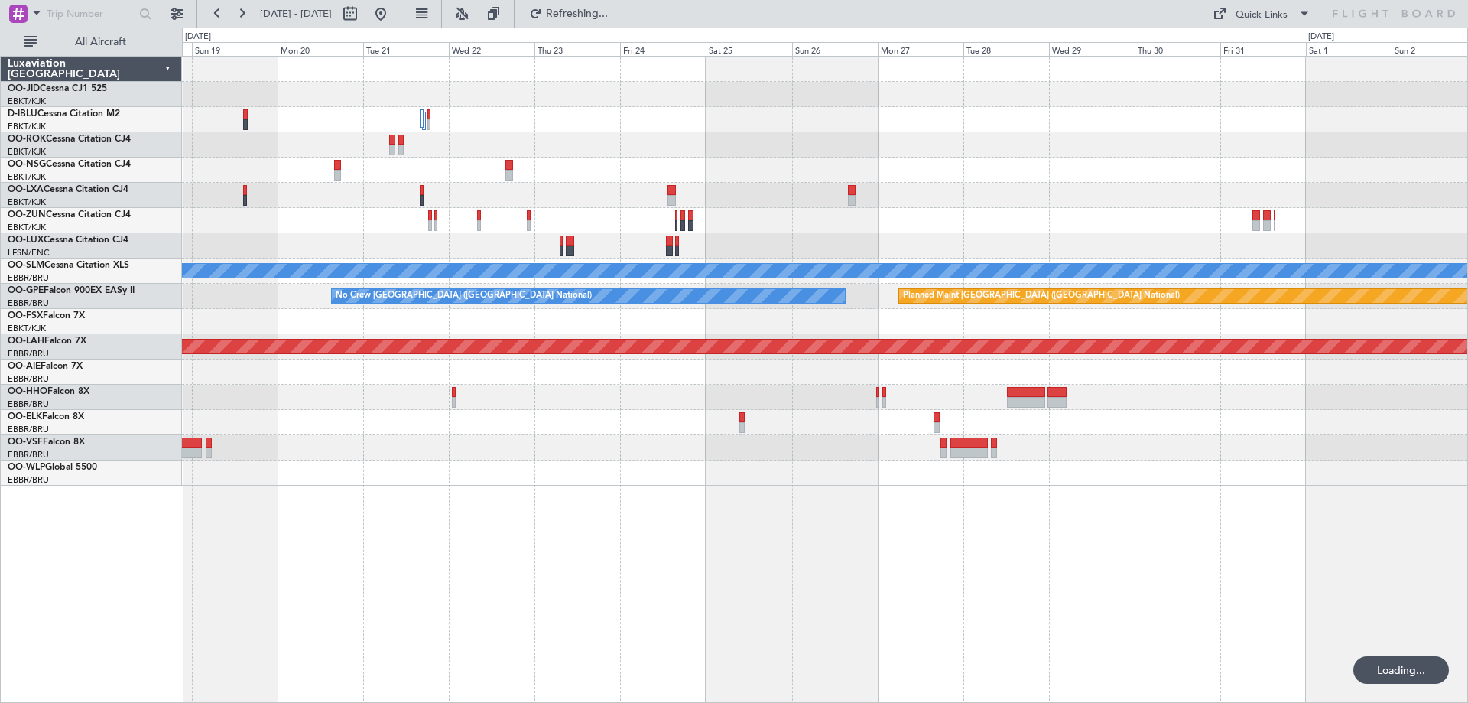
click at [141, 544] on div "Planned Maint Paris (Le Bourget) Planned Maint Brussels (Brussels National) A/C…" at bounding box center [734, 365] width 1468 height 675
click at [393, 11] on button at bounding box center [380, 14] width 24 height 24
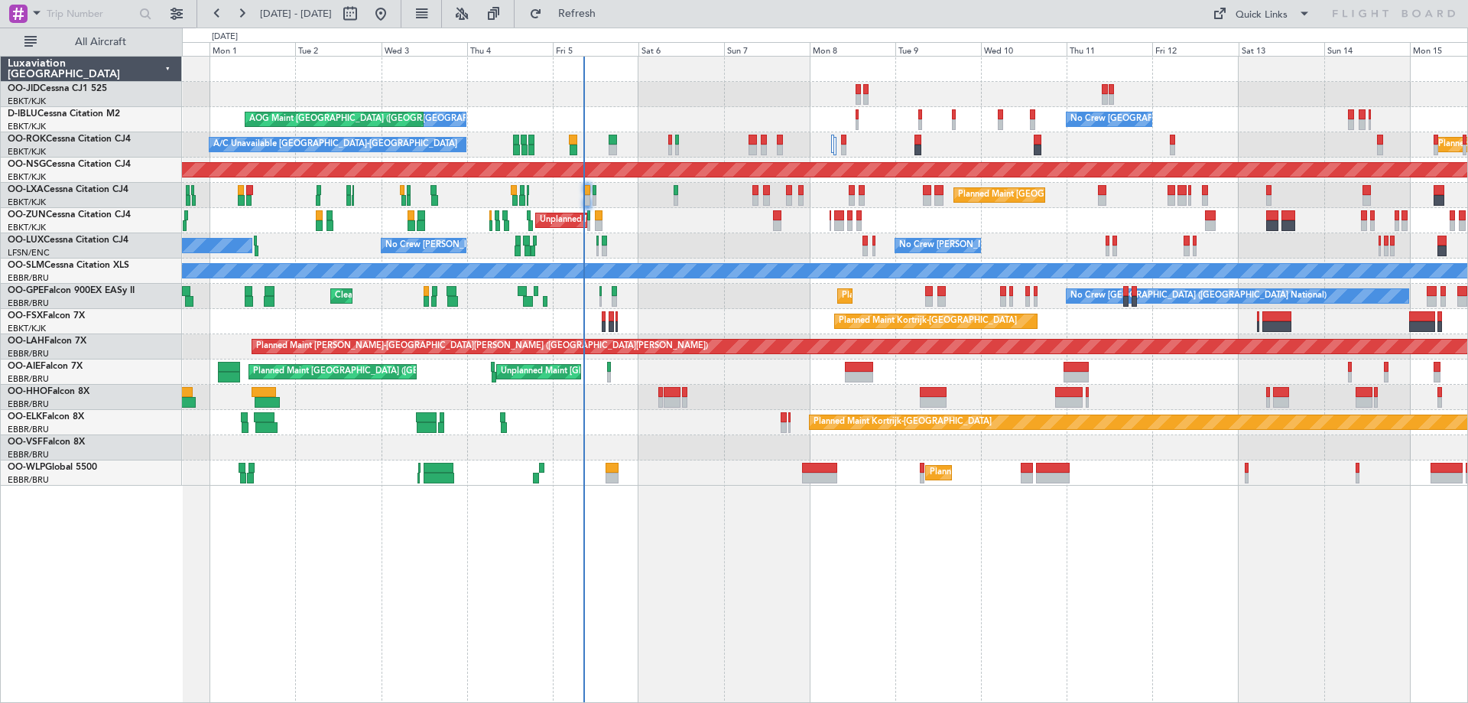
click at [910, 586] on div "Planned Maint Kortrijk-Wevelgem AOG Maint Kortrijk-Wevelgem No Crew Brussels (B…" at bounding box center [825, 379] width 1286 height 647
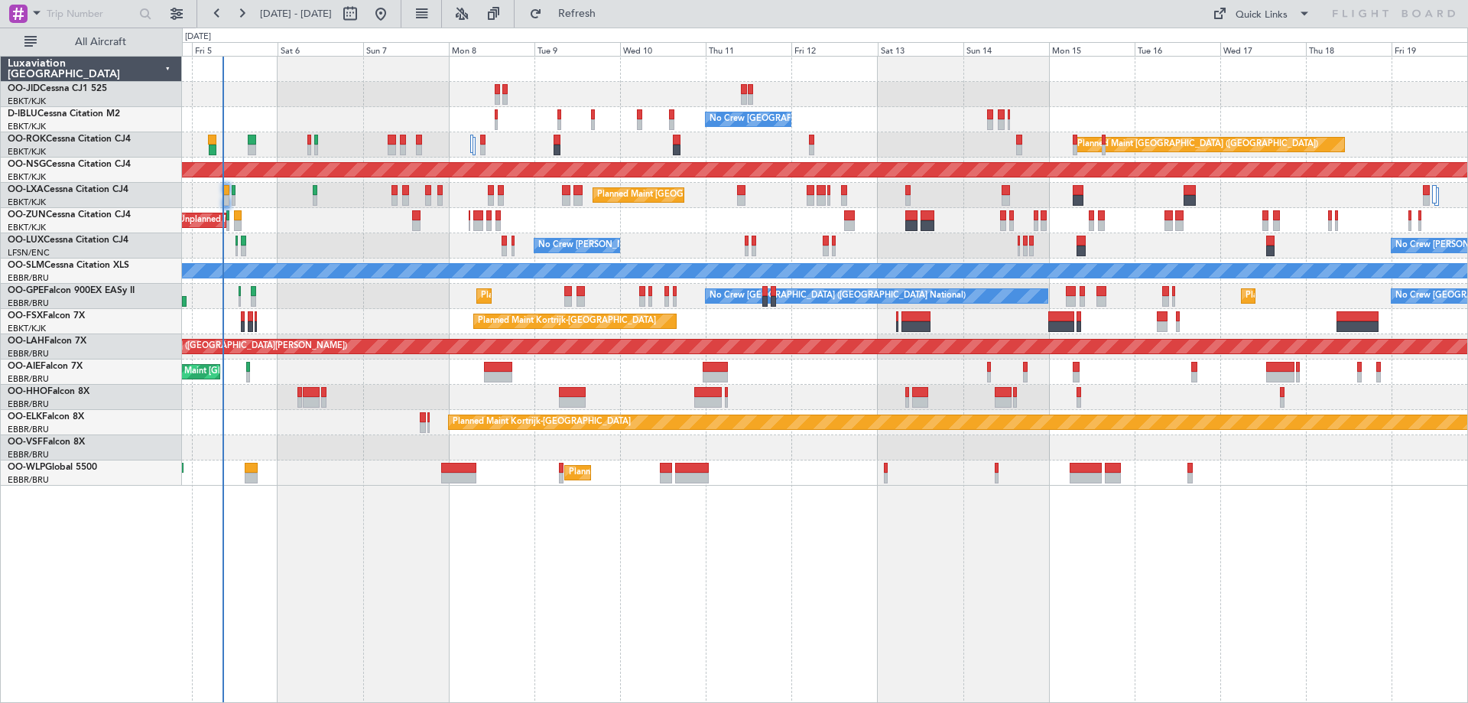
click at [717, 646] on div "No Crew Brussels (Brussels National) No Crew Brussels (Brussels National) AOG M…" at bounding box center [825, 379] width 1286 height 647
click at [937, 559] on div "No Crew Brussels (Brussels National) No Crew Brussels (Brussels National) AOG M…" at bounding box center [825, 379] width 1286 height 647
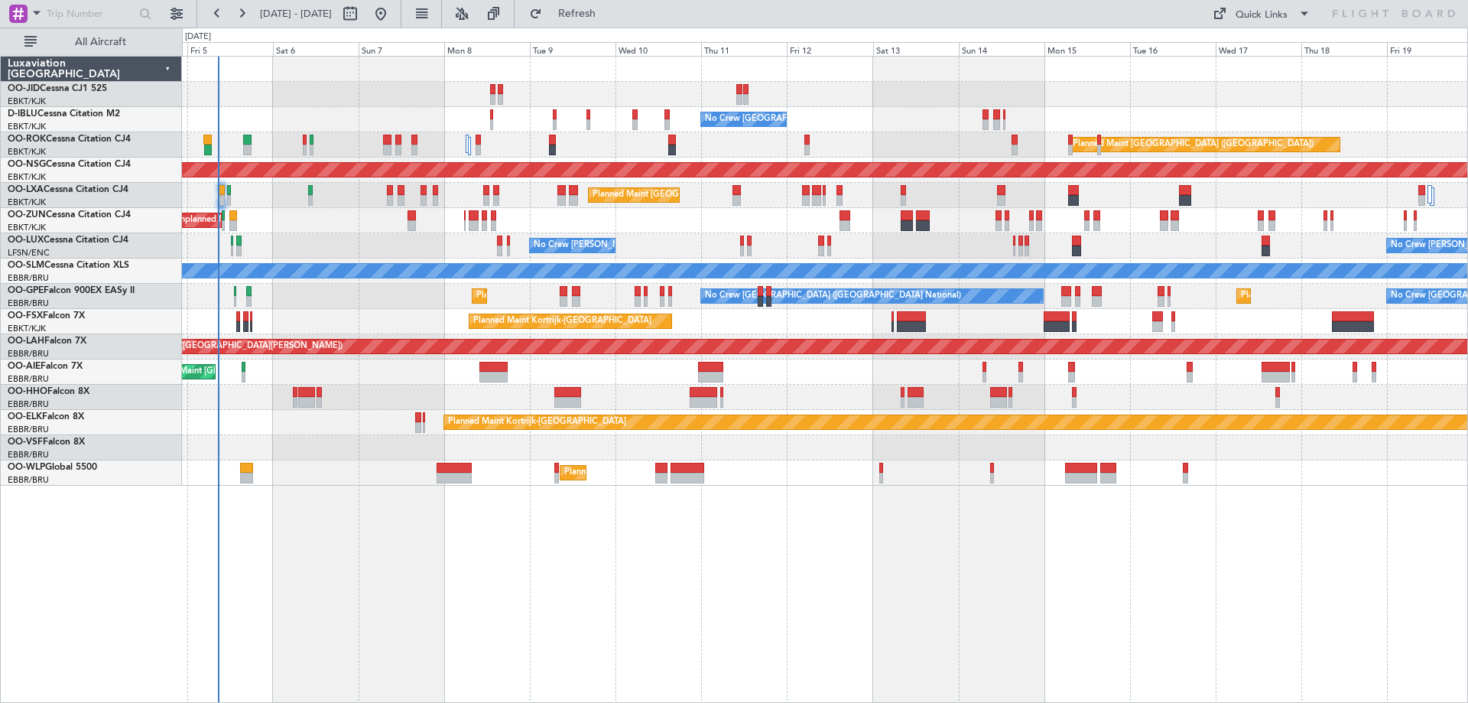
click at [338, 573] on div "No Crew Brussels (Brussels National) No Crew Brussels (Brussels National) AOG M…" at bounding box center [825, 379] width 1286 height 647
click at [605, 20] on button "Refresh" at bounding box center [568, 14] width 92 height 24
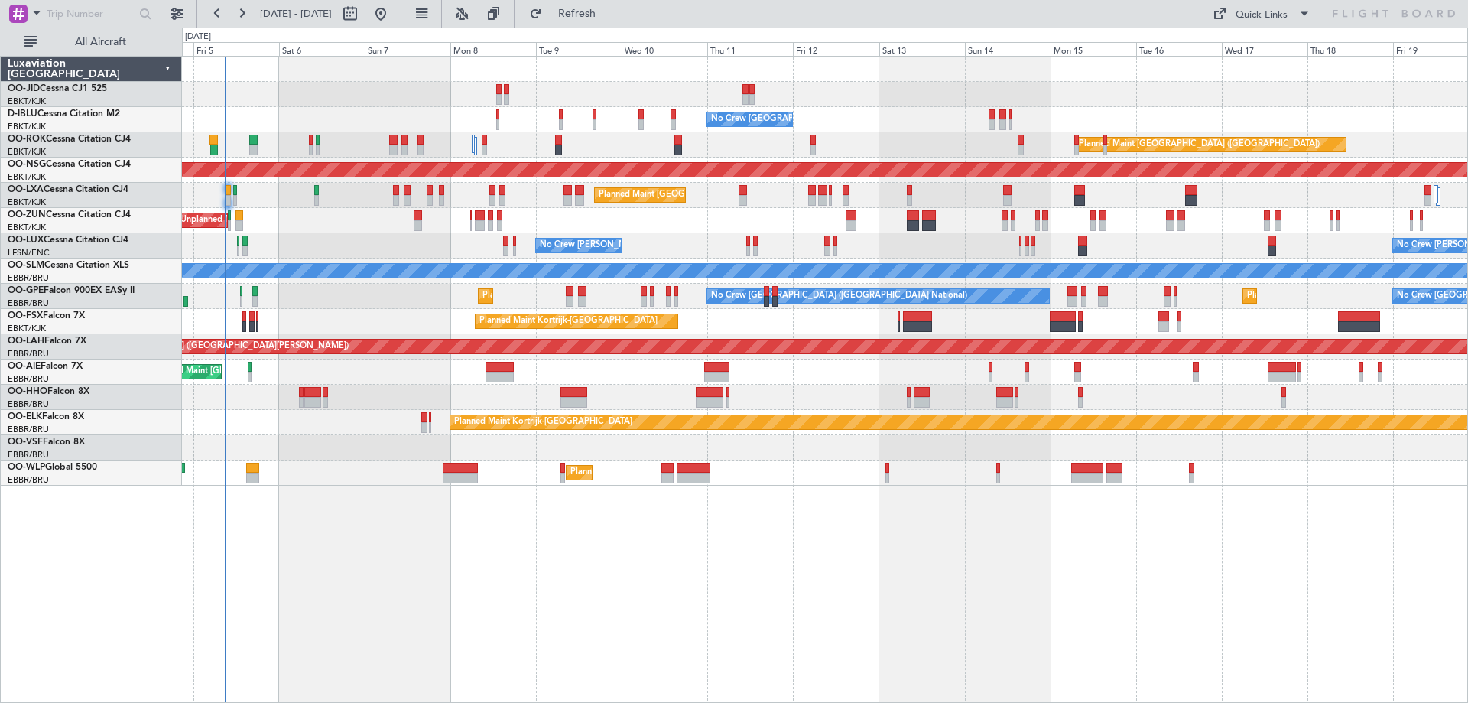
click at [438, 281] on div "A/C Unavailable Monchengladbach" at bounding box center [824, 270] width 1285 height 25
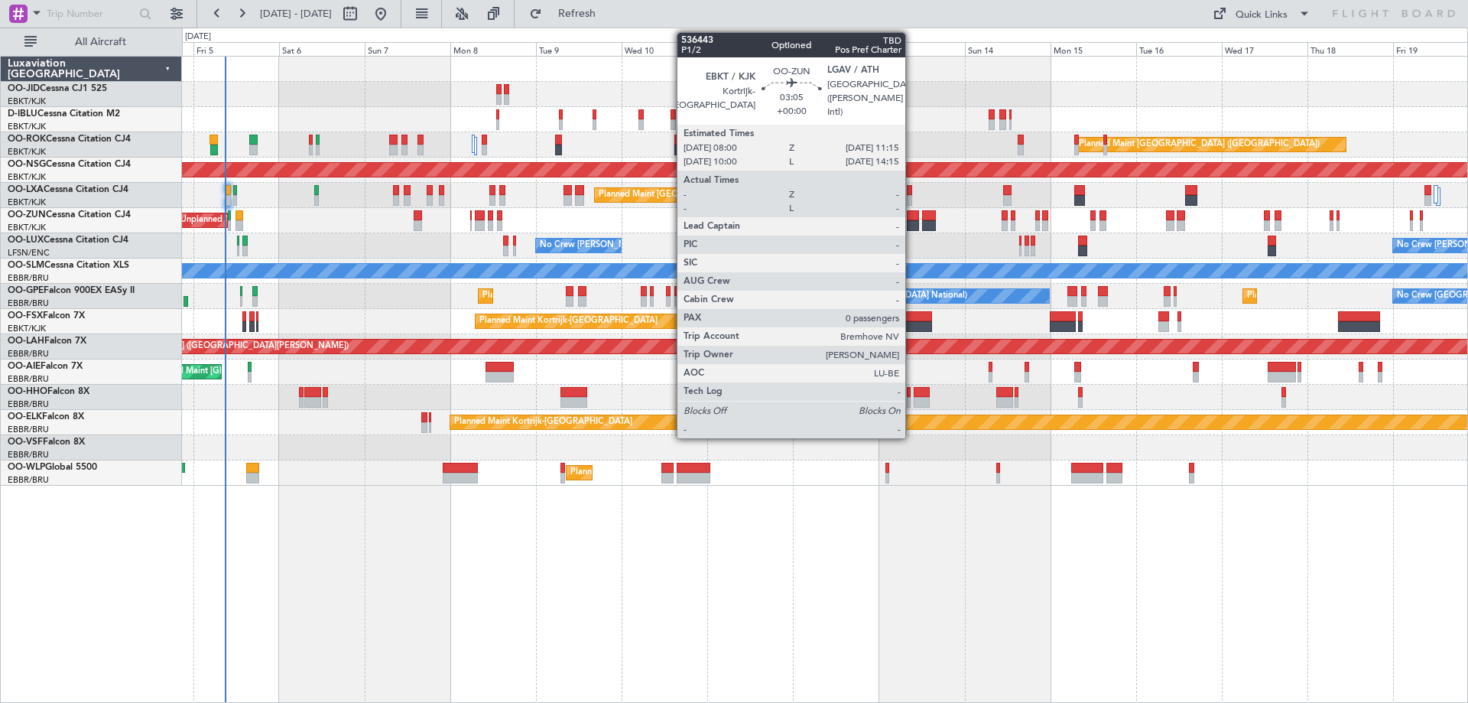
click at [911, 219] on div at bounding box center [913, 215] width 12 height 11
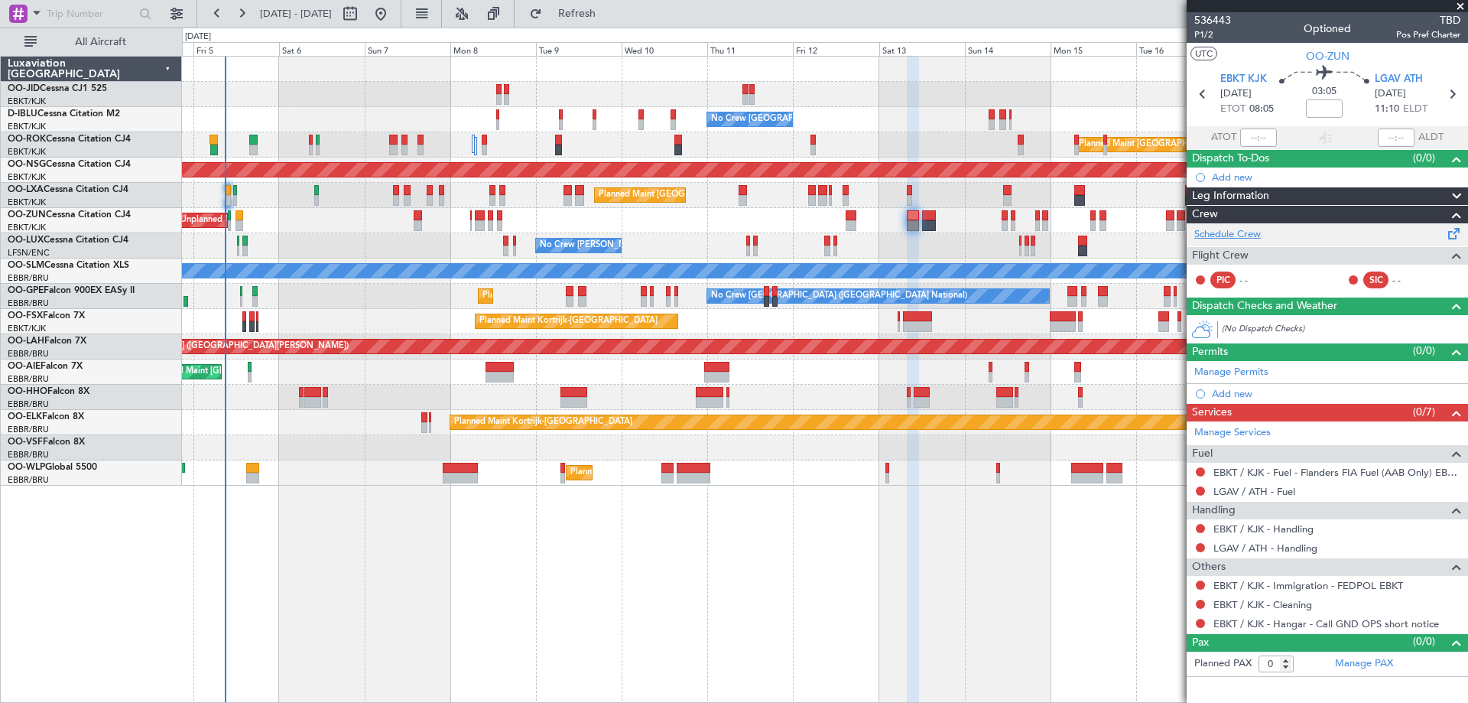
click at [1251, 232] on link "Schedule Crew" at bounding box center [1227, 234] width 67 height 15
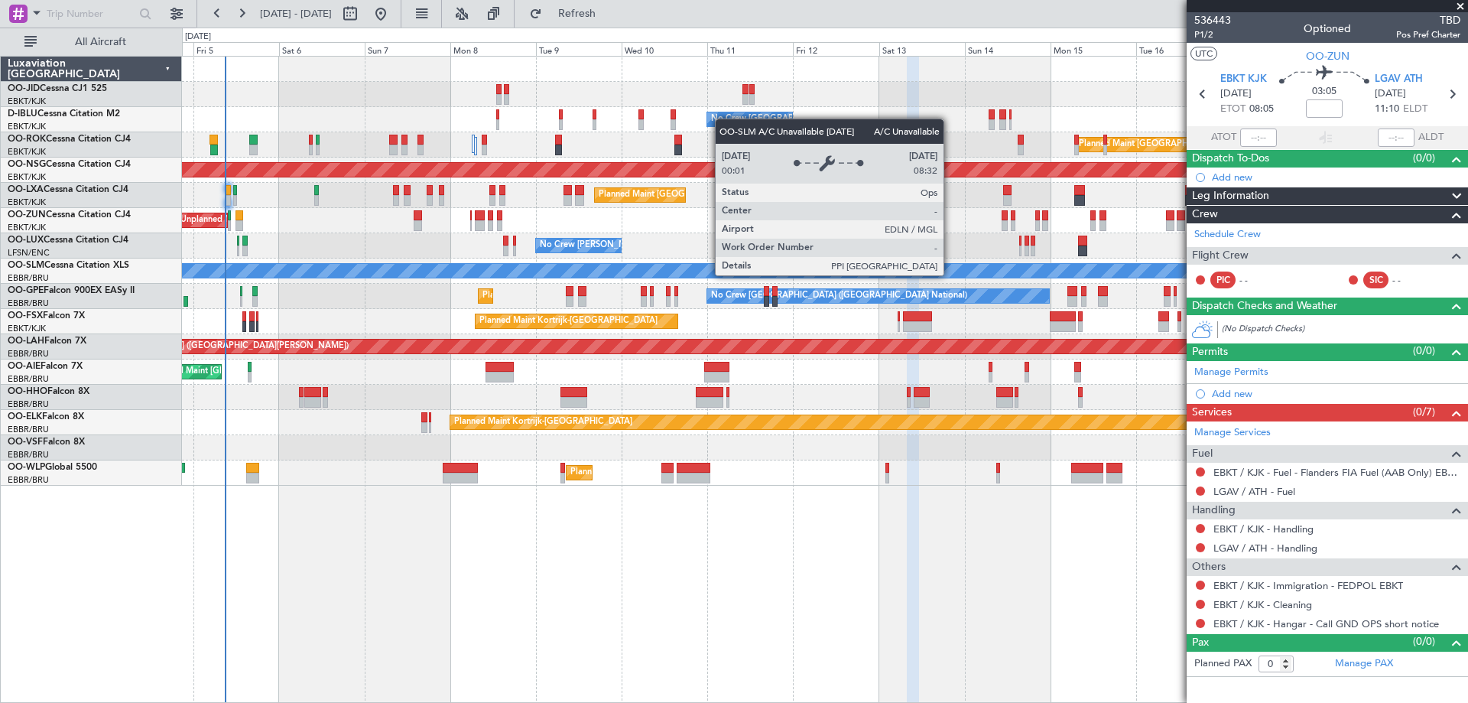
click at [516, 341] on div "No Crew Brussels (Brussels National) No Crew Brussels (Brussels National) AOG M…" at bounding box center [824, 271] width 1285 height 429
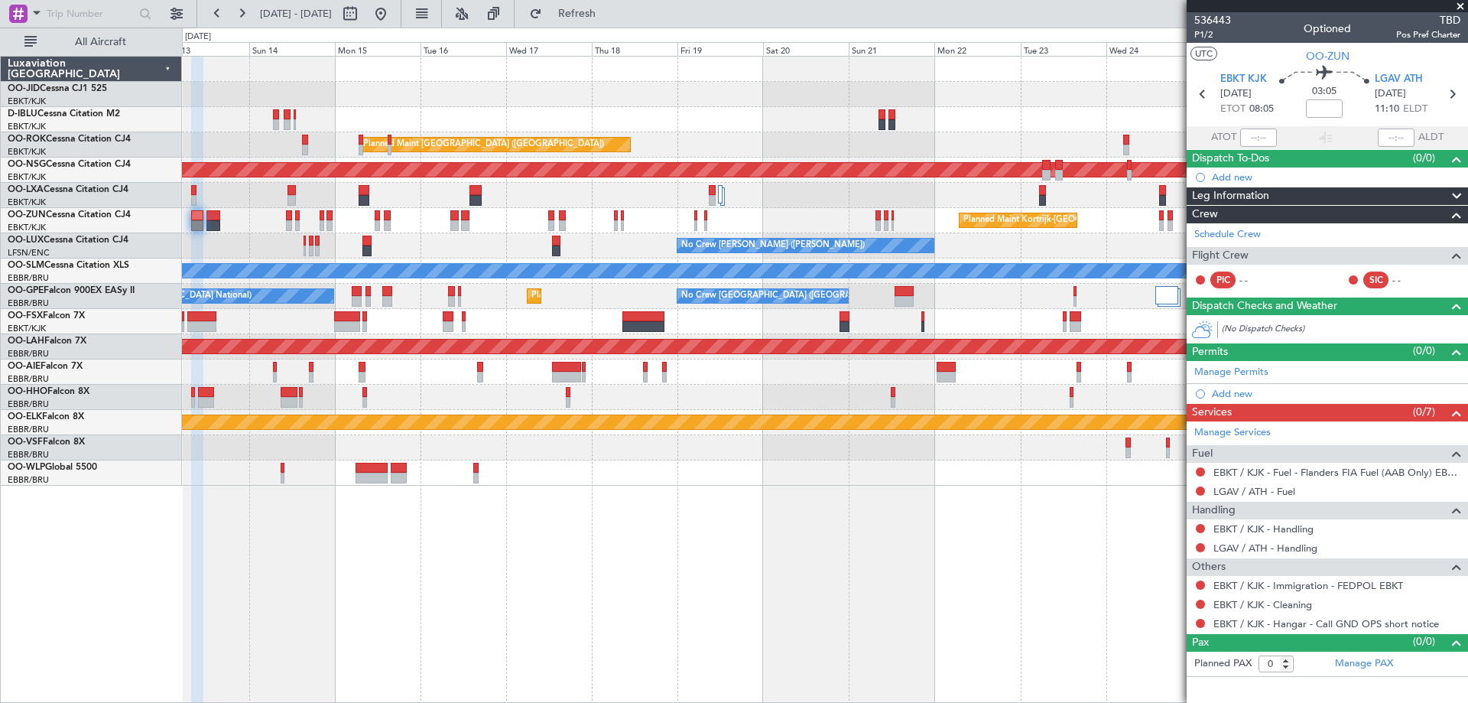
click at [733, 466] on div "Planned Maint Kortrijk-Wevelgem A/C Unavailable Brussels (Brussels National) A/…" at bounding box center [824, 271] width 1285 height 429
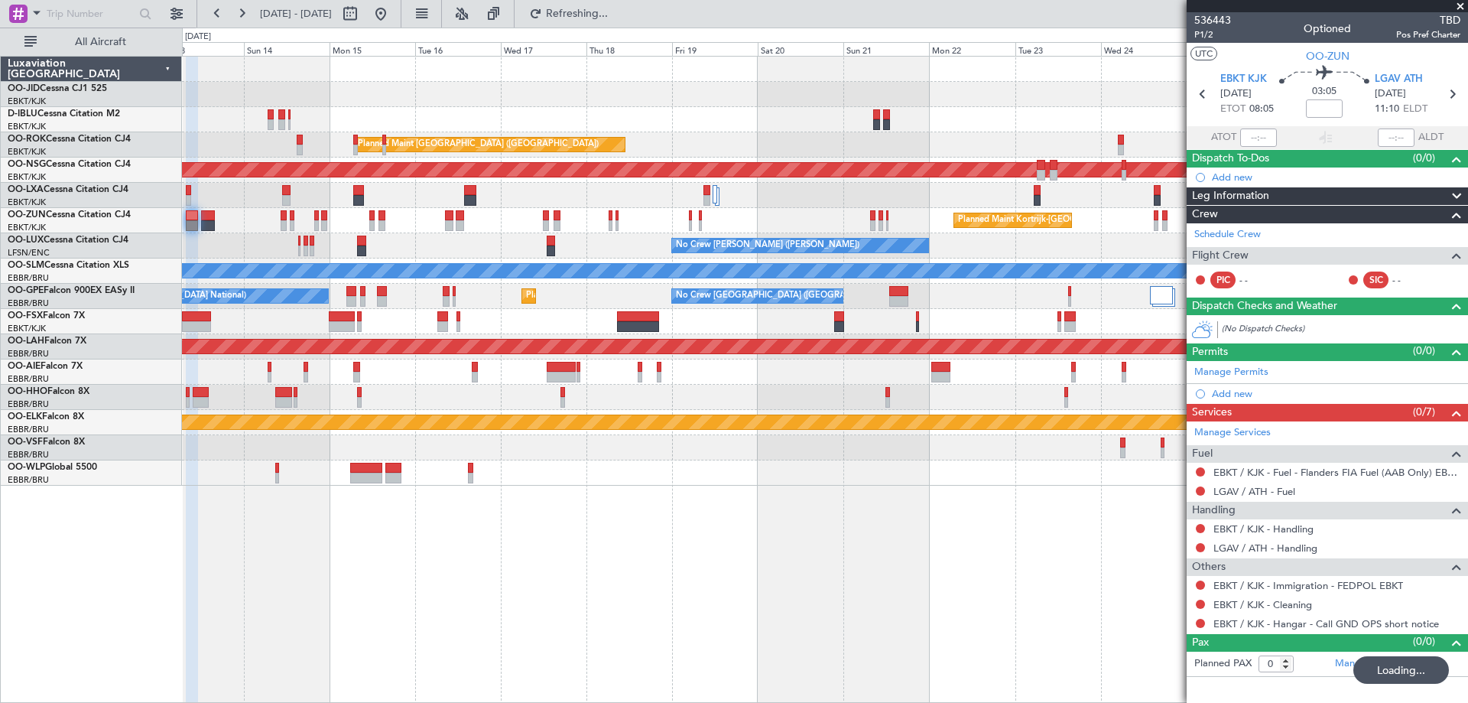
click at [761, 336] on div "Planned Maint Kortrijk-Wevelgem A/C Unavailable Brussels (Brussels National) A/…" at bounding box center [824, 271] width 1285 height 429
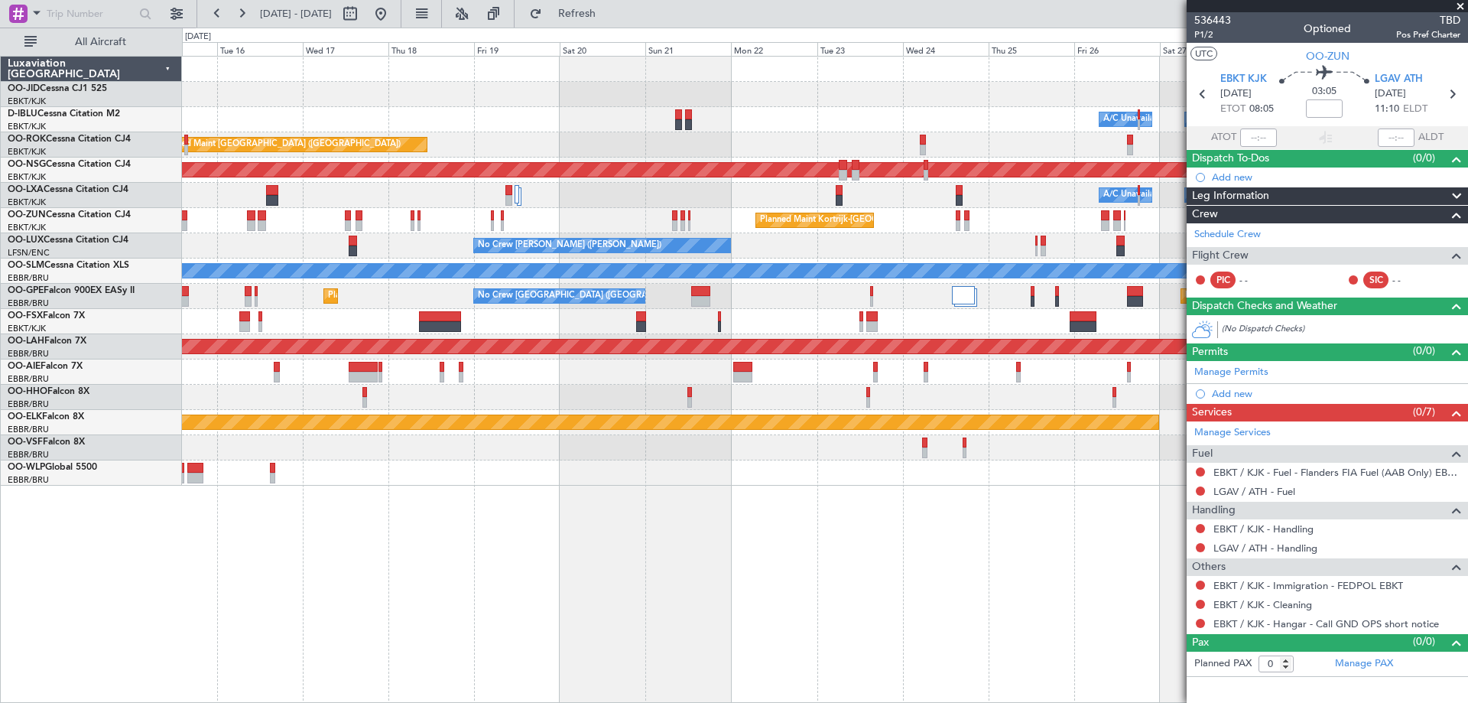
click at [909, 243] on div "Planned Maint Kortrijk-Wevelgem A/C Unavailable Brussels (Brussels National) A/…" at bounding box center [824, 271] width 1285 height 429
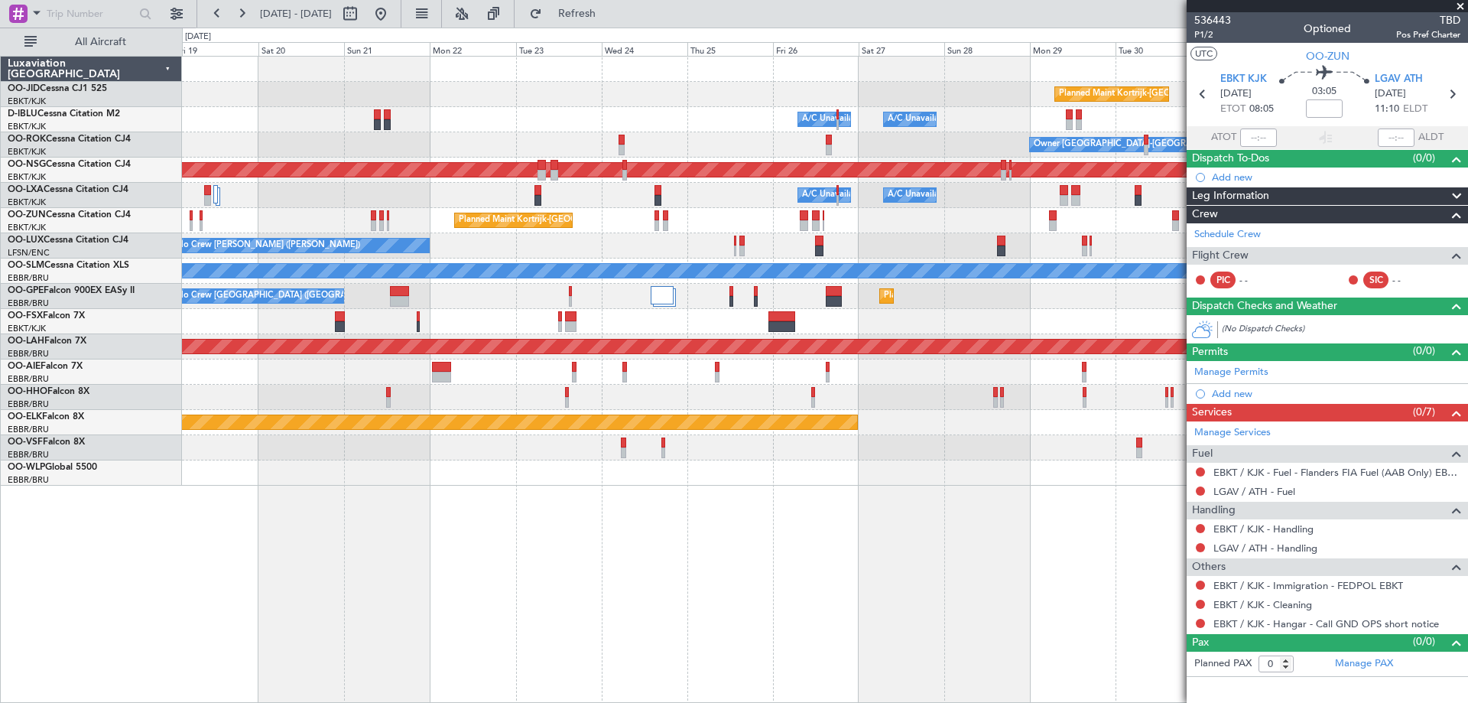
click at [728, 248] on div "Planned Maint Kortrijk-Wevelgem A/C Unavailable Brussels (Brussels National) A/…" at bounding box center [824, 271] width 1285 height 429
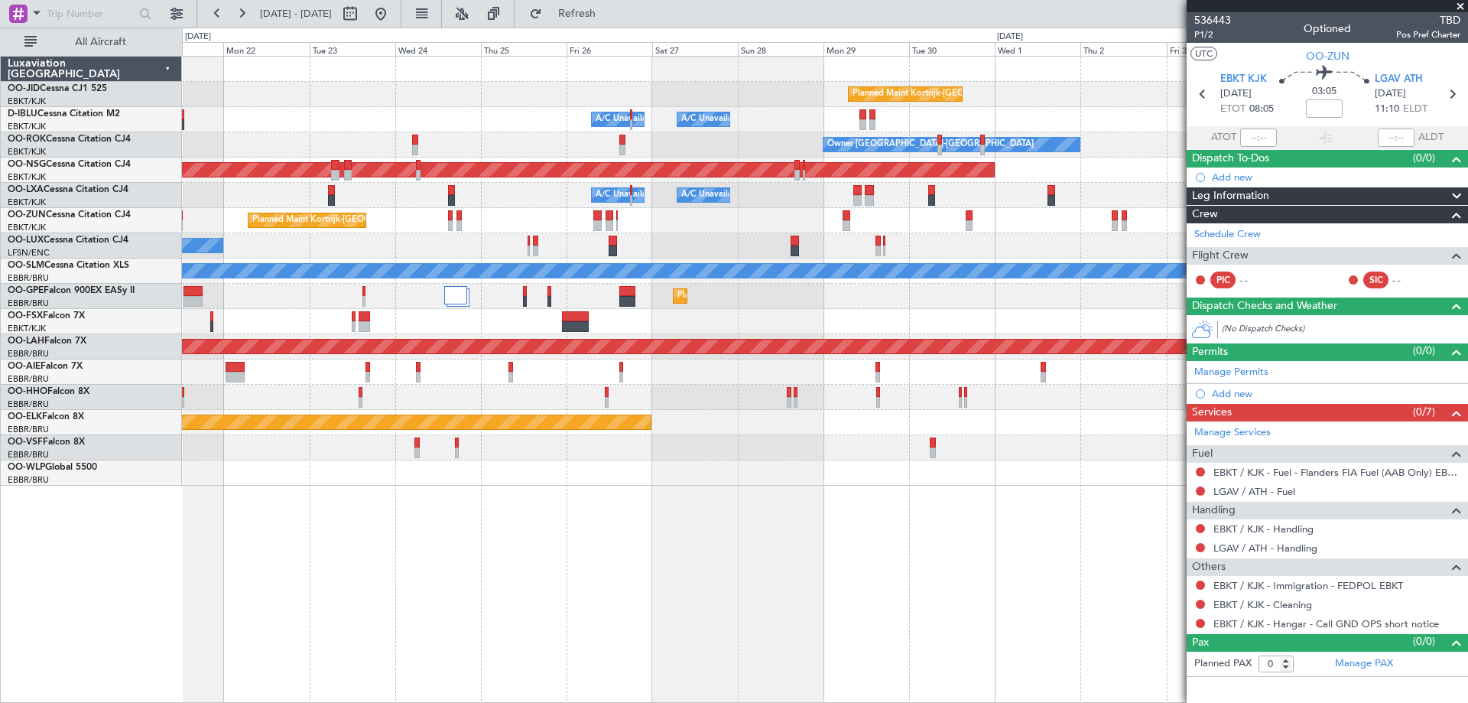
click at [872, 232] on div "Planned Maint Kortrijk-Wevelgem" at bounding box center [824, 220] width 1285 height 25
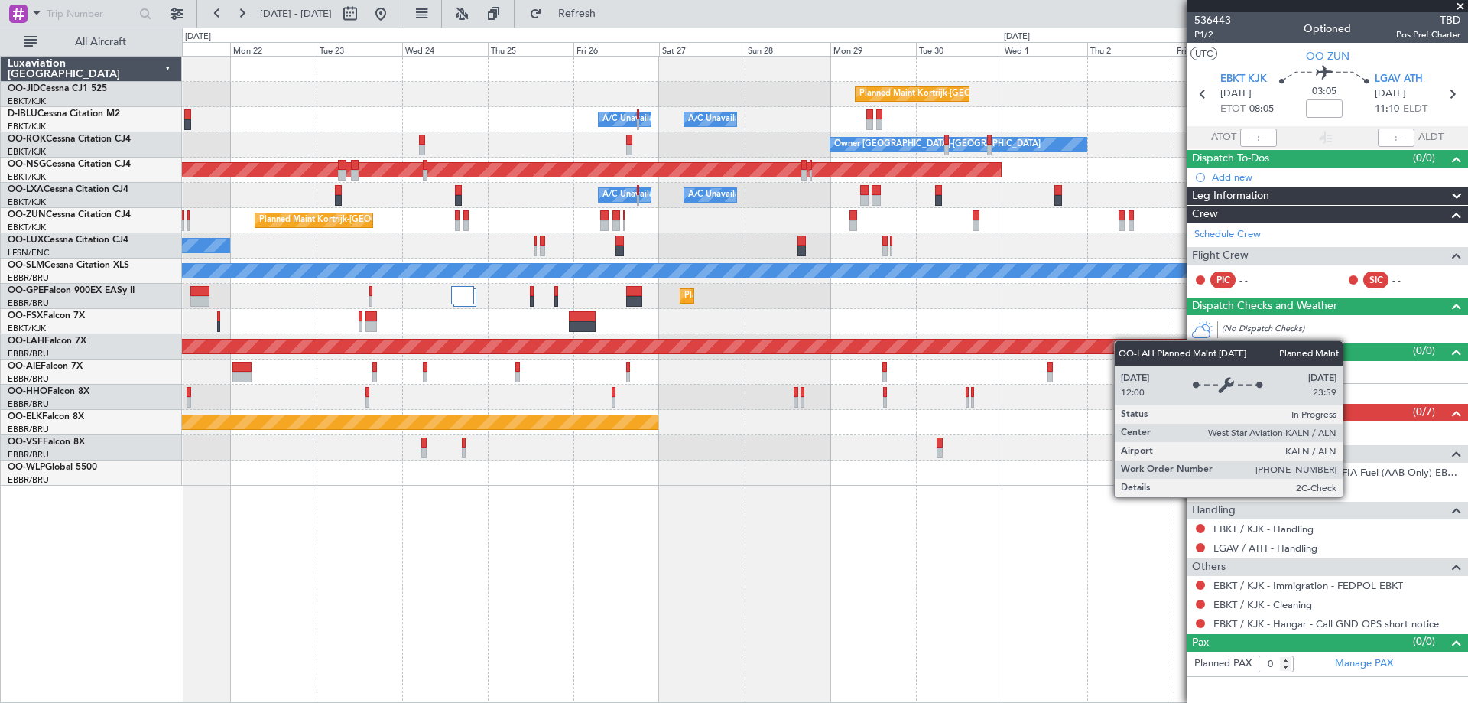
click at [882, 345] on div "Planned Maint Kortrijk-Wevelgem A/C Unavailable Kortrijk-Wevelgem A/C Unavailab…" at bounding box center [824, 271] width 1285 height 429
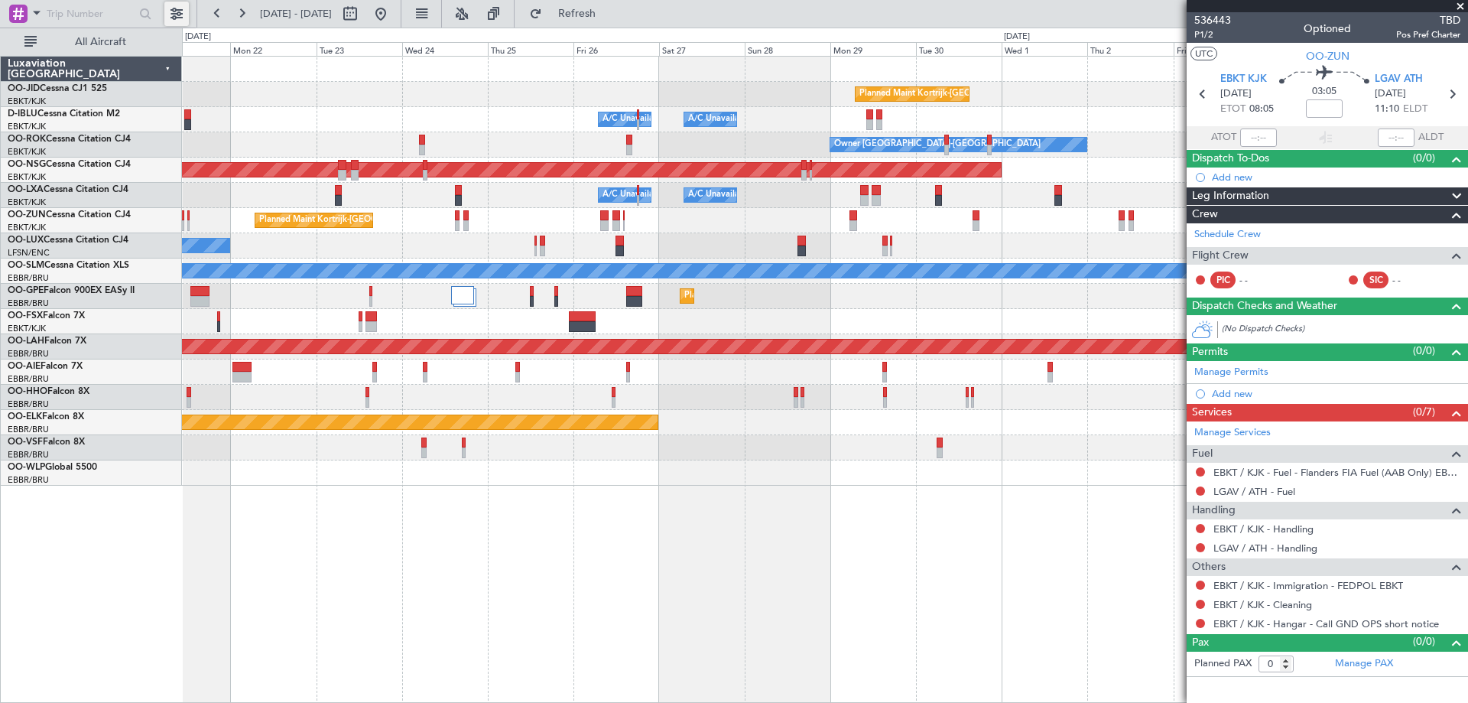
click at [177, 12] on button at bounding box center [176, 14] width 24 height 24
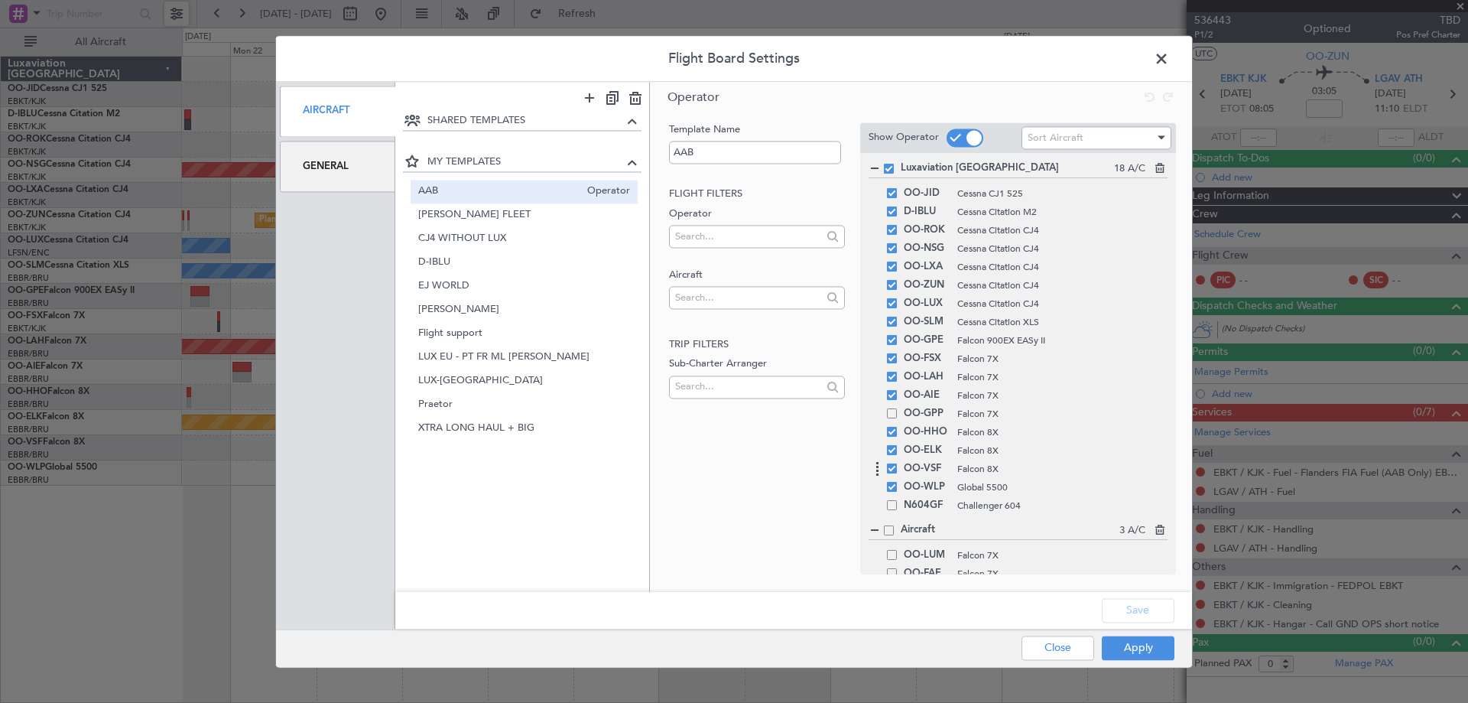
scroll to position [140, 0]
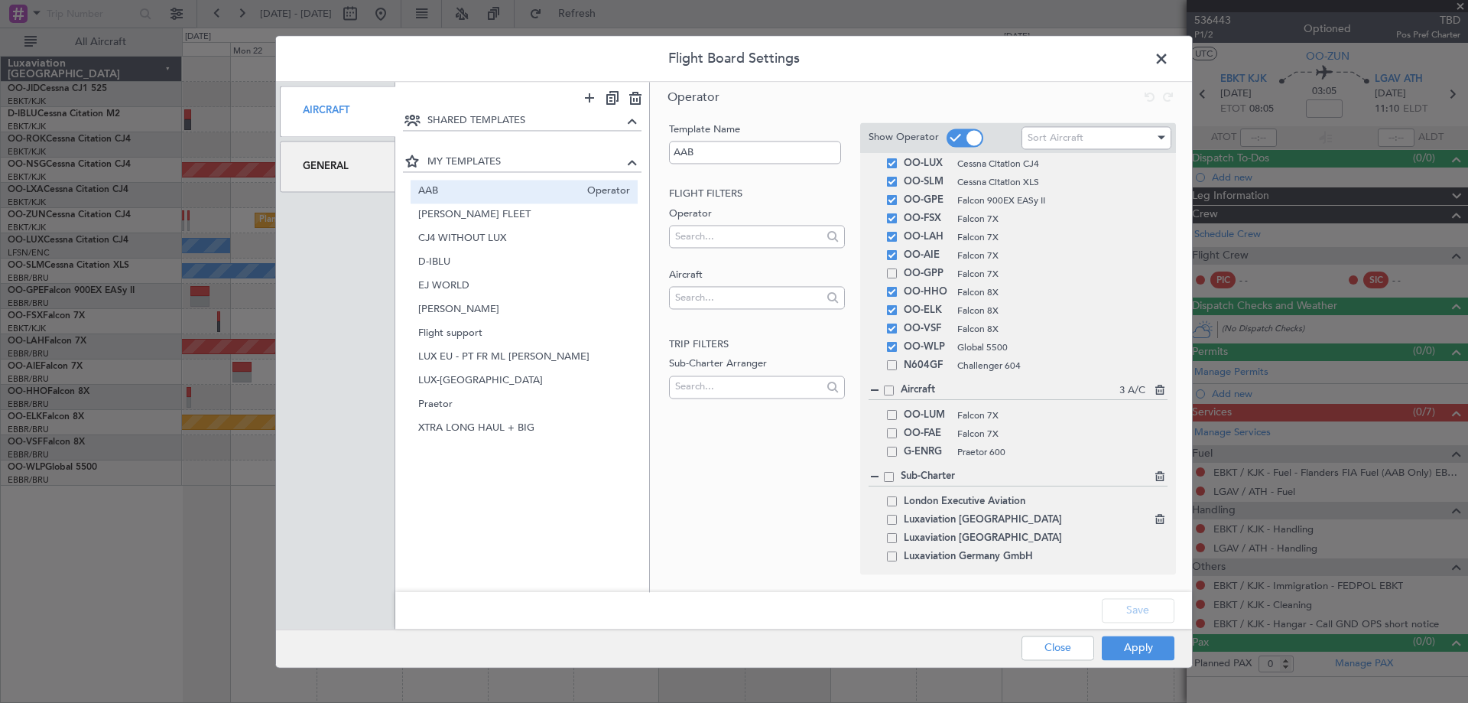
click at [892, 515] on span at bounding box center [892, 519] width 10 height 10
click at [897, 514] on input "checkbox" at bounding box center [897, 514] width 0 height 0
click at [1143, 609] on button "Save" at bounding box center [1138, 610] width 73 height 24
click at [1128, 648] on button "Apply" at bounding box center [1138, 647] width 73 height 24
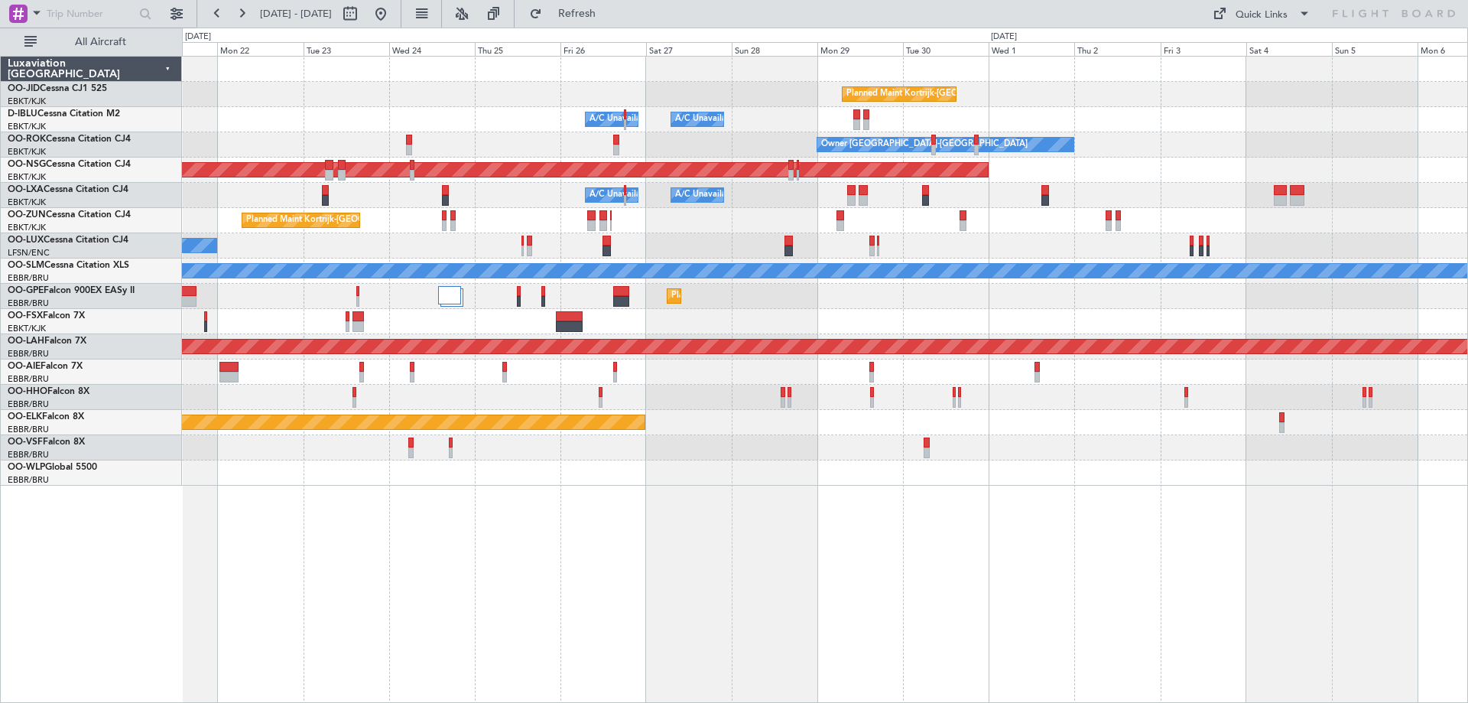
click at [724, 586] on div "Planned Maint Kortrijk-Wevelgem A/C Unavailable Brussels (Brussels National) A/…" at bounding box center [825, 379] width 1286 height 647
click at [993, 597] on div "Planned Maint Kortrijk-Wevelgem A/C Unavailable Brussels (Brussels National) A/…" at bounding box center [825, 379] width 1286 height 647
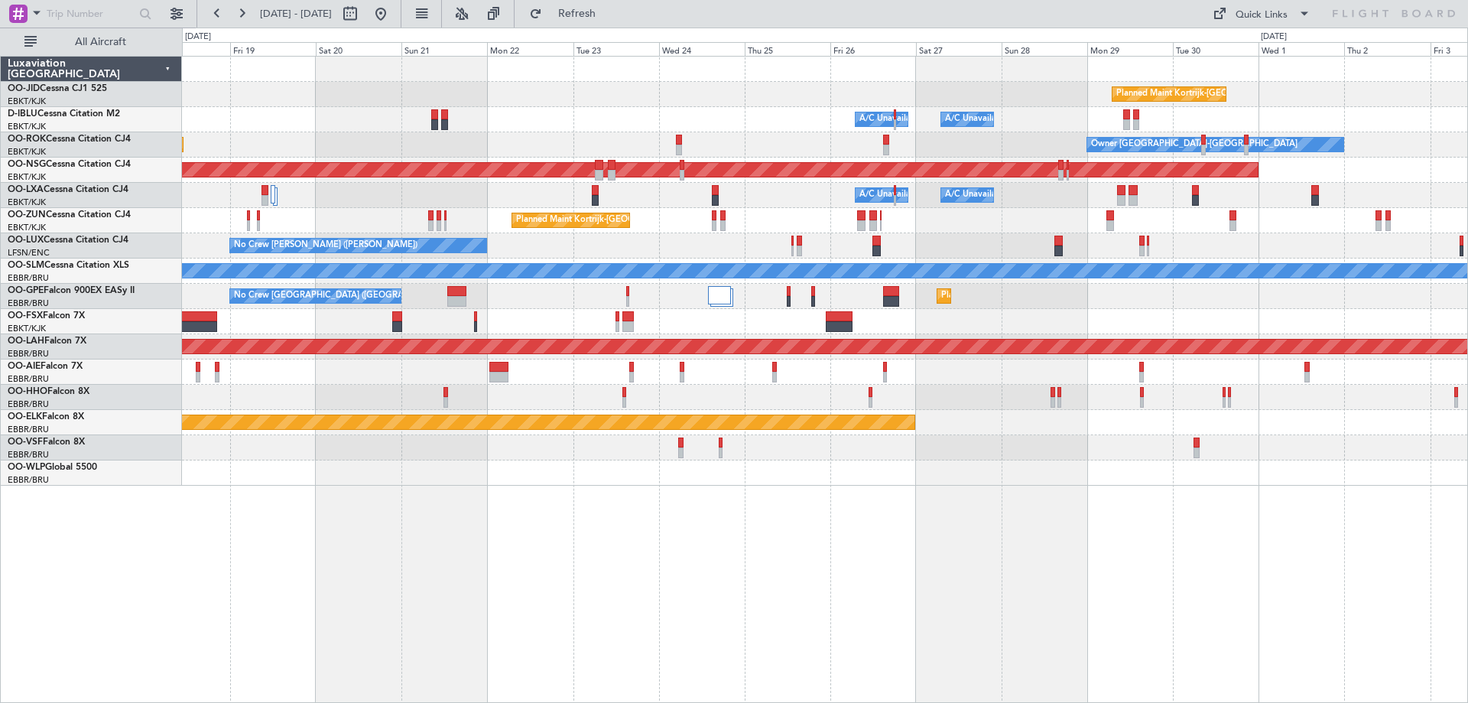
click at [949, 544] on div "Planned Maint Kortrijk-Wevelgem A/C Unavailable Brussels (Brussels National) A/…" at bounding box center [825, 379] width 1286 height 647
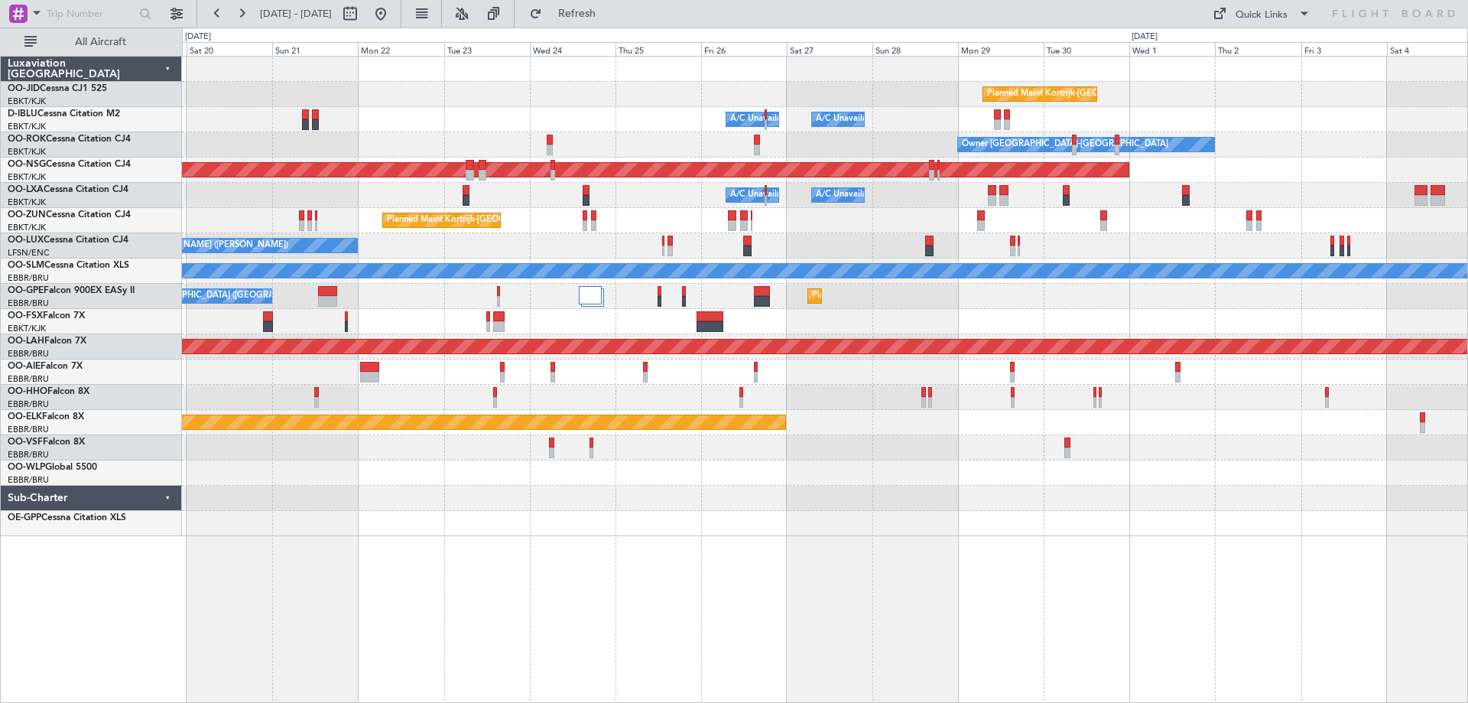
click at [573, 579] on div "Planned Maint Kortrijk-Wevelgem A/C Unavailable Brussels (Brussels National) A/…" at bounding box center [825, 379] width 1286 height 647
click at [710, 591] on div "Planned Maint Kortrijk-Wevelgem A/C Unavailable Brussels (Brussels National) A/…" at bounding box center [825, 379] width 1286 height 647
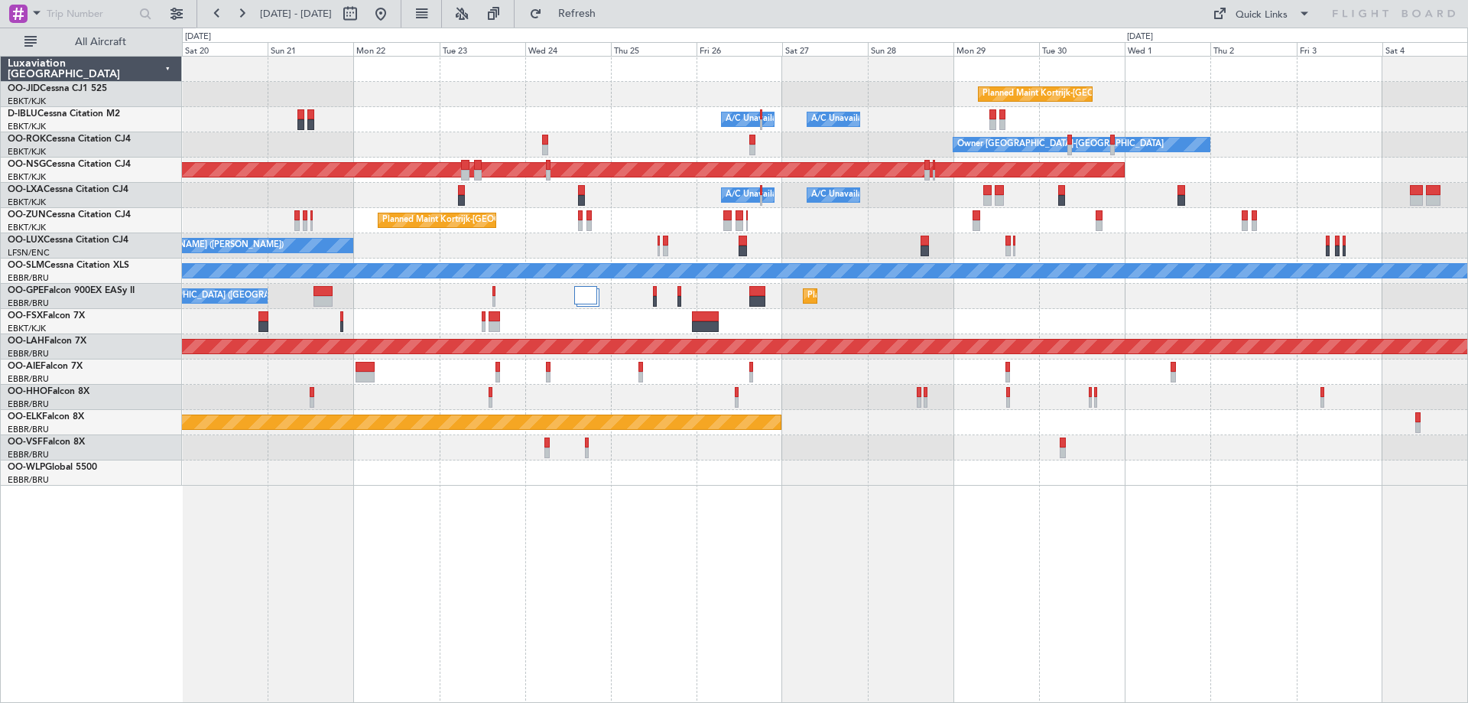
click at [925, 225] on div "Planned Maint Kortrijk-Wevelgem" at bounding box center [824, 220] width 1285 height 25
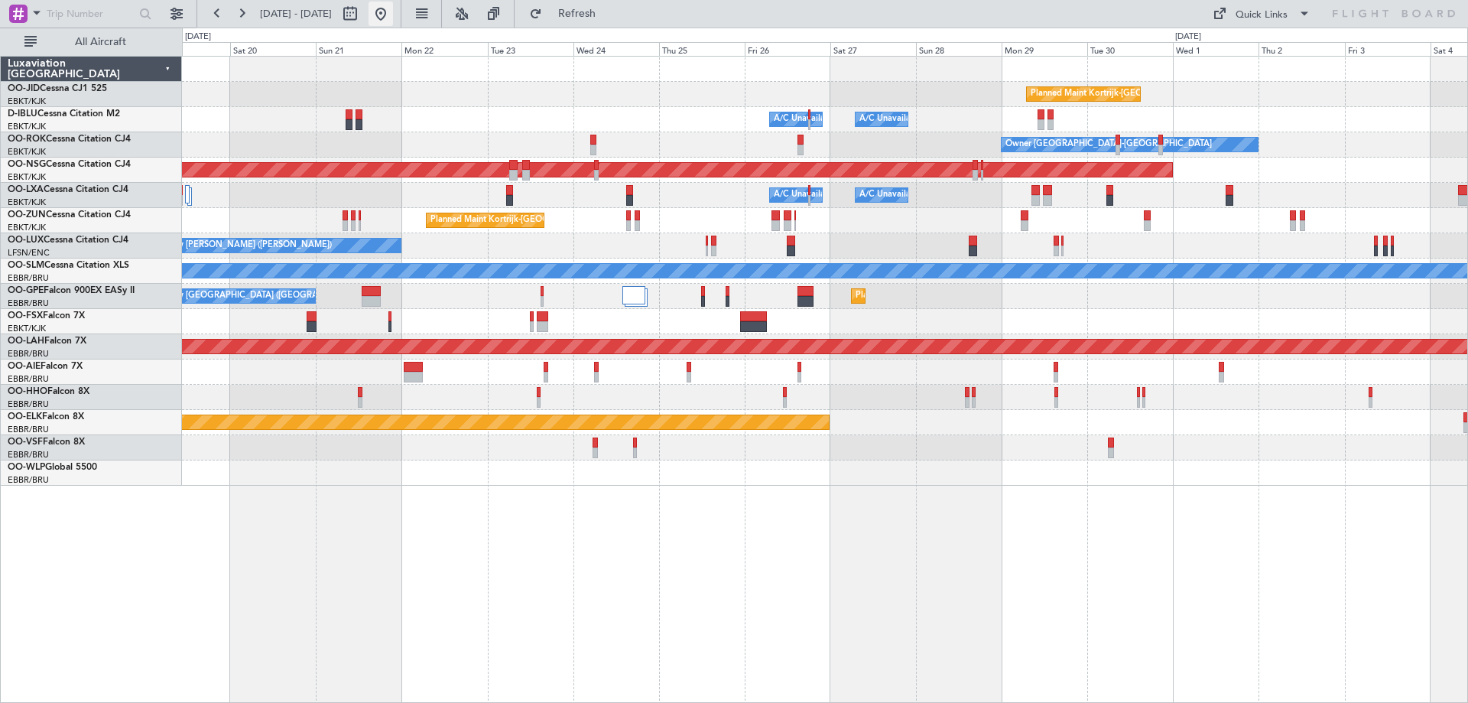
click at [393, 20] on button at bounding box center [380, 14] width 24 height 24
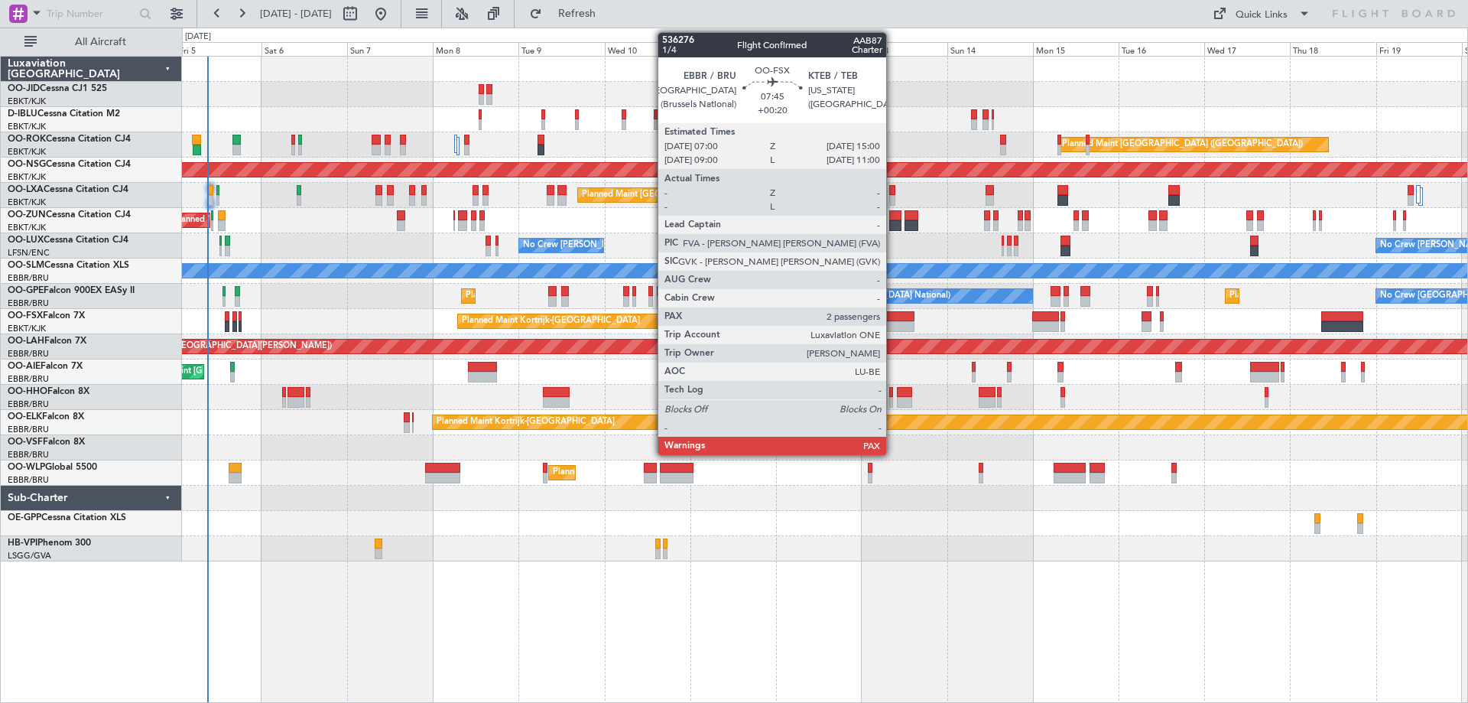
click at [893, 320] on div at bounding box center [900, 316] width 29 height 11
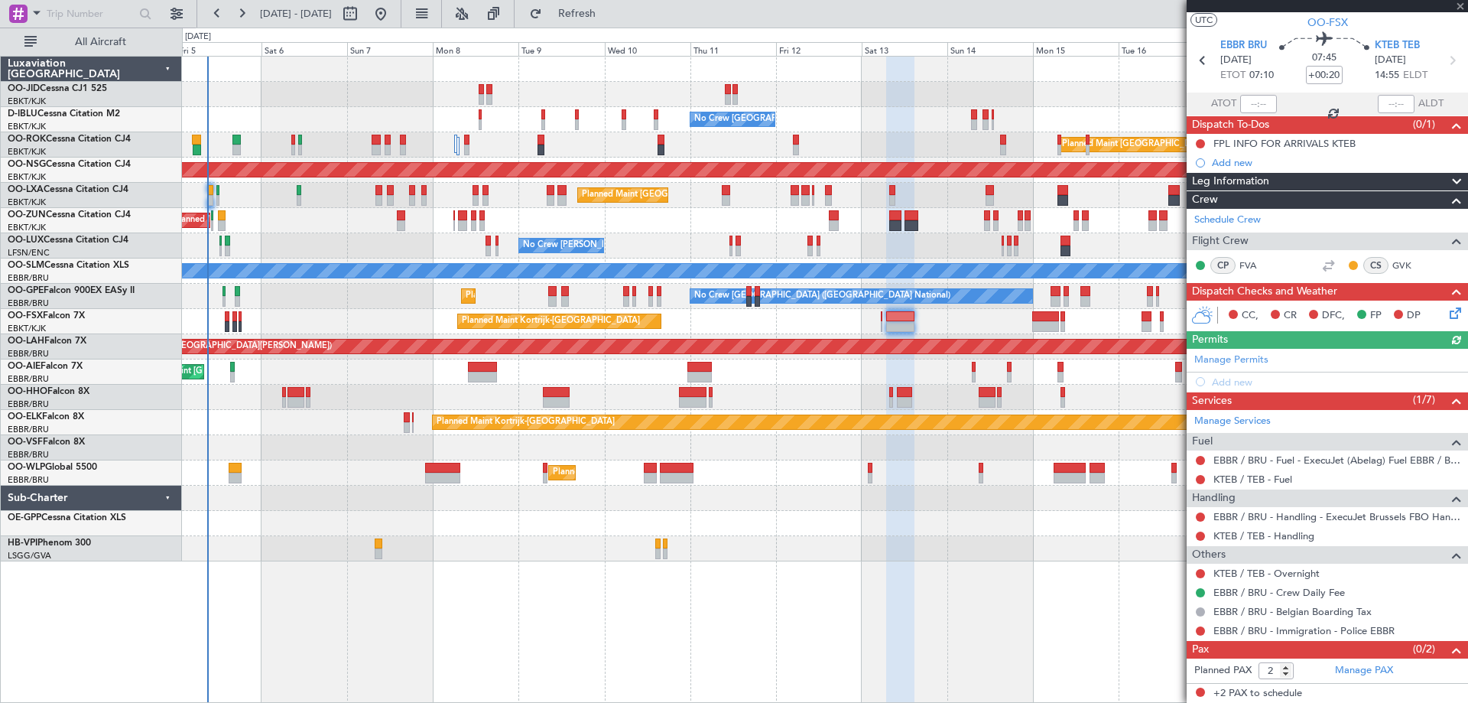
scroll to position [0, 0]
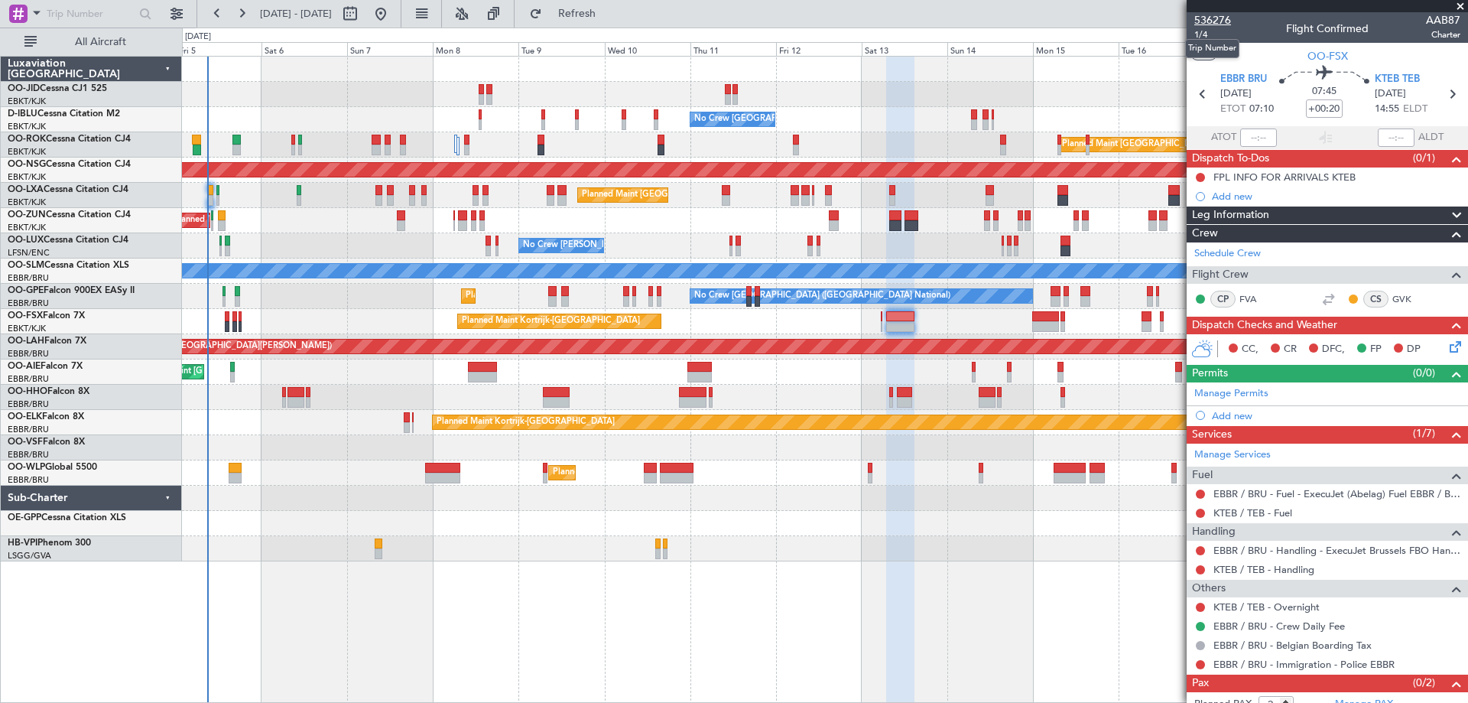
click at [1224, 22] on span "536276" at bounding box center [1212, 20] width 37 height 16
click at [524, 644] on div "No Crew Brussels (Brussels National) AOG Maint Brussels (Brussels National) No …" at bounding box center [825, 379] width 1286 height 647
